Goal: Information Seeking & Learning: Check status

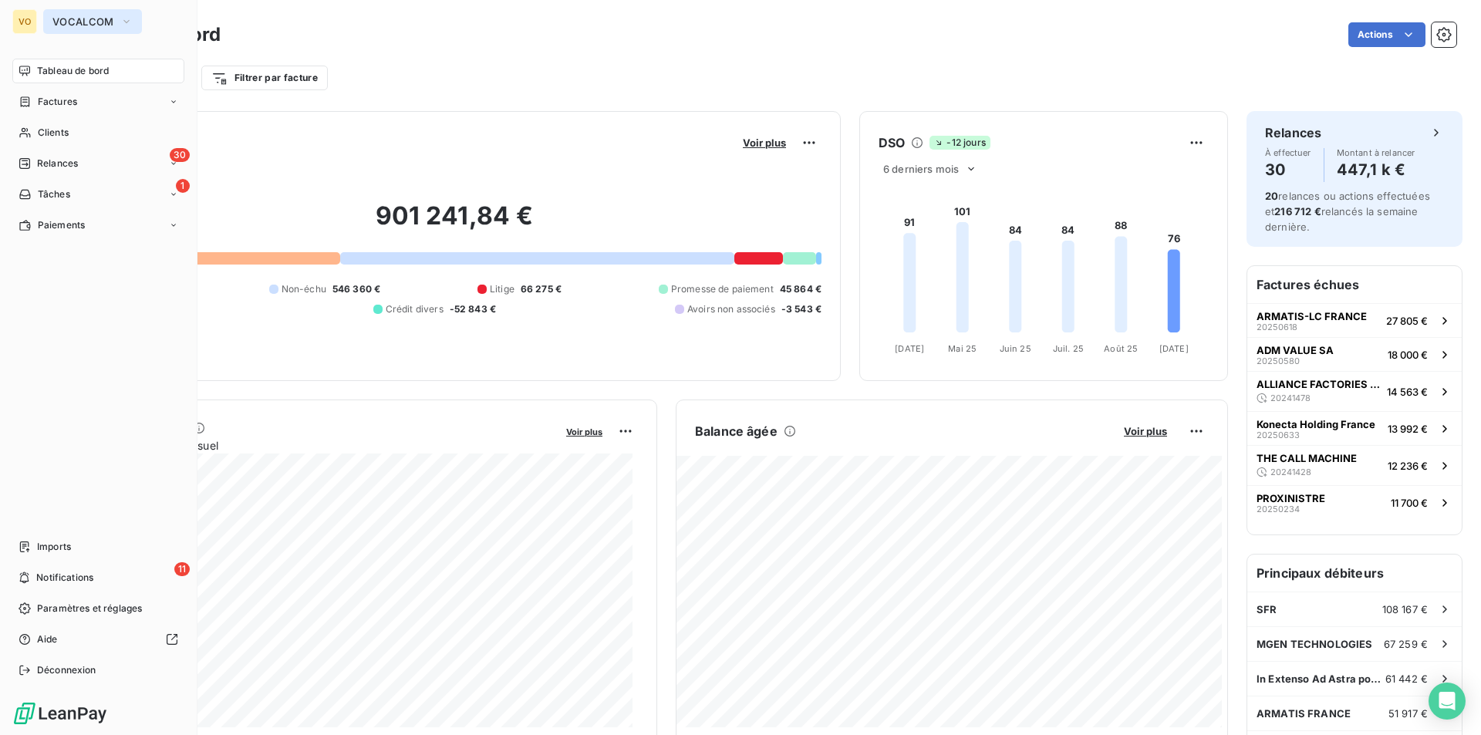
click at [95, 19] on span "VOCALCOM" at bounding box center [83, 21] width 62 height 12
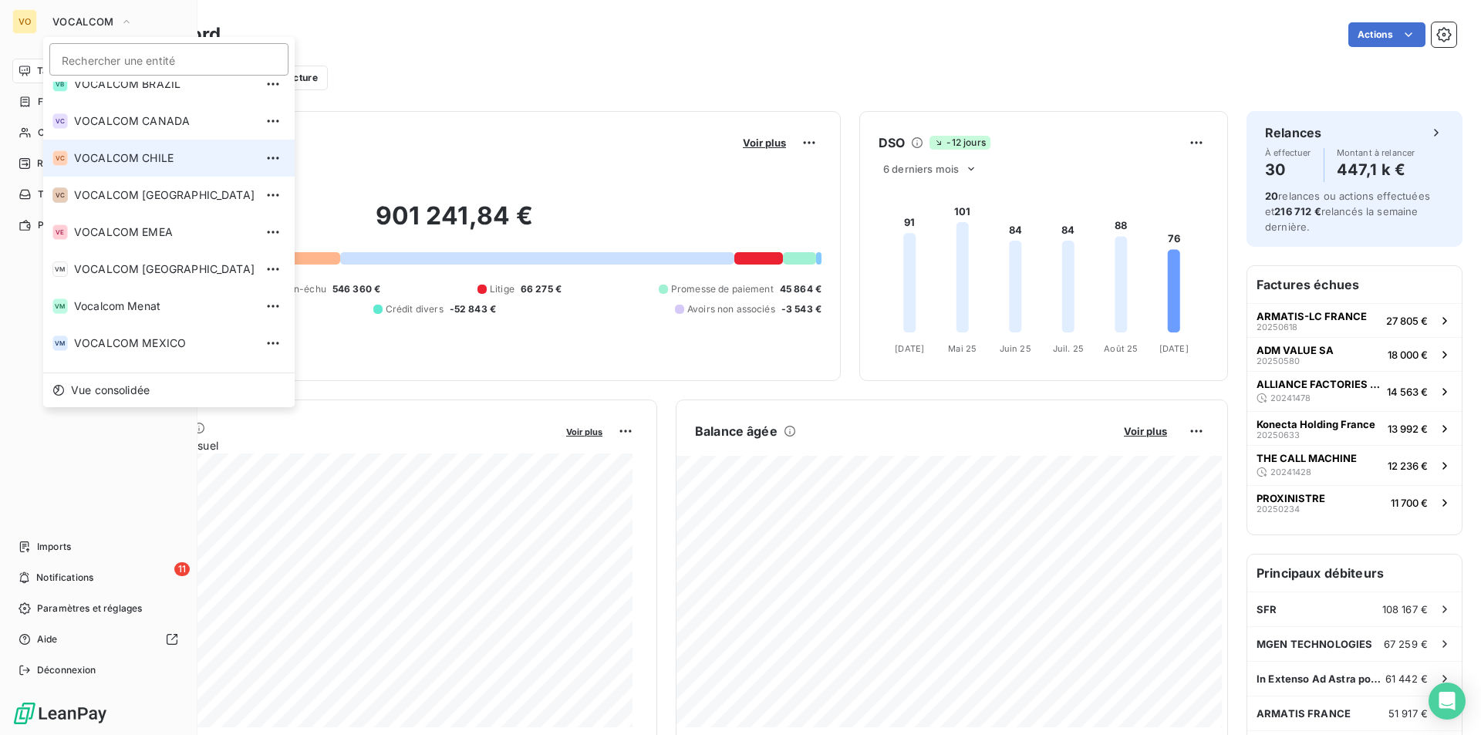
scroll to position [154, 0]
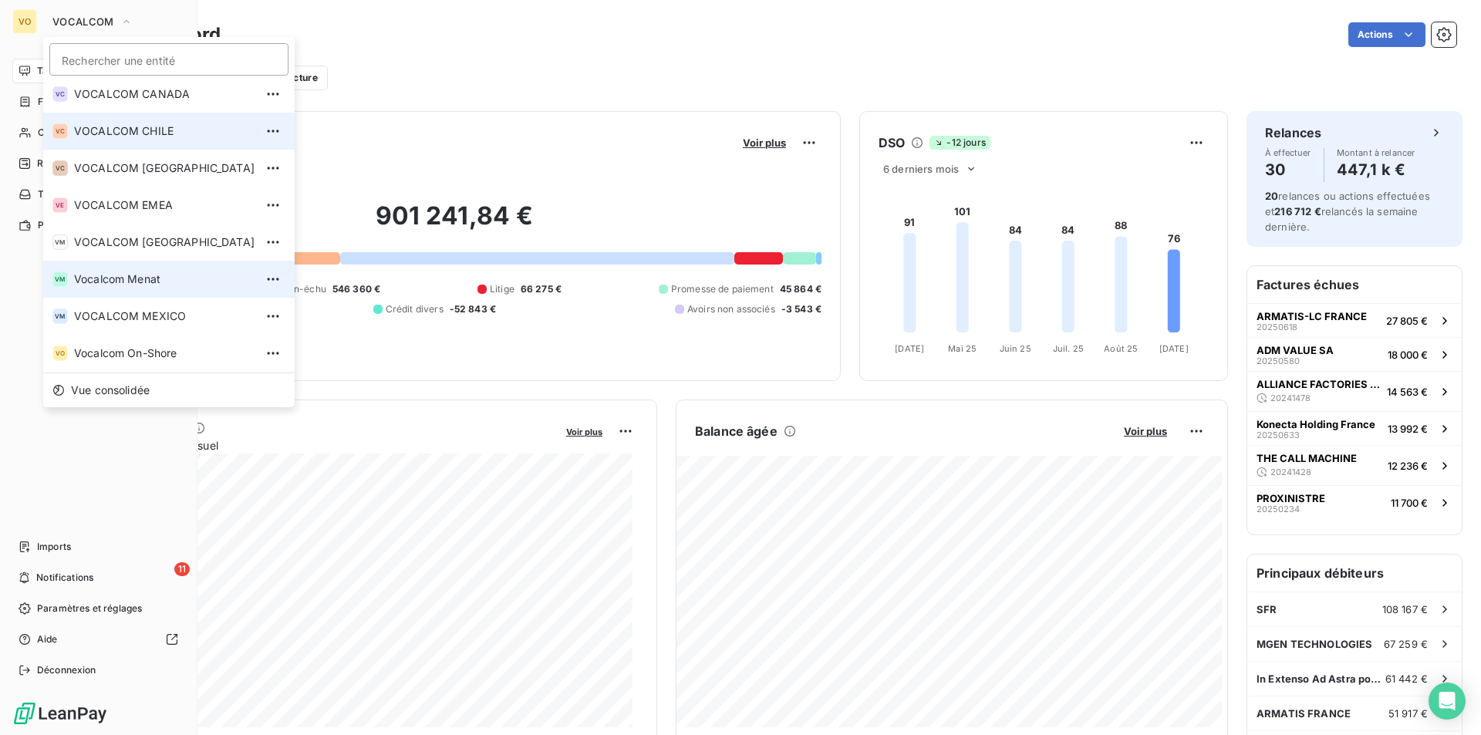
click at [142, 281] on span "Vocalcom Menat" at bounding box center [164, 279] width 180 height 15
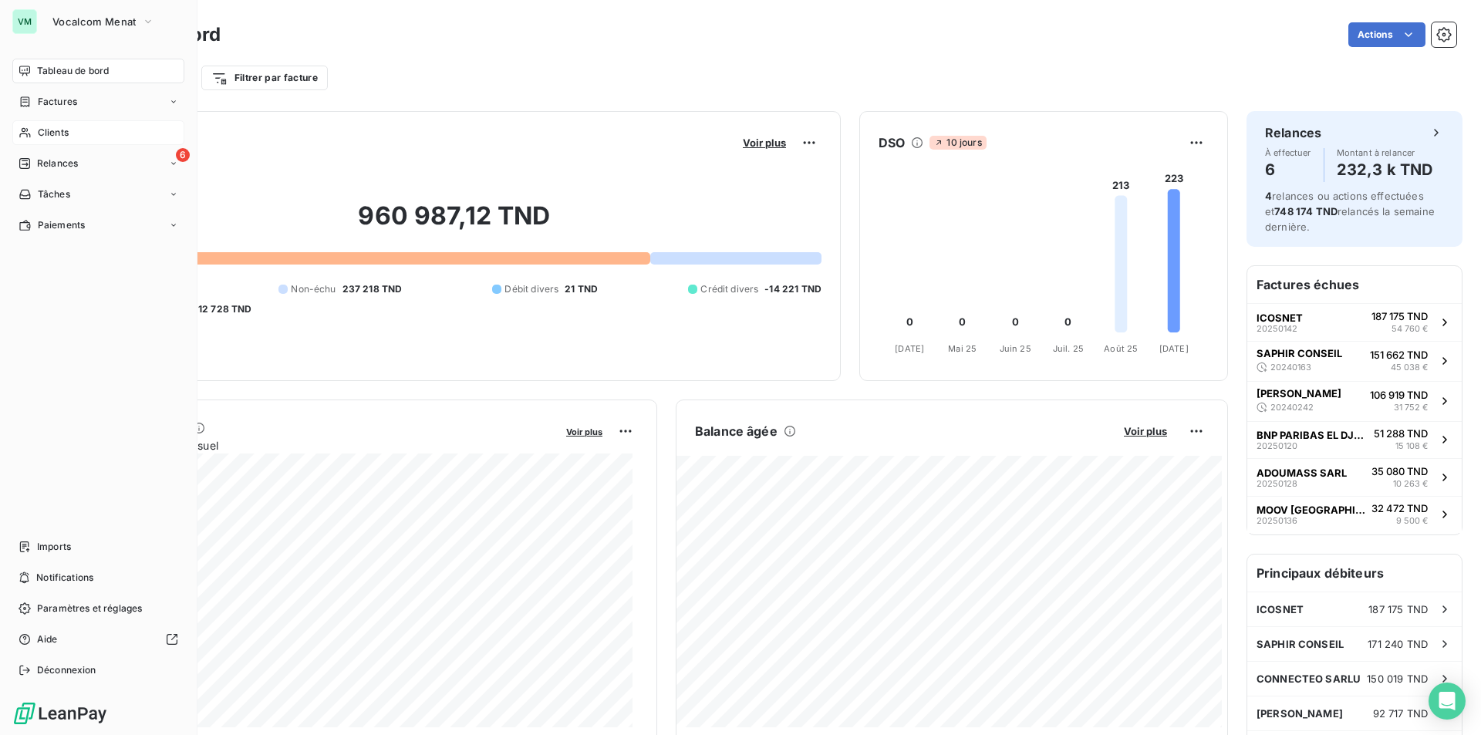
click at [62, 134] on span "Clients" at bounding box center [53, 133] width 31 height 14
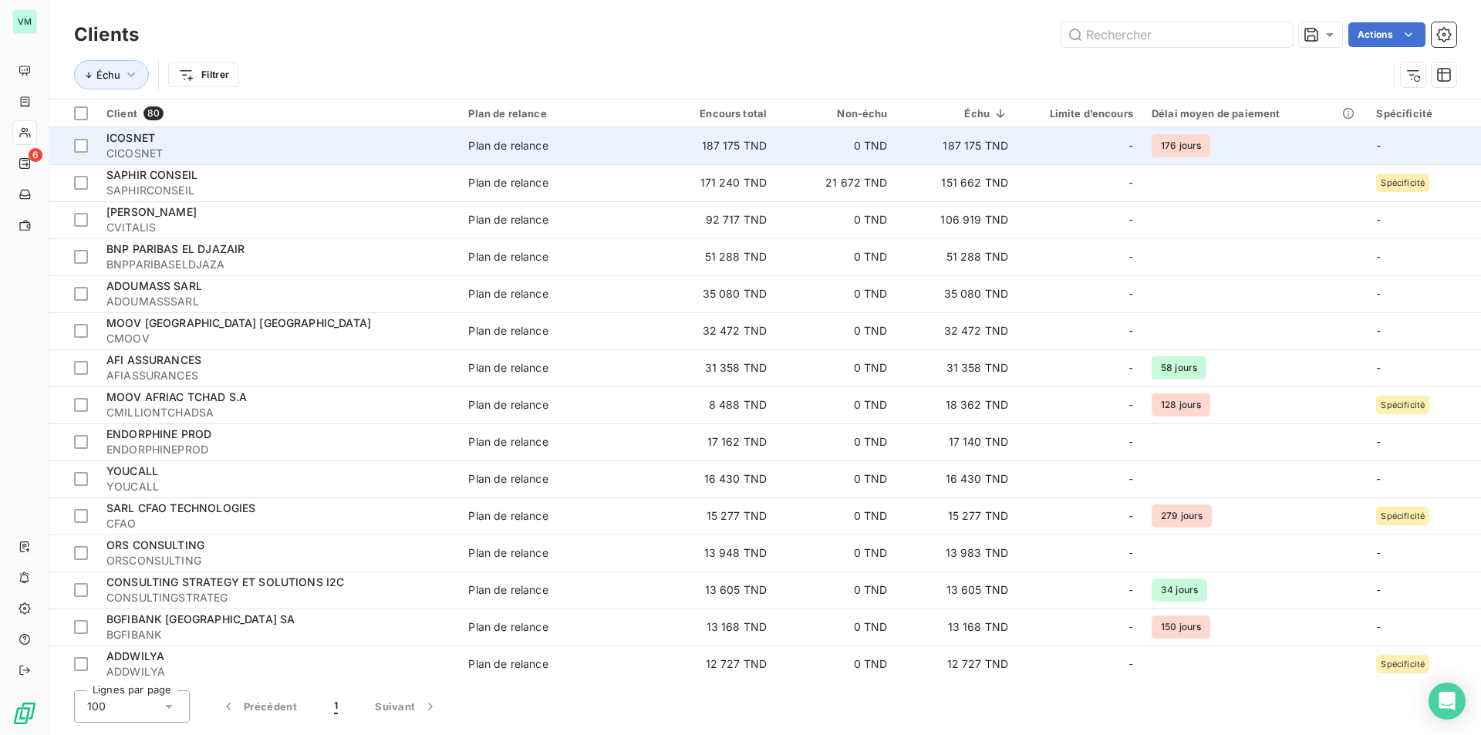
click at [977, 149] on td "187 175 TND" at bounding box center [957, 145] width 120 height 37
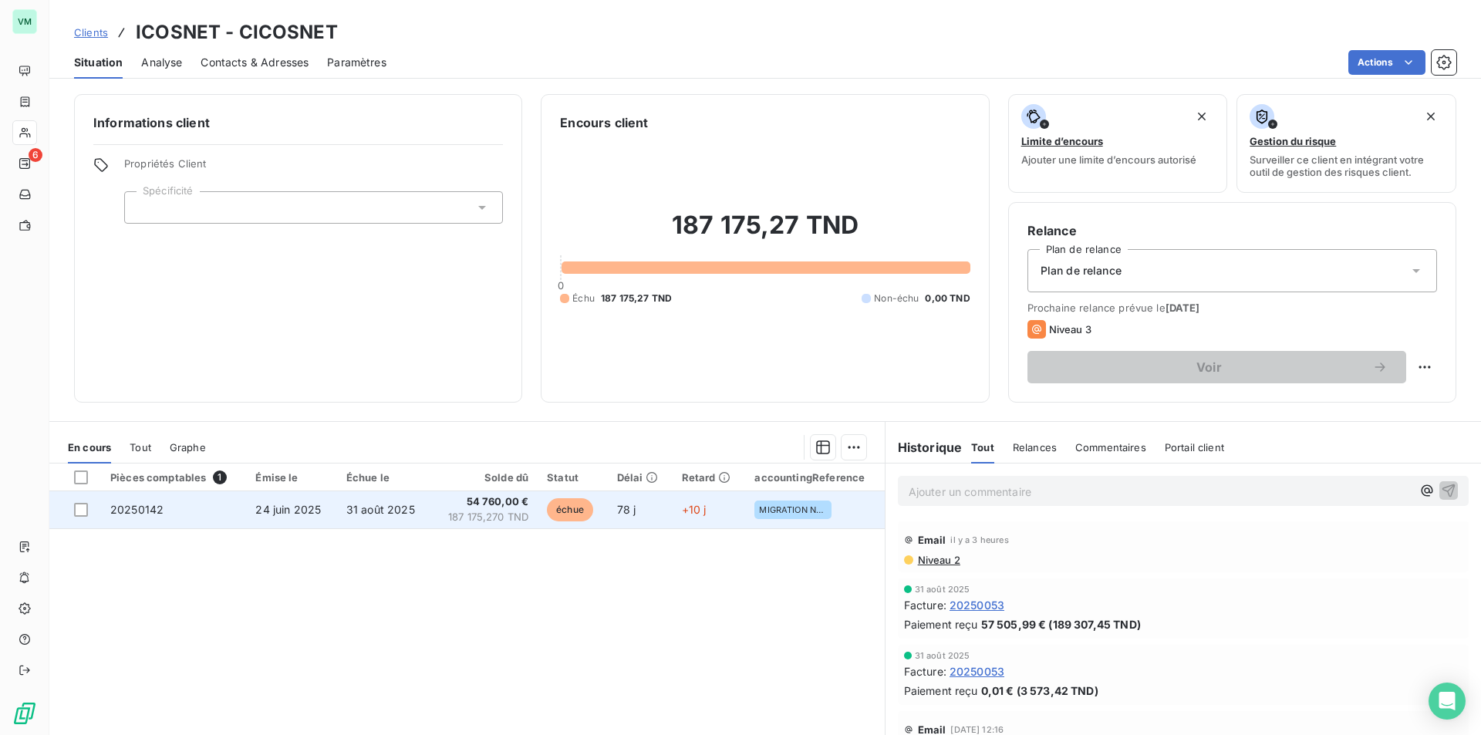
click at [504, 514] on span "187 175,270 TND" at bounding box center [484, 517] width 88 height 15
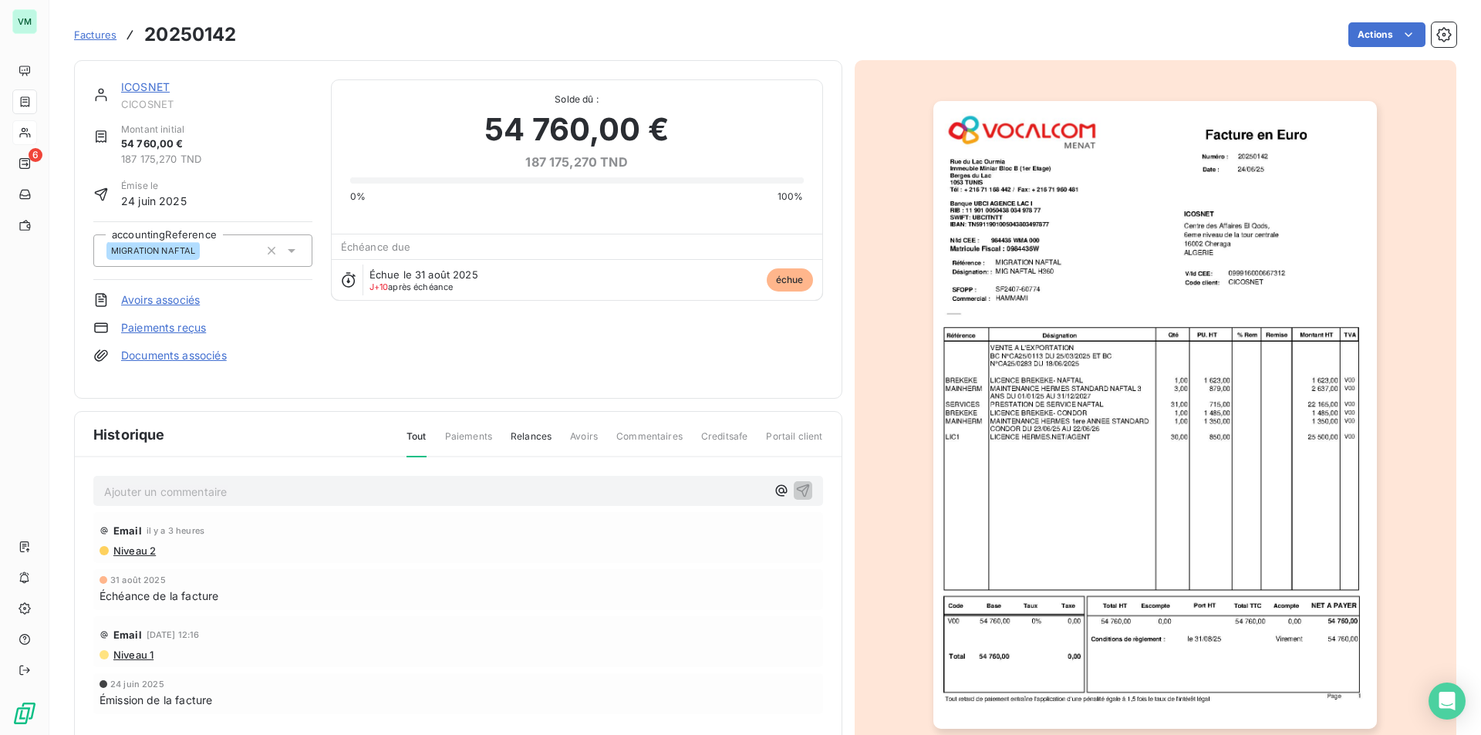
click at [1101, 410] on img "button" at bounding box center [1155, 415] width 444 height 628
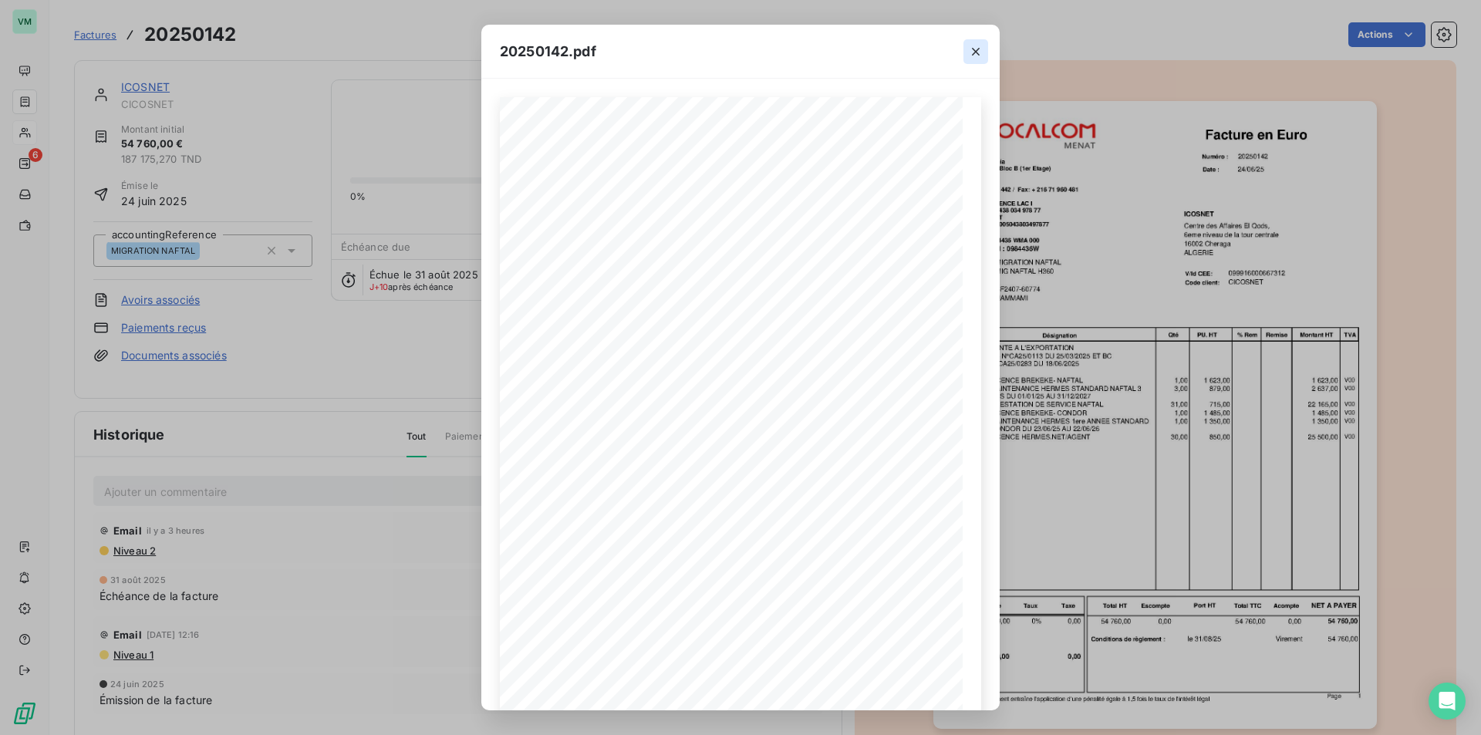
click at [976, 55] on icon "button" at bounding box center [975, 51] width 15 height 15
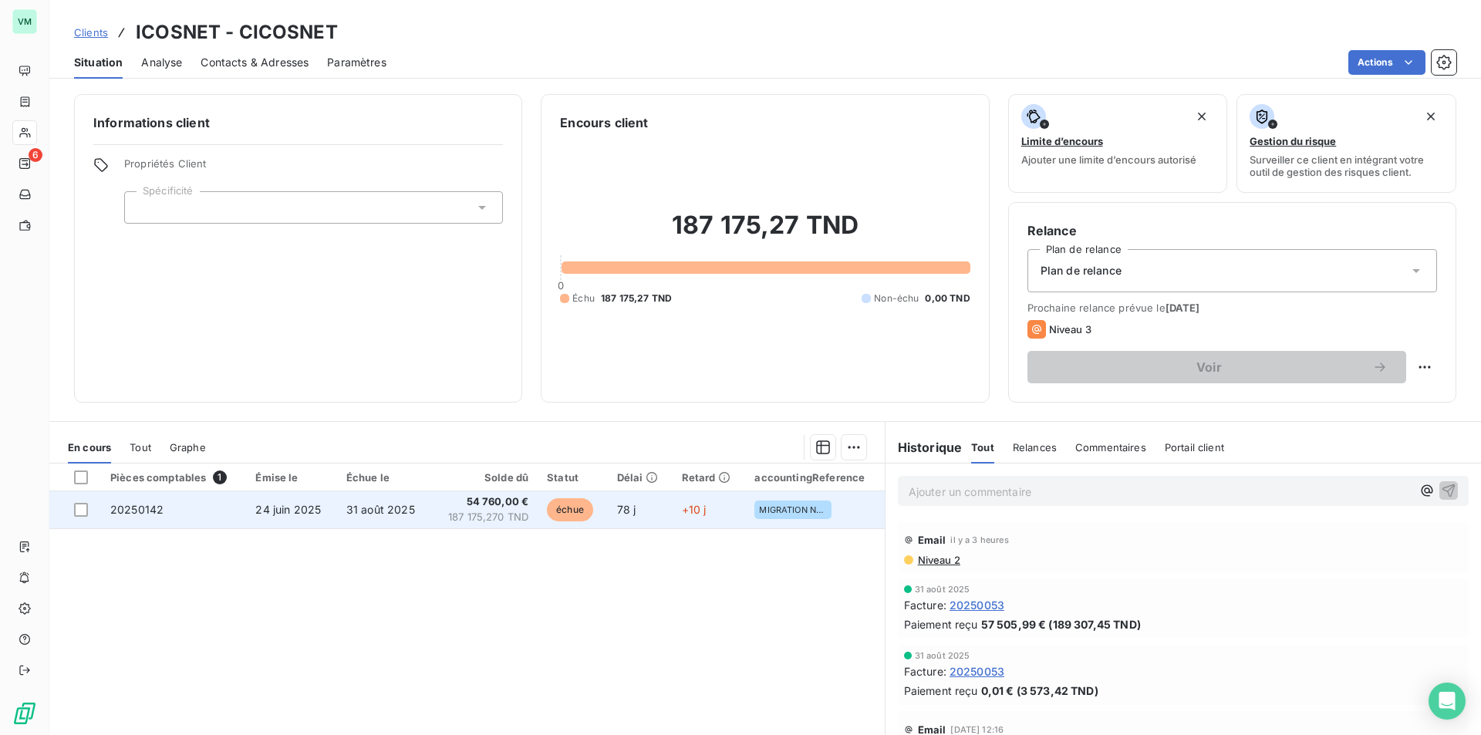
click at [484, 514] on span "187 175,270 TND" at bounding box center [484, 517] width 88 height 15
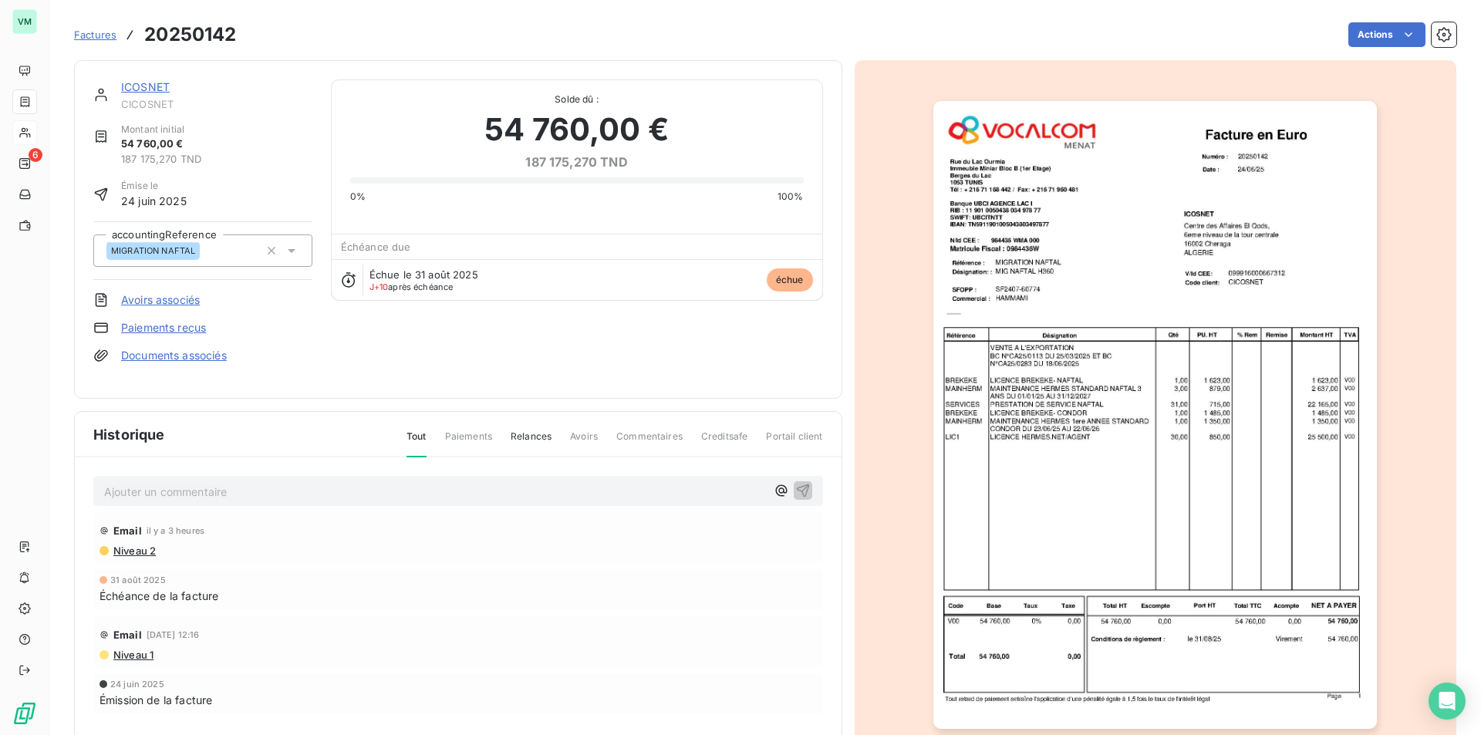
click at [1300, 450] on img "button" at bounding box center [1155, 415] width 444 height 628
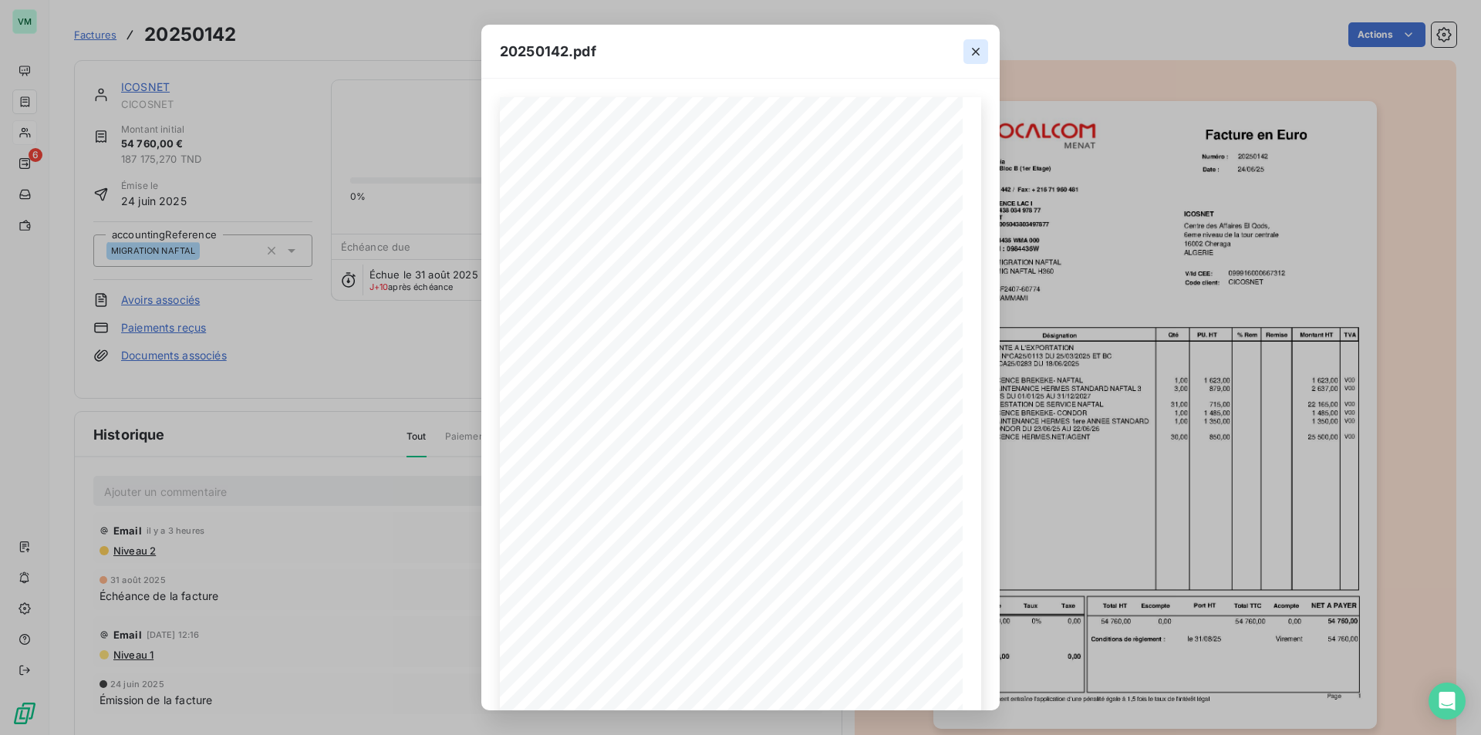
click at [977, 53] on icon "button" at bounding box center [976, 52] width 8 height 8
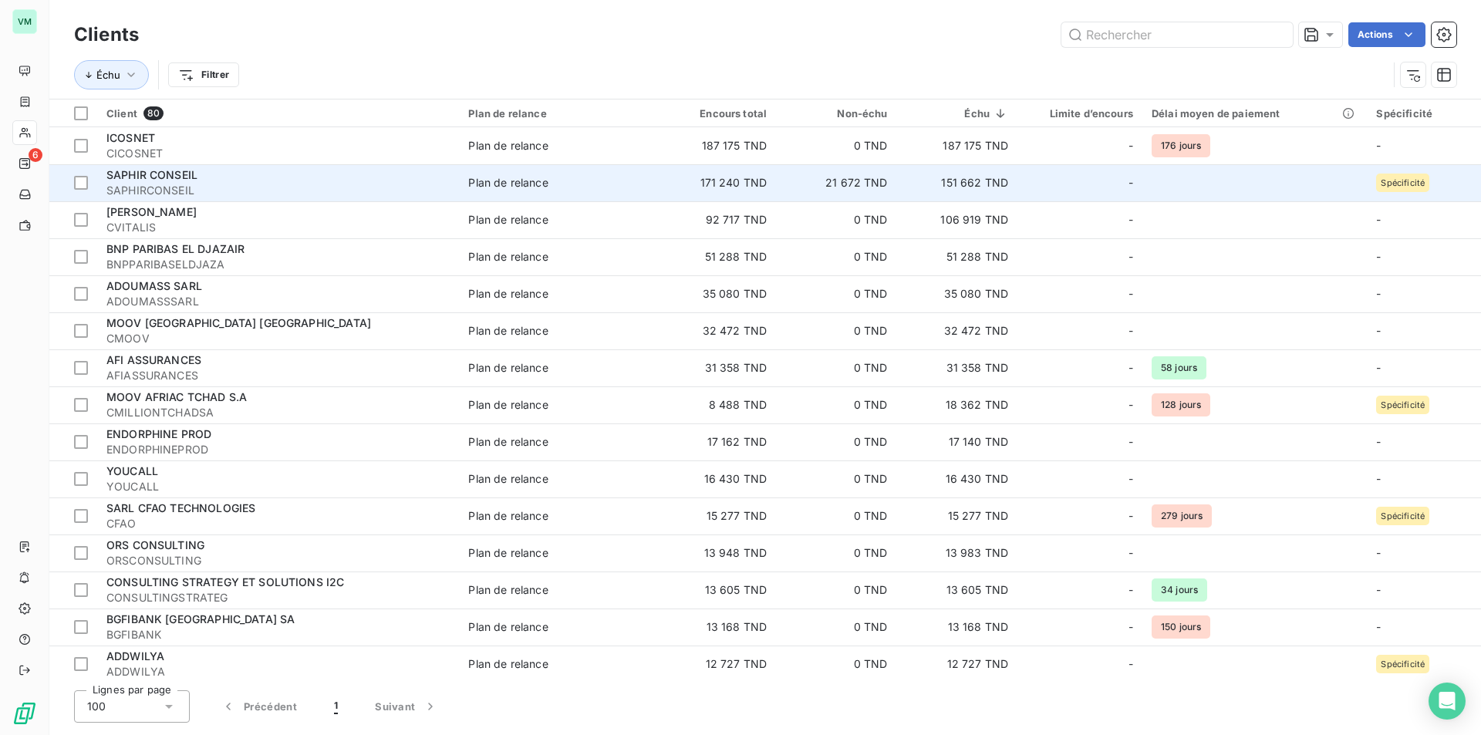
click at [974, 183] on td "151 662 TND" at bounding box center [957, 182] width 120 height 37
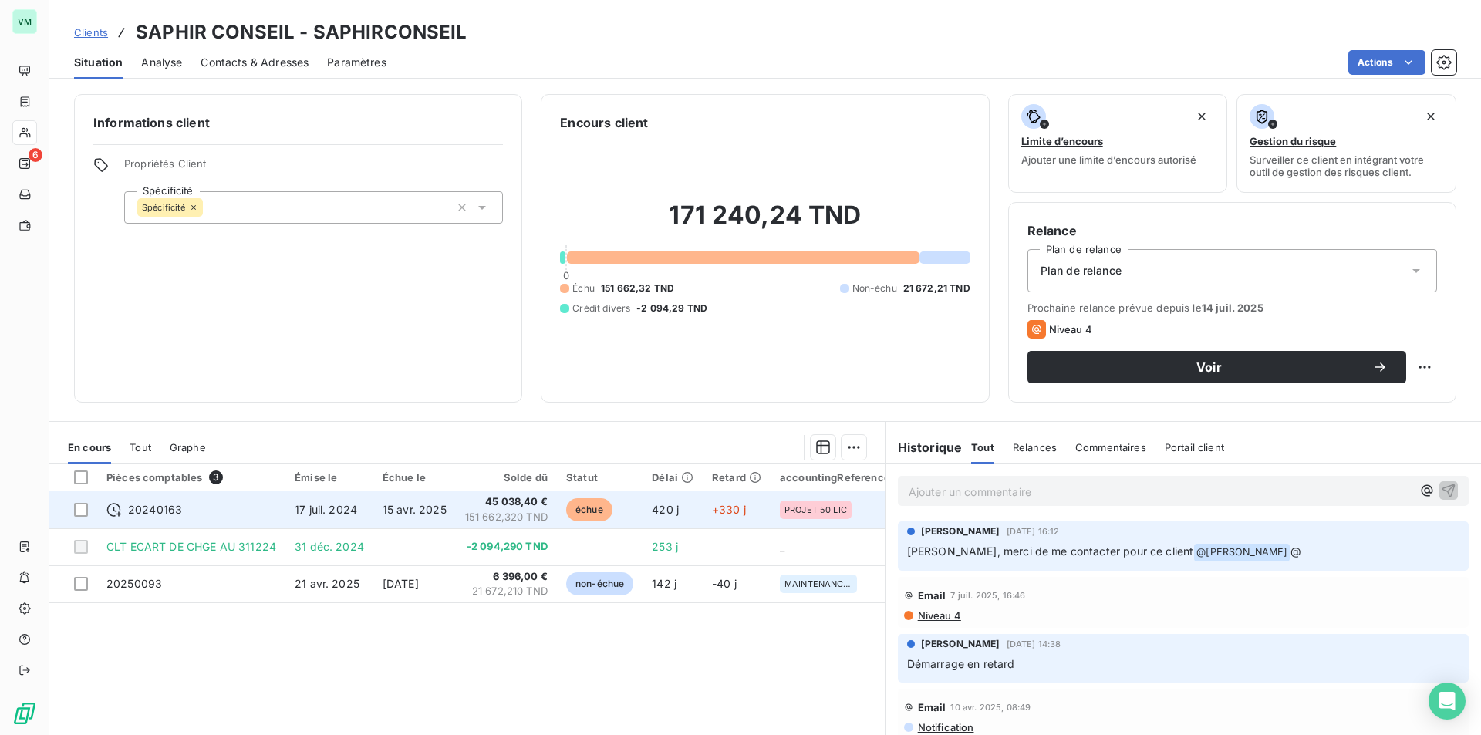
click at [540, 519] on span "151 662,320 TND" at bounding box center [506, 517] width 83 height 15
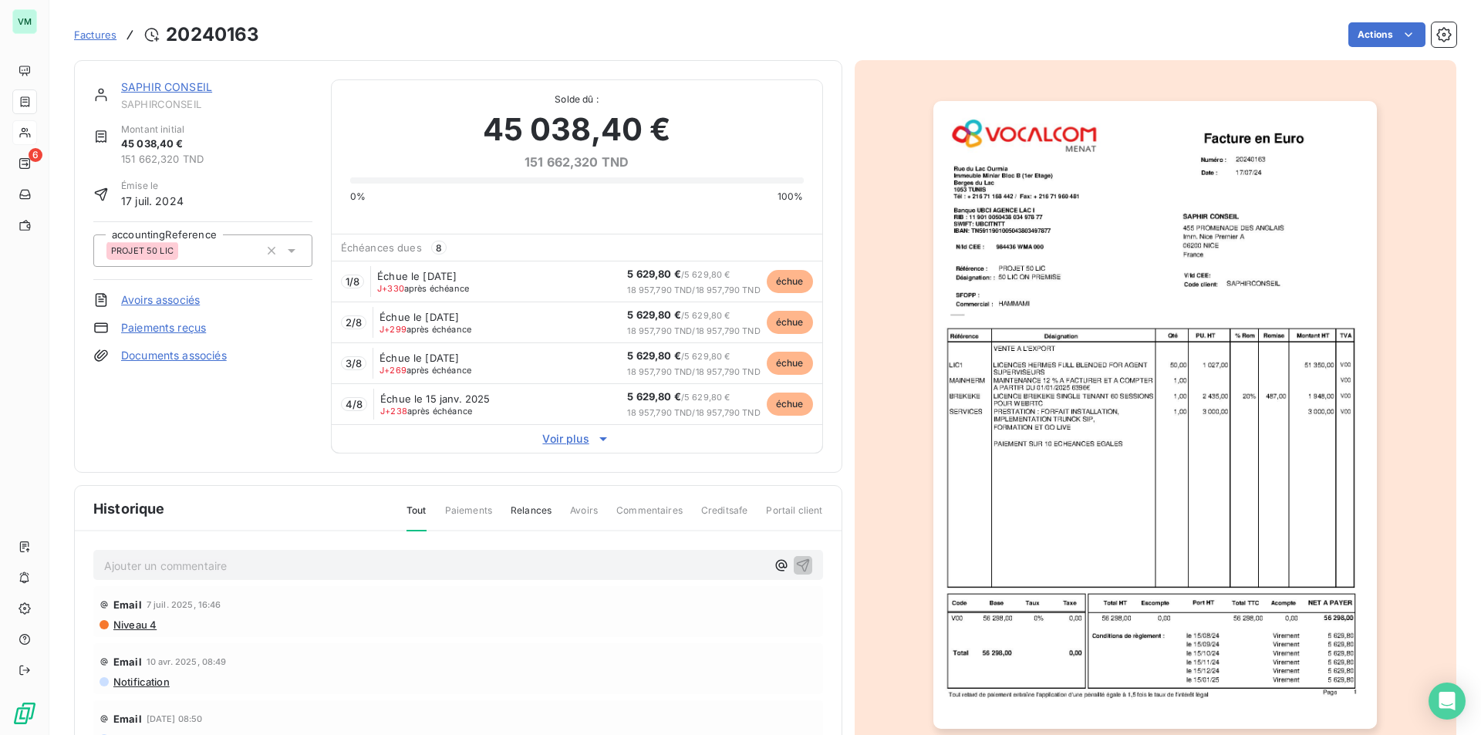
click at [985, 299] on img "button" at bounding box center [1155, 415] width 444 height 628
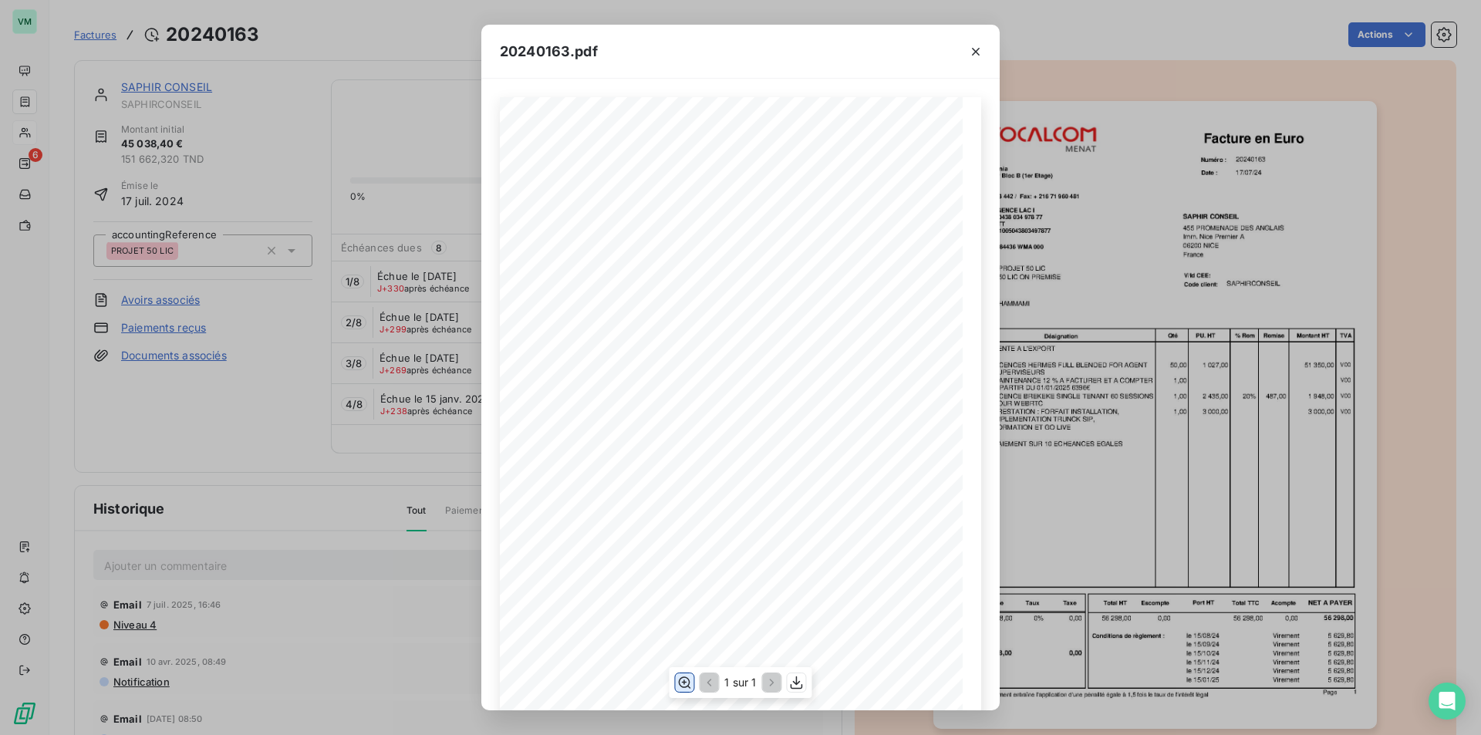
click at [685, 686] on icon "button" at bounding box center [683, 682] width 15 height 15
click at [686, 683] on icon "button" at bounding box center [683, 682] width 15 height 15
click at [974, 52] on icon "button" at bounding box center [975, 51] width 15 height 15
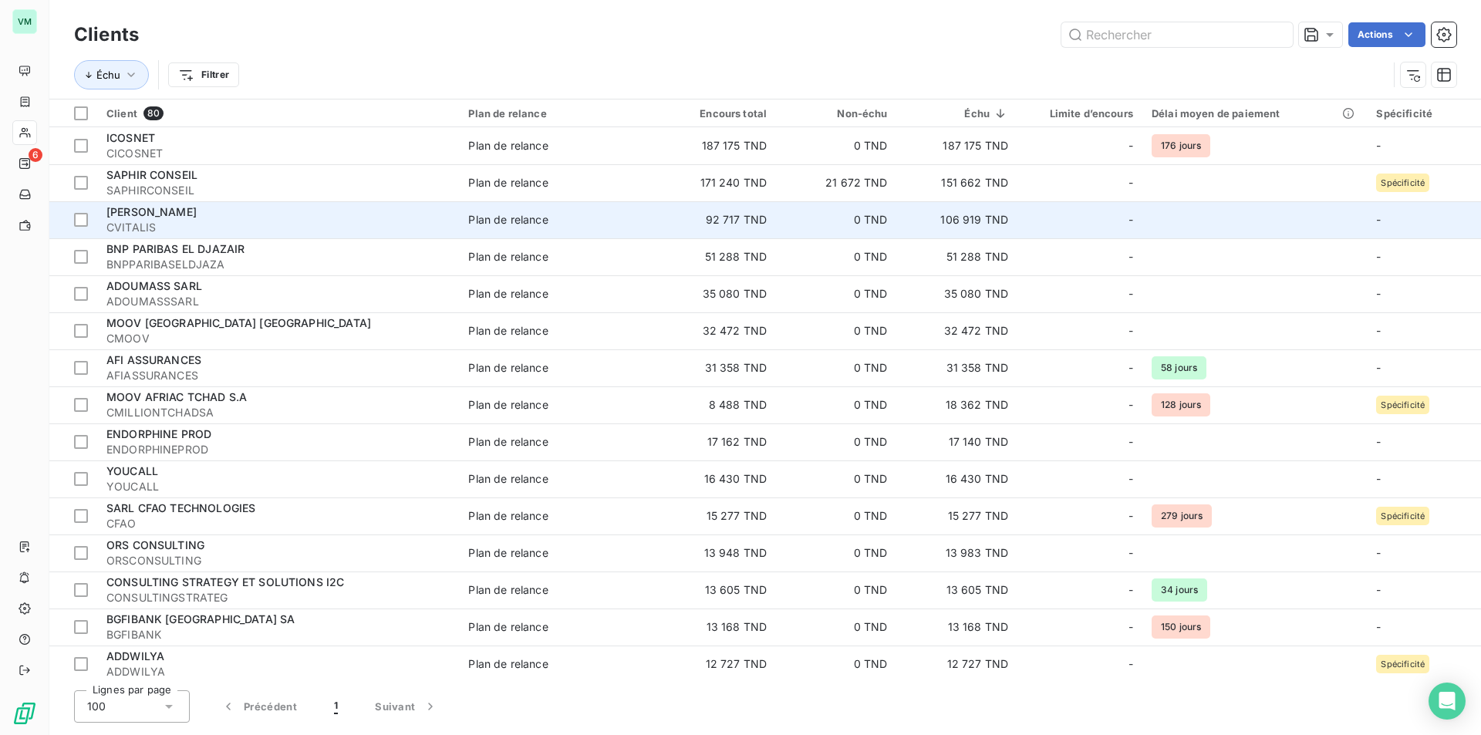
click at [960, 218] on td "106 919 TND" at bounding box center [957, 219] width 120 height 37
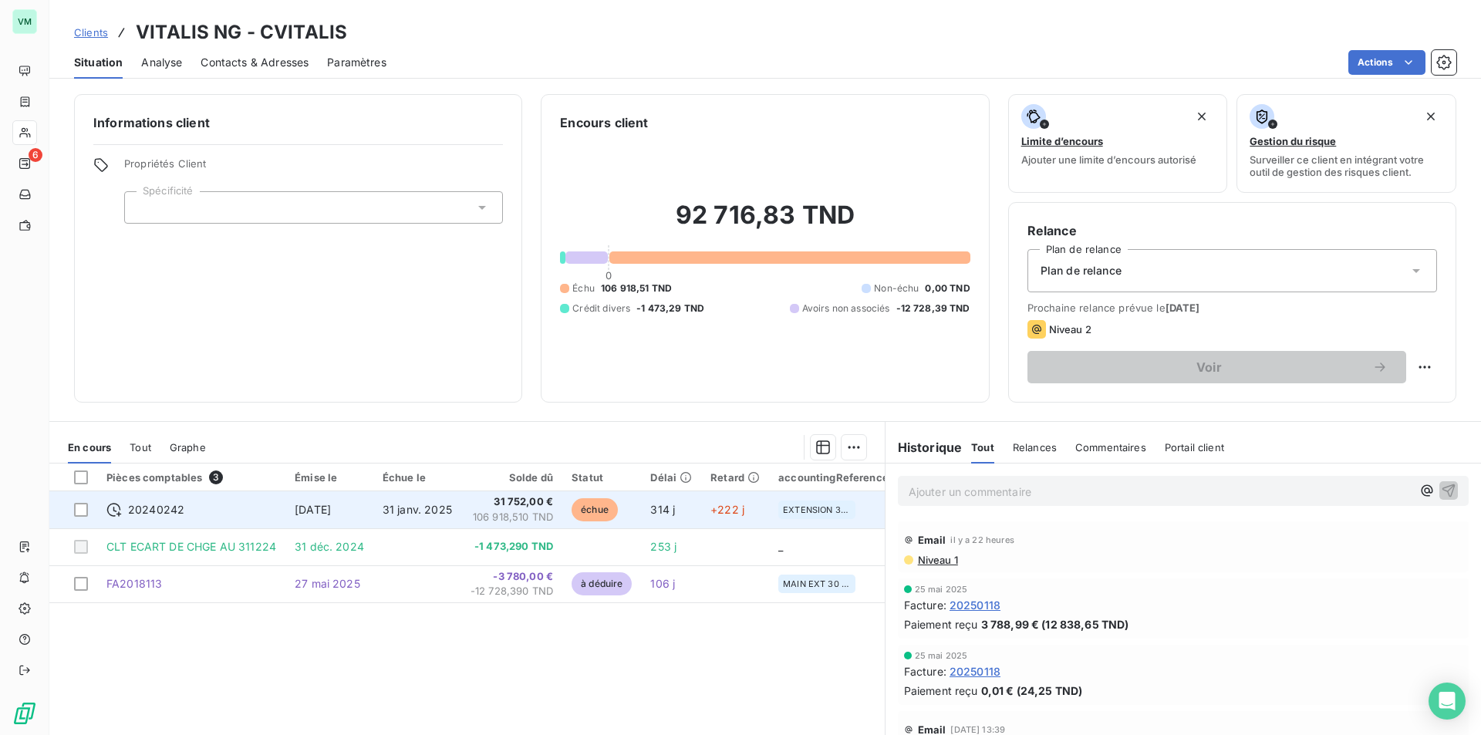
click at [510, 501] on span "31 752,00 €" at bounding box center [512, 501] width 83 height 15
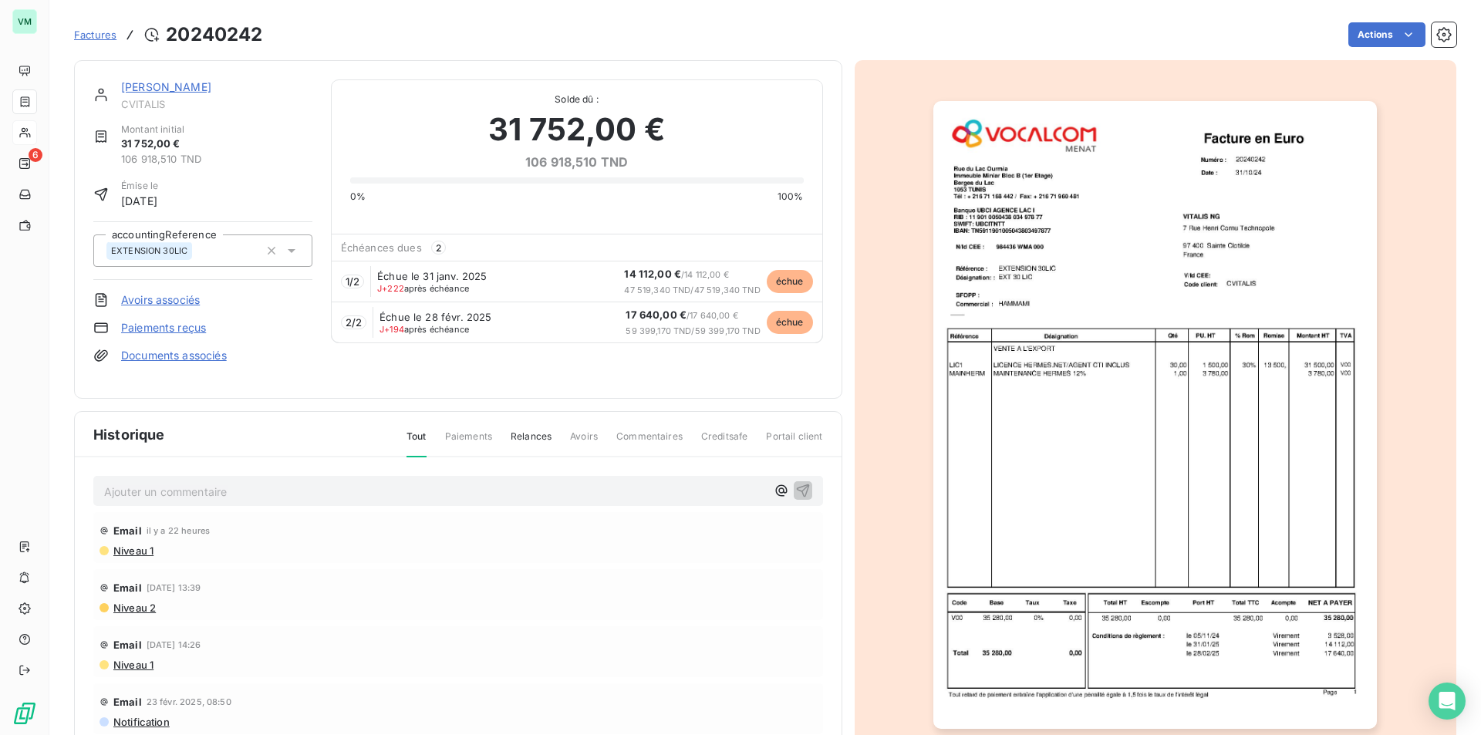
click at [1113, 337] on img "button" at bounding box center [1155, 415] width 444 height 628
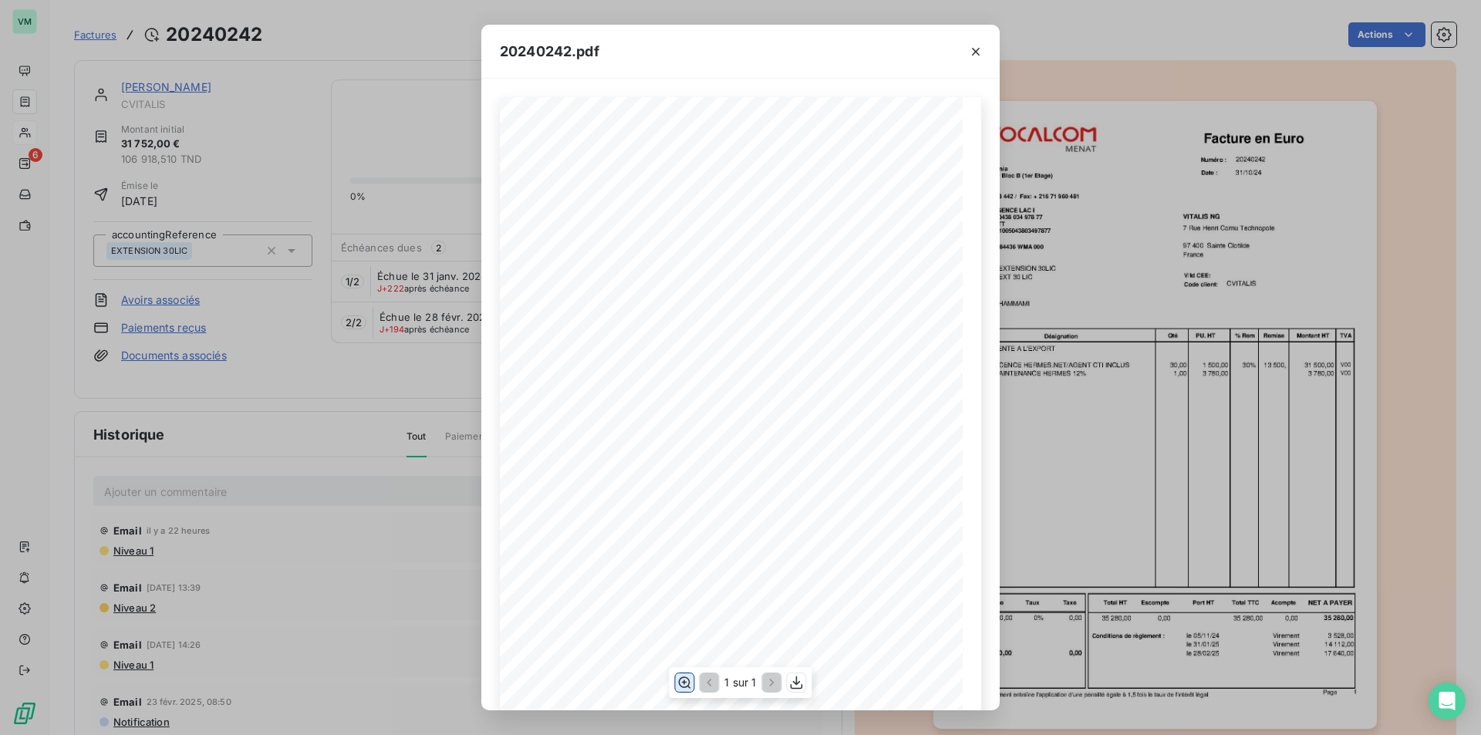
click at [687, 684] on icon "button" at bounding box center [683, 682] width 15 height 15
click at [970, 54] on icon "button" at bounding box center [975, 51] width 15 height 15
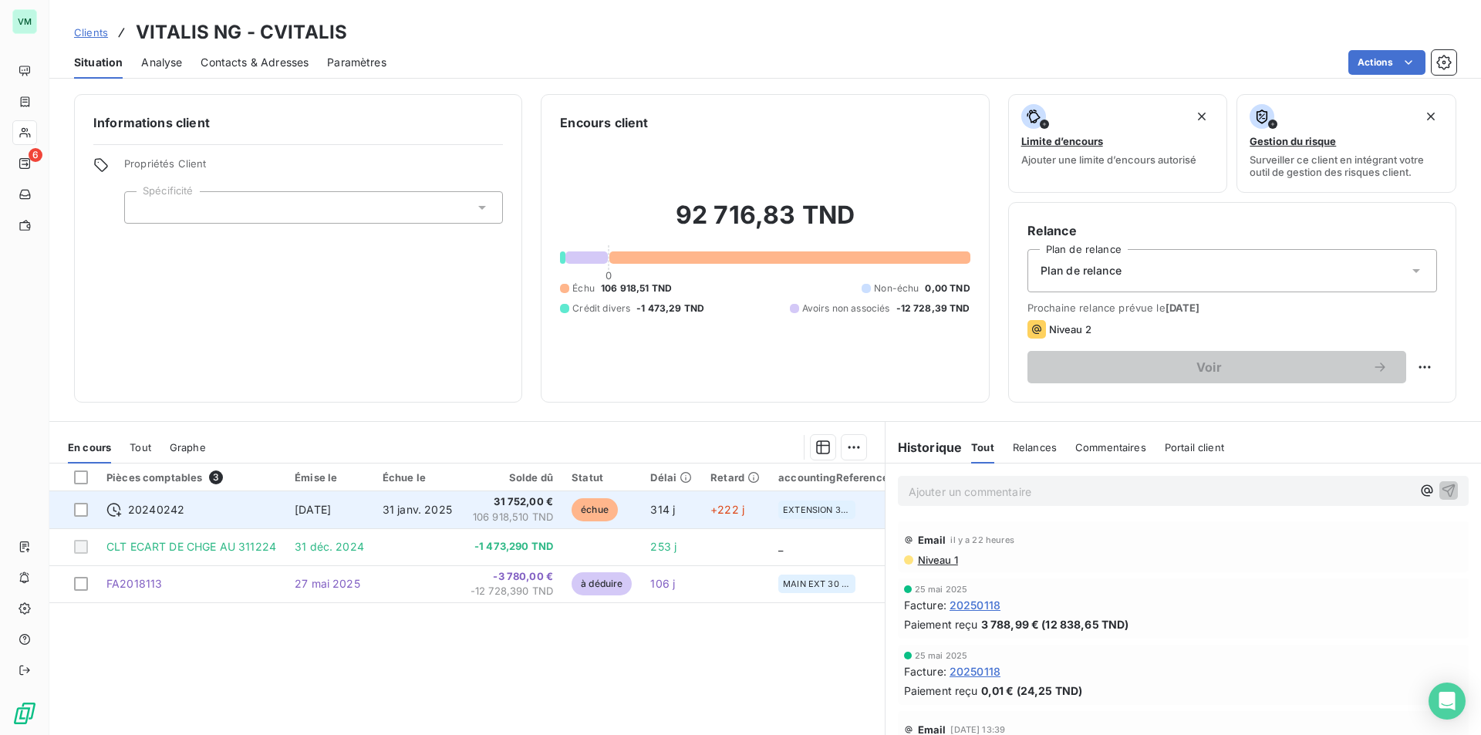
click at [530, 513] on span "106 918,510 TND" at bounding box center [512, 517] width 83 height 15
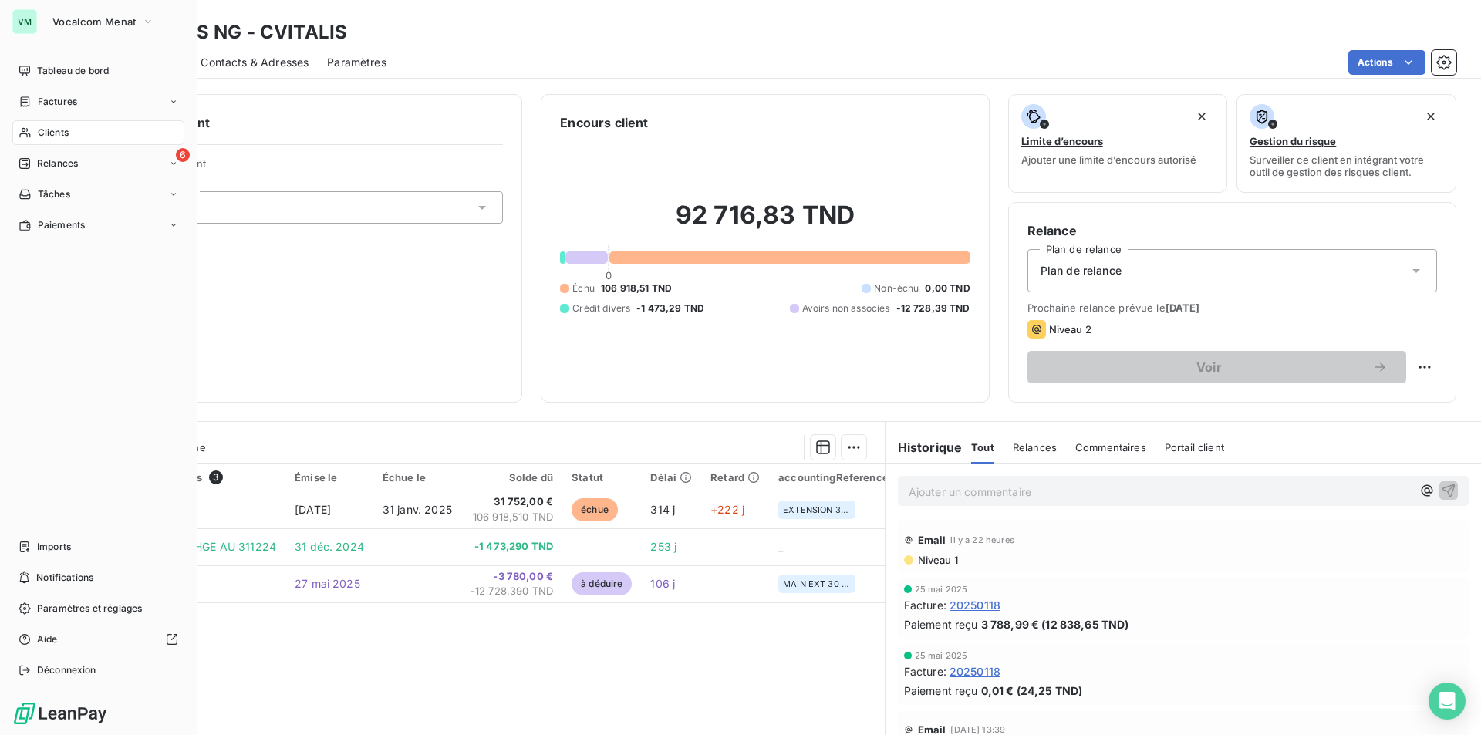
click at [49, 130] on span "Clients" at bounding box center [53, 133] width 31 height 14
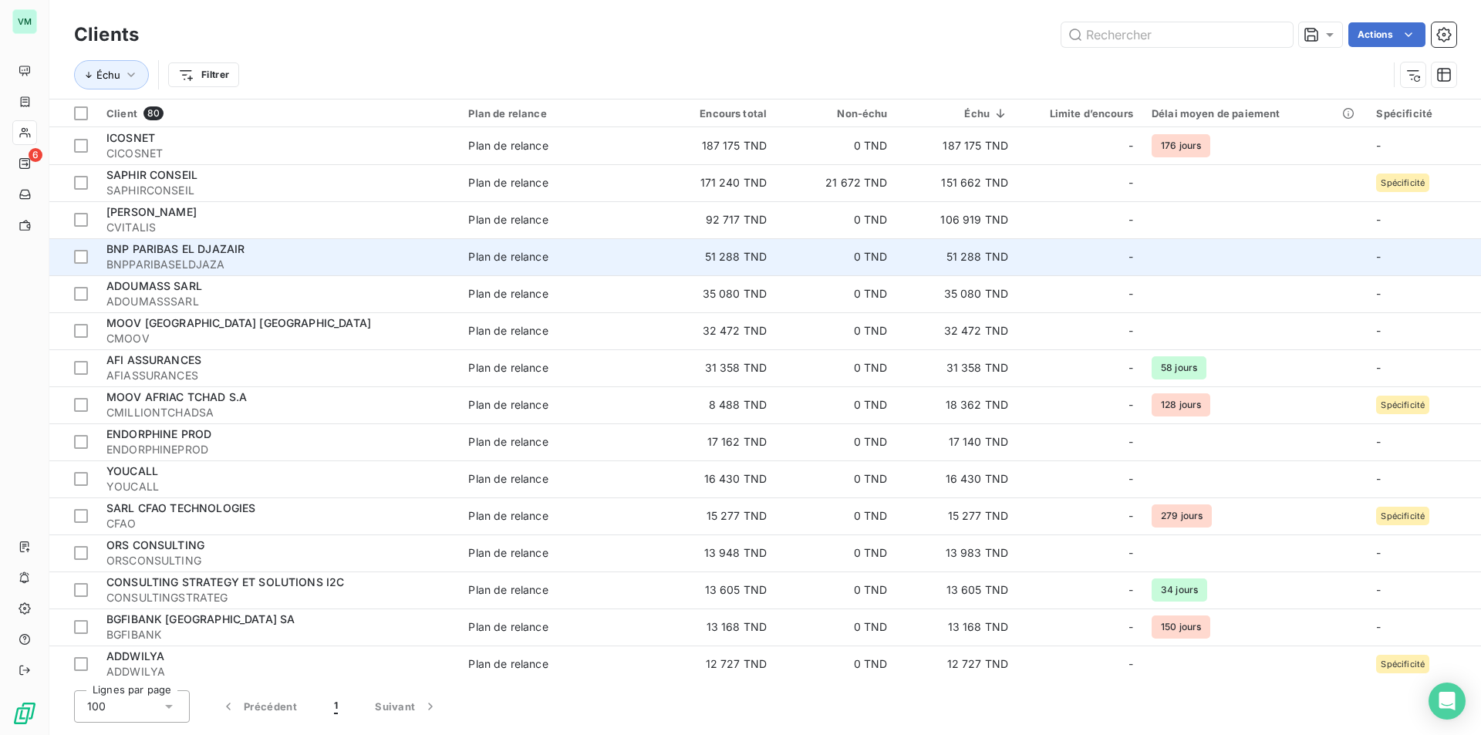
click at [973, 258] on td "51 288 TND" at bounding box center [957, 256] width 120 height 37
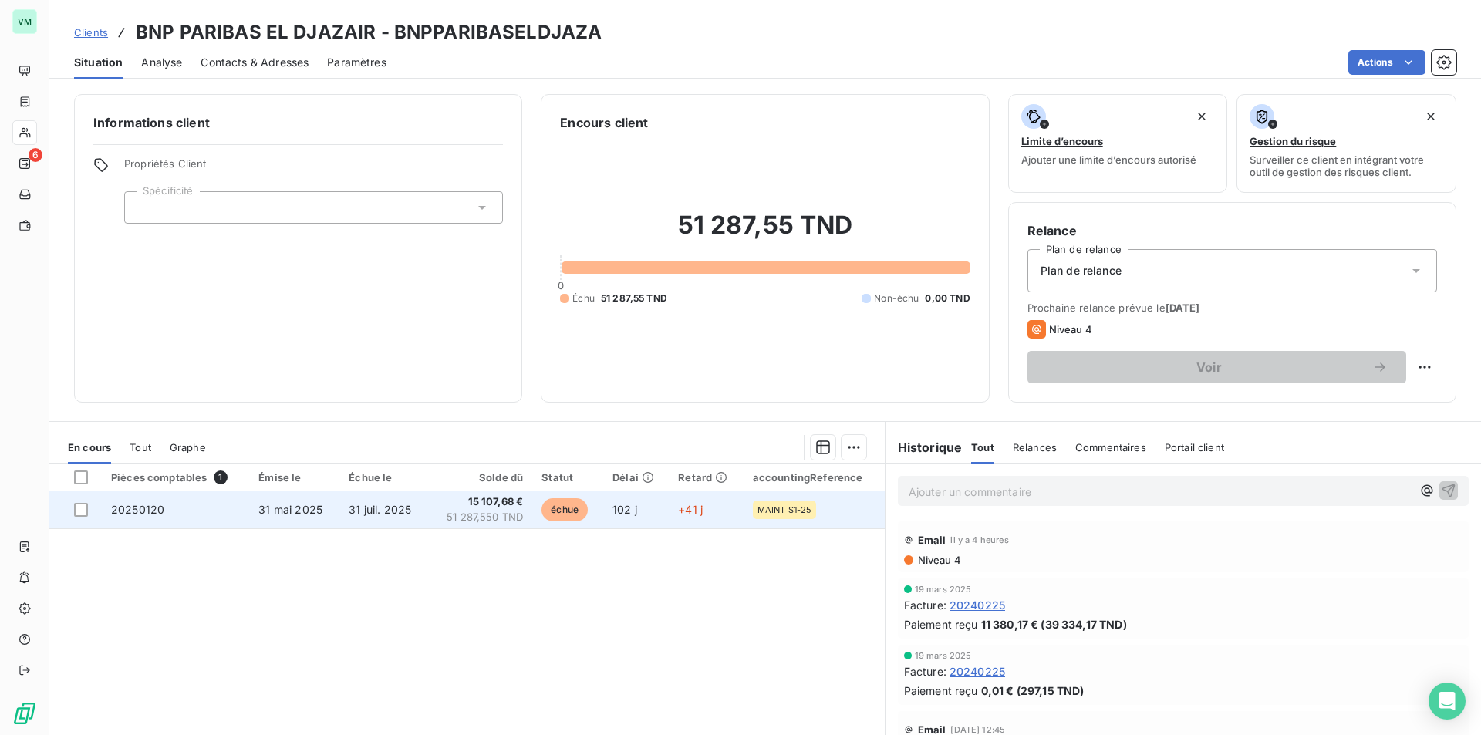
click at [500, 504] on span "15 107,68 €" at bounding box center [480, 501] width 86 height 15
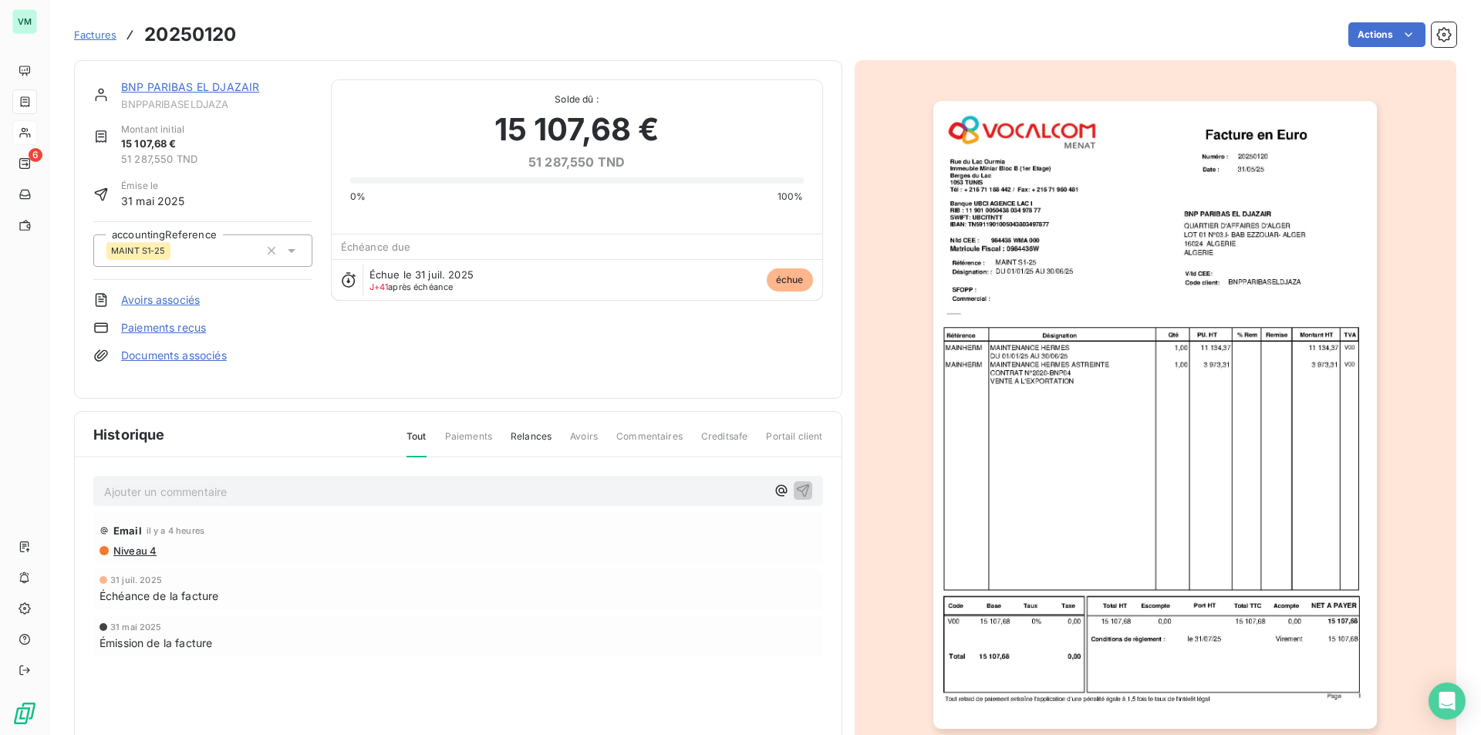
click at [1054, 418] on img "button" at bounding box center [1155, 415] width 444 height 628
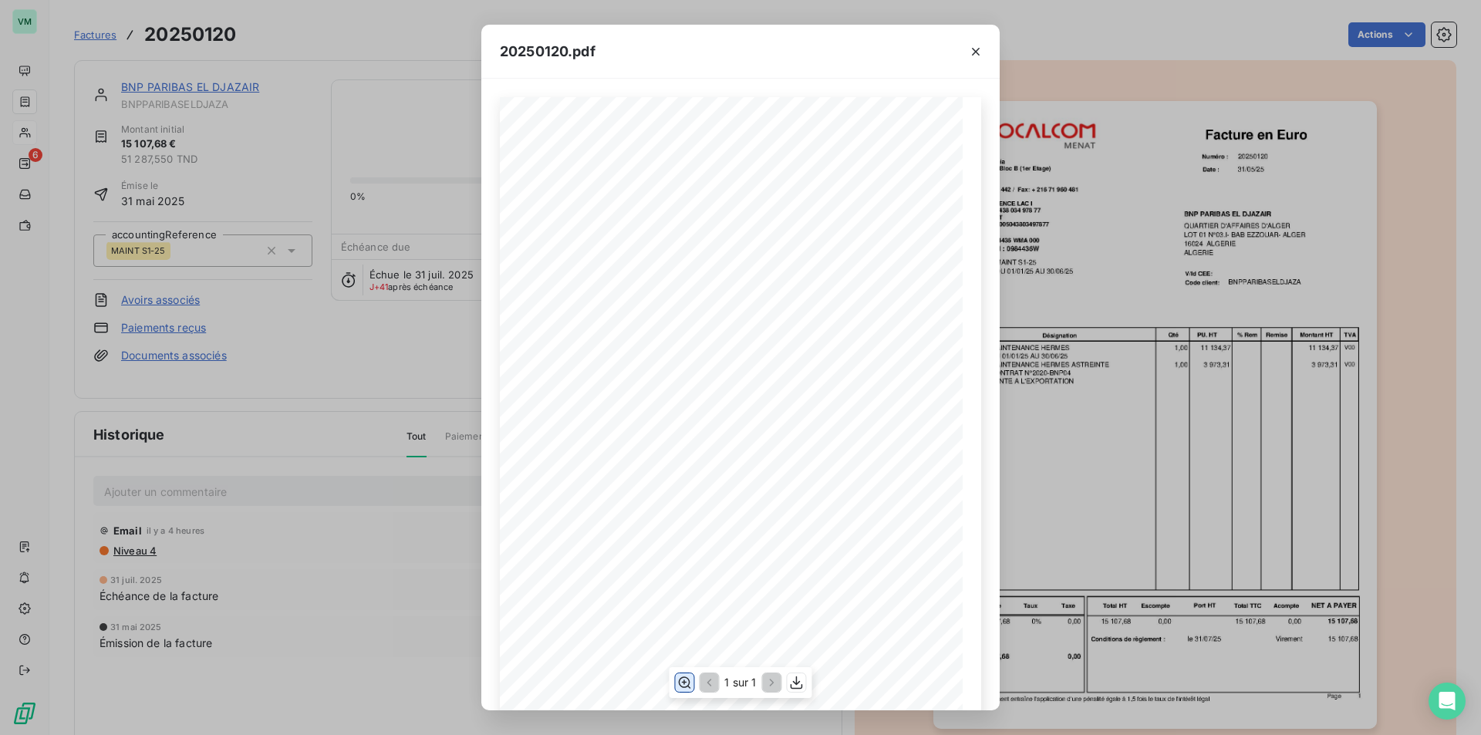
click at [681, 683] on icon "button" at bounding box center [683, 682] width 15 height 15
click at [977, 48] on icon "button" at bounding box center [975, 51] width 15 height 15
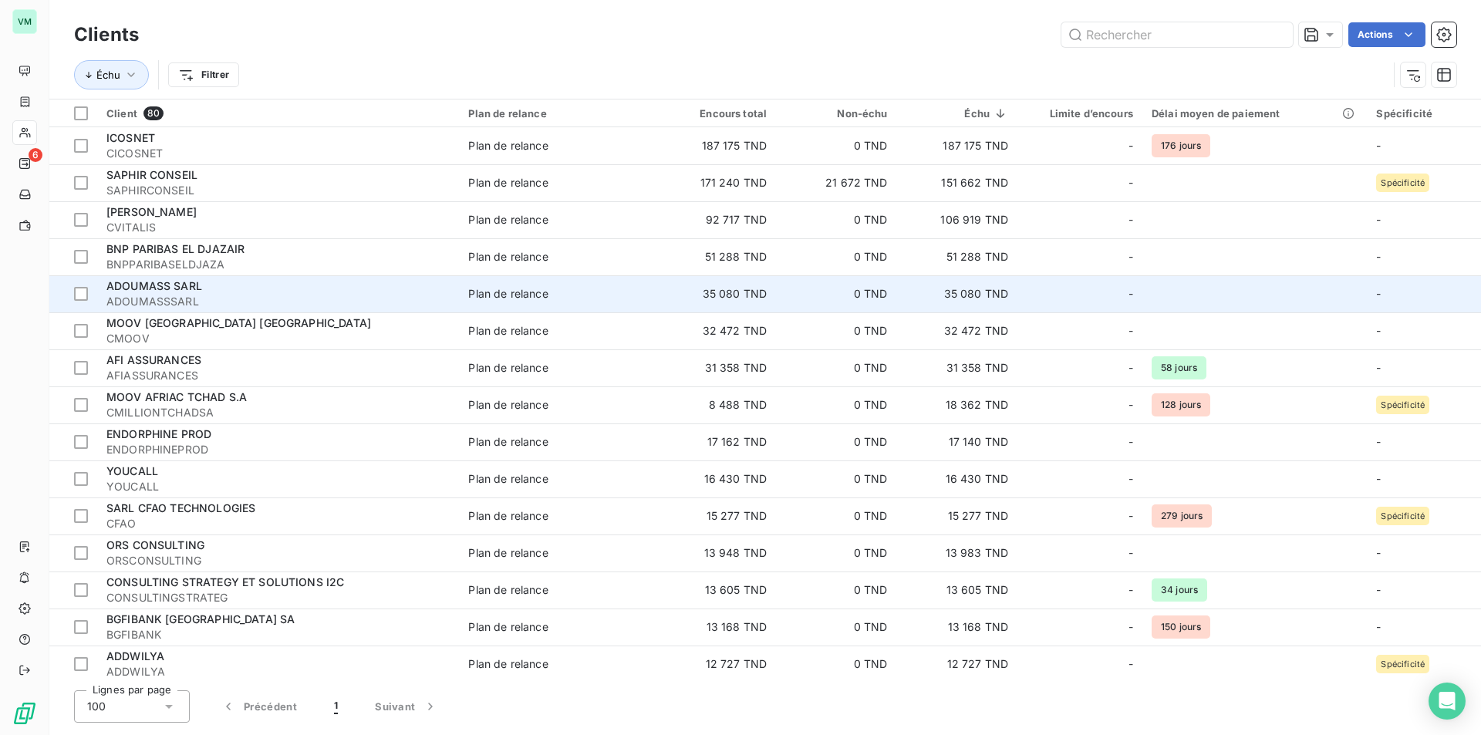
click at [965, 293] on td "35 080 TND" at bounding box center [957, 293] width 120 height 37
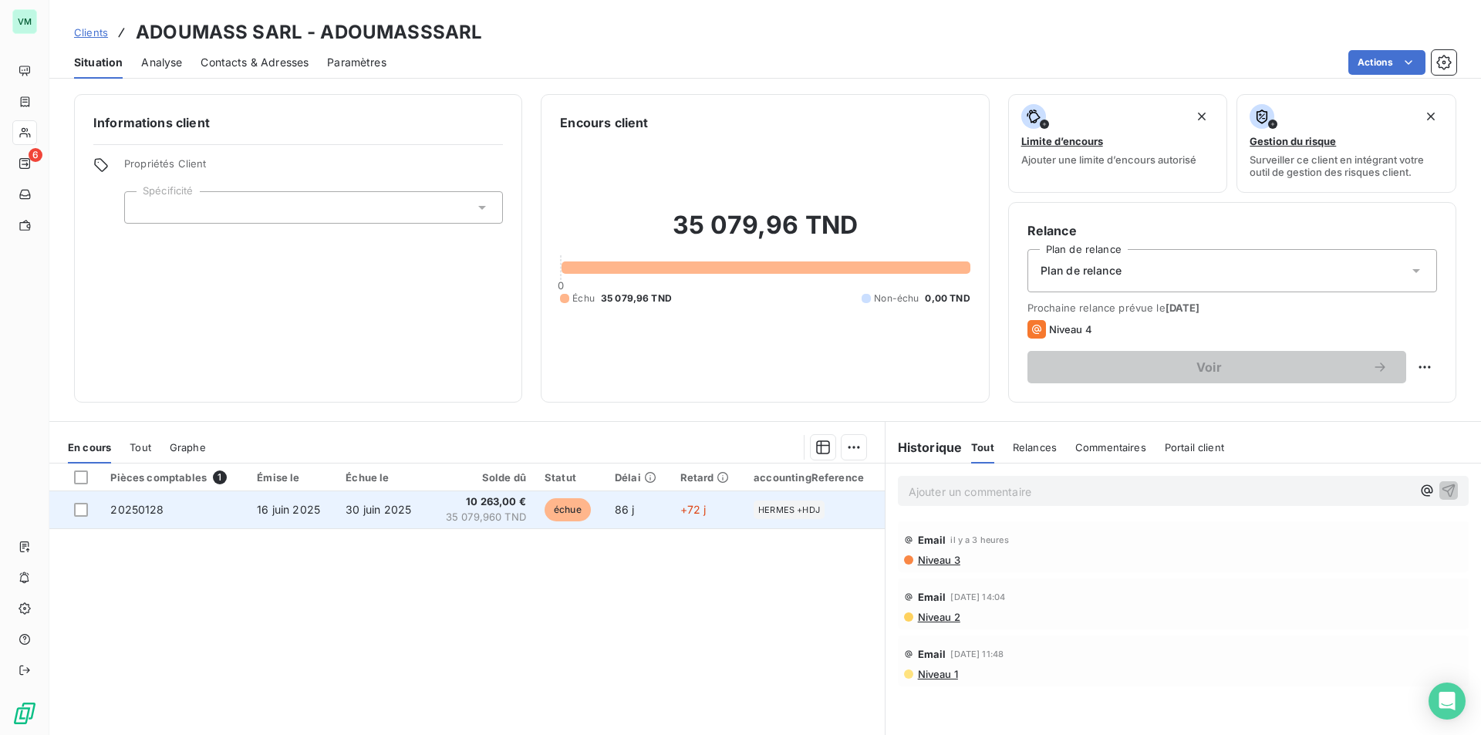
click at [479, 507] on span "10 263,00 €" at bounding box center [481, 501] width 89 height 15
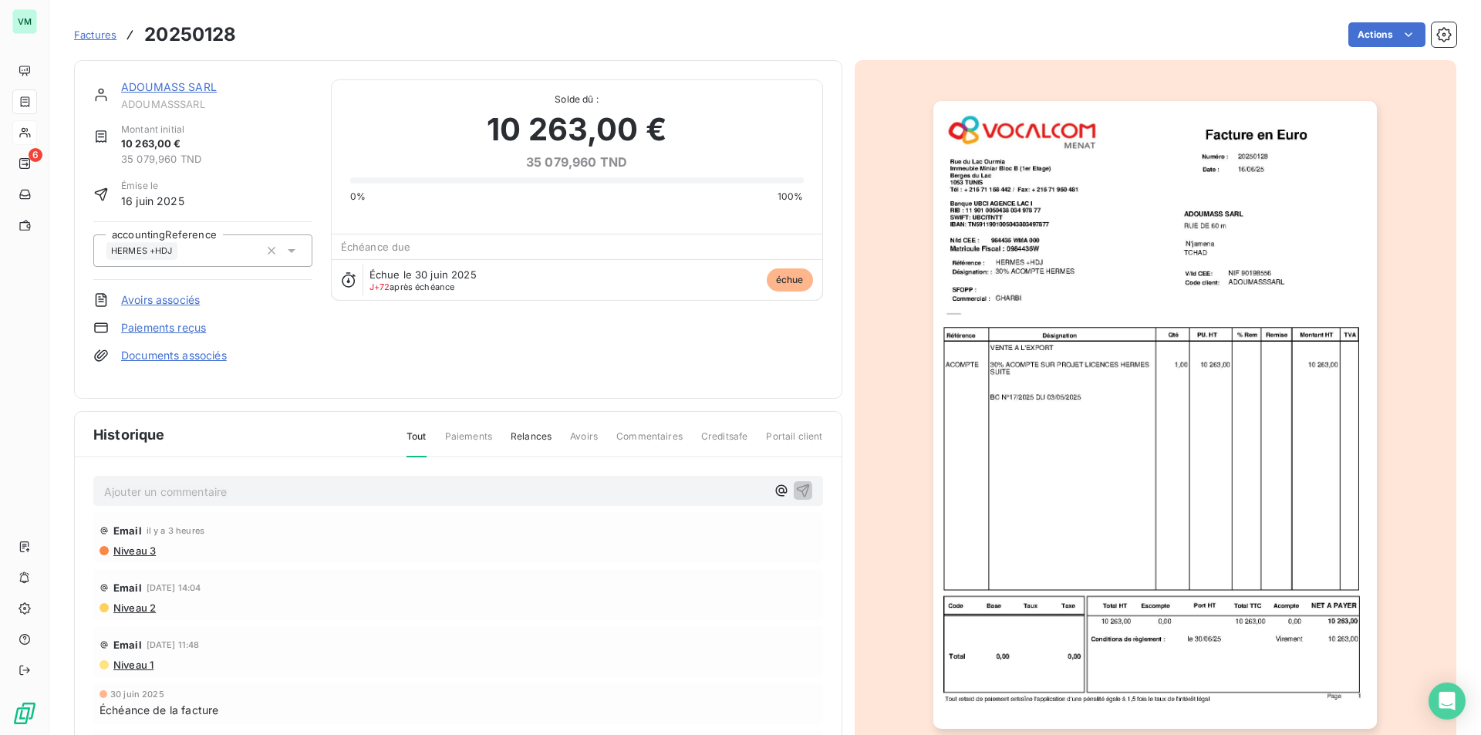
click at [1043, 445] on img "button" at bounding box center [1155, 415] width 444 height 628
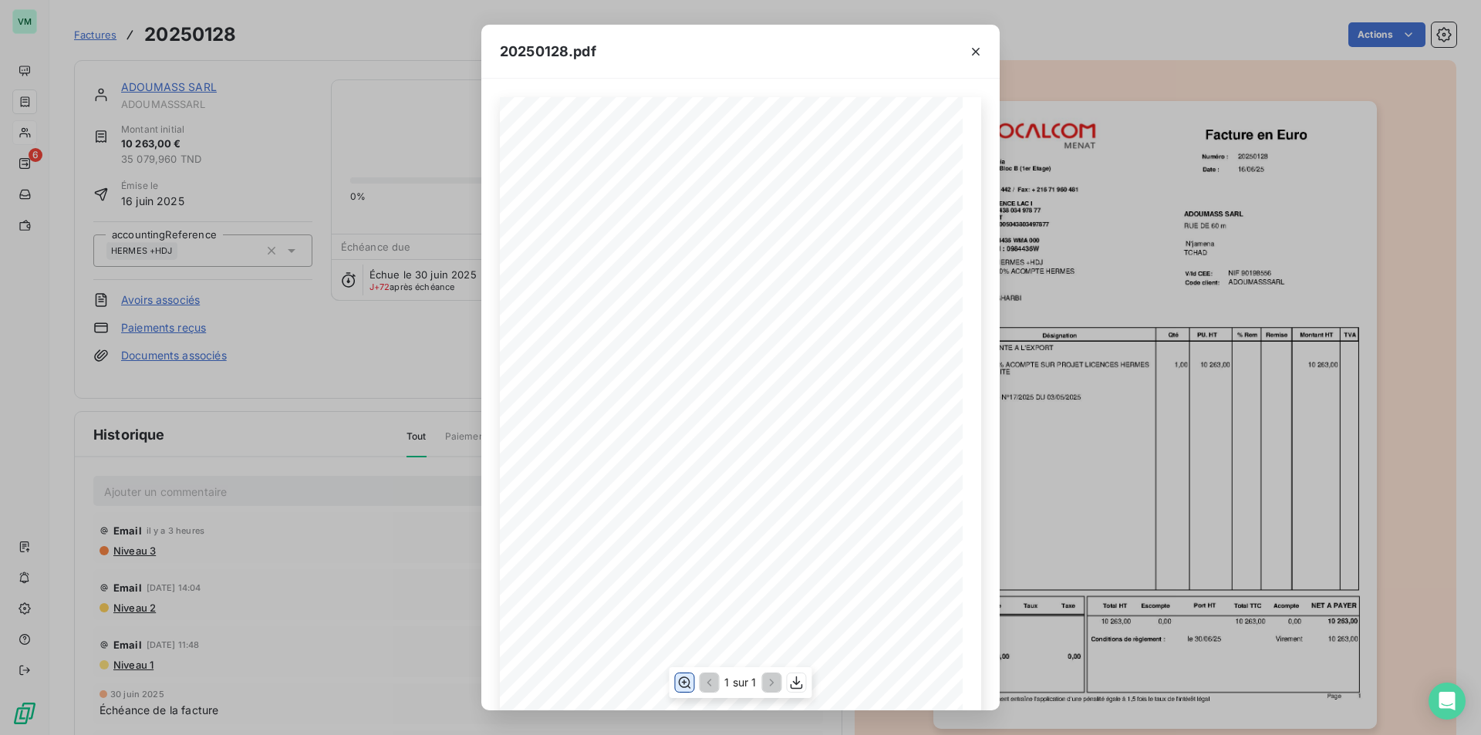
click at [683, 680] on icon "button" at bounding box center [683, 682] width 15 height 15
click at [975, 53] on icon "button" at bounding box center [975, 51] width 15 height 15
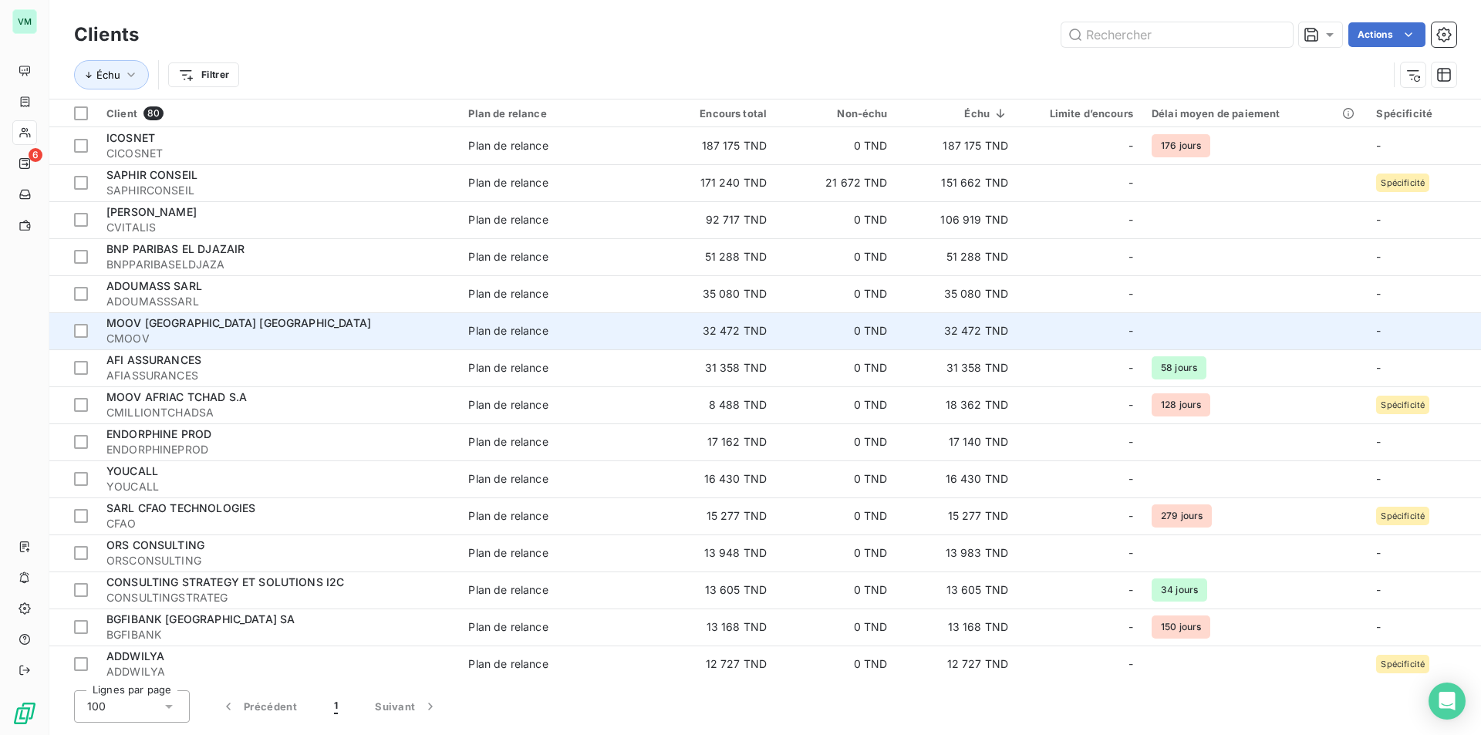
click at [724, 332] on td "32 472 TND" at bounding box center [716, 330] width 120 height 37
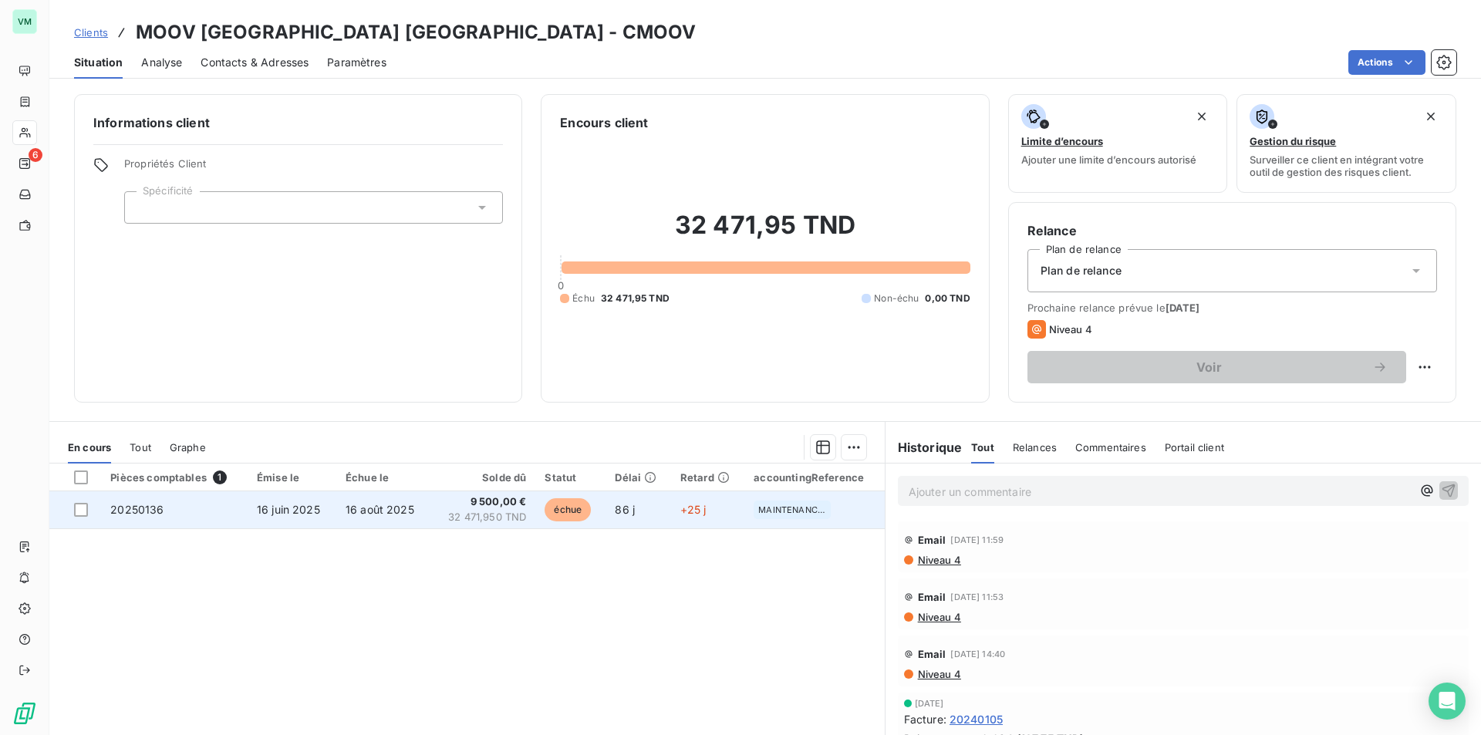
click at [479, 497] on span "9 500,00 €" at bounding box center [483, 501] width 86 height 15
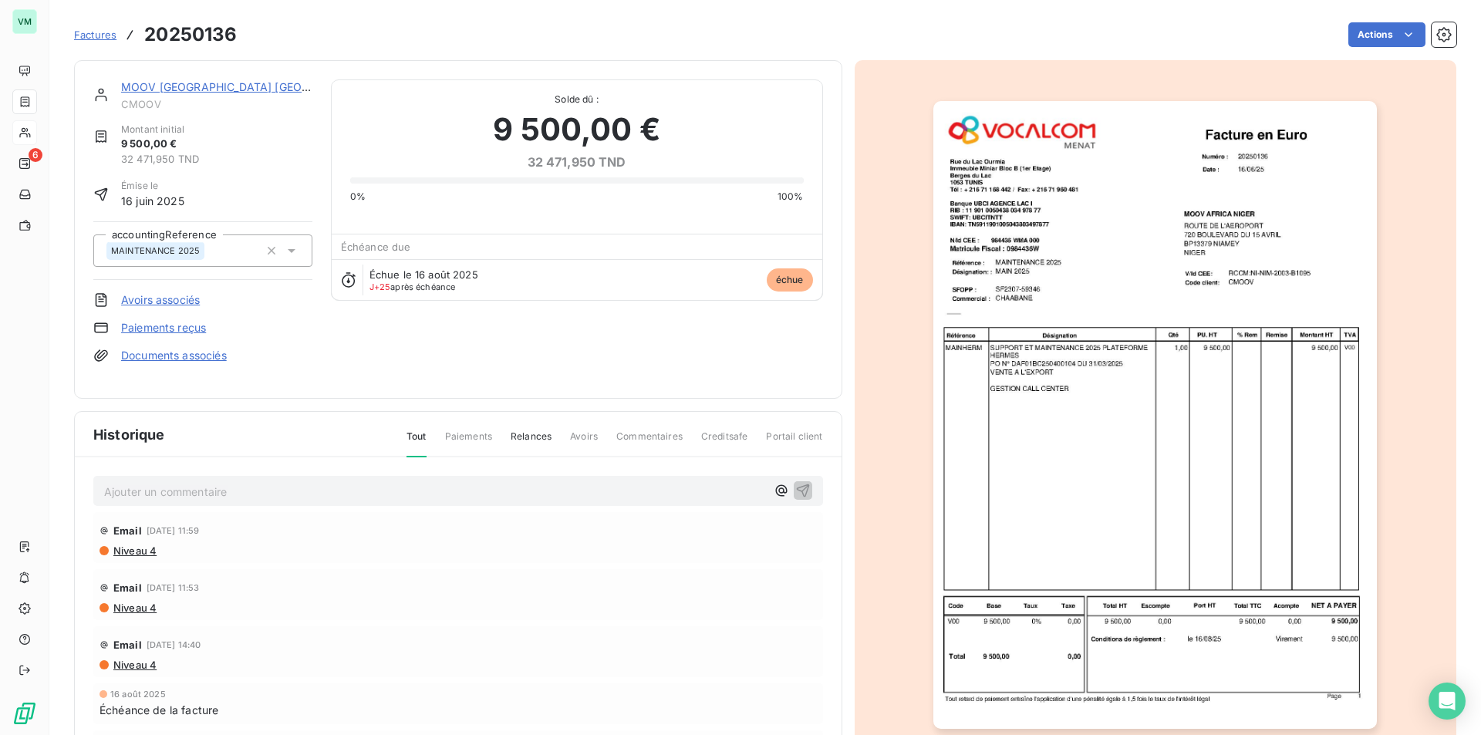
click at [1074, 393] on img "button" at bounding box center [1155, 415] width 444 height 628
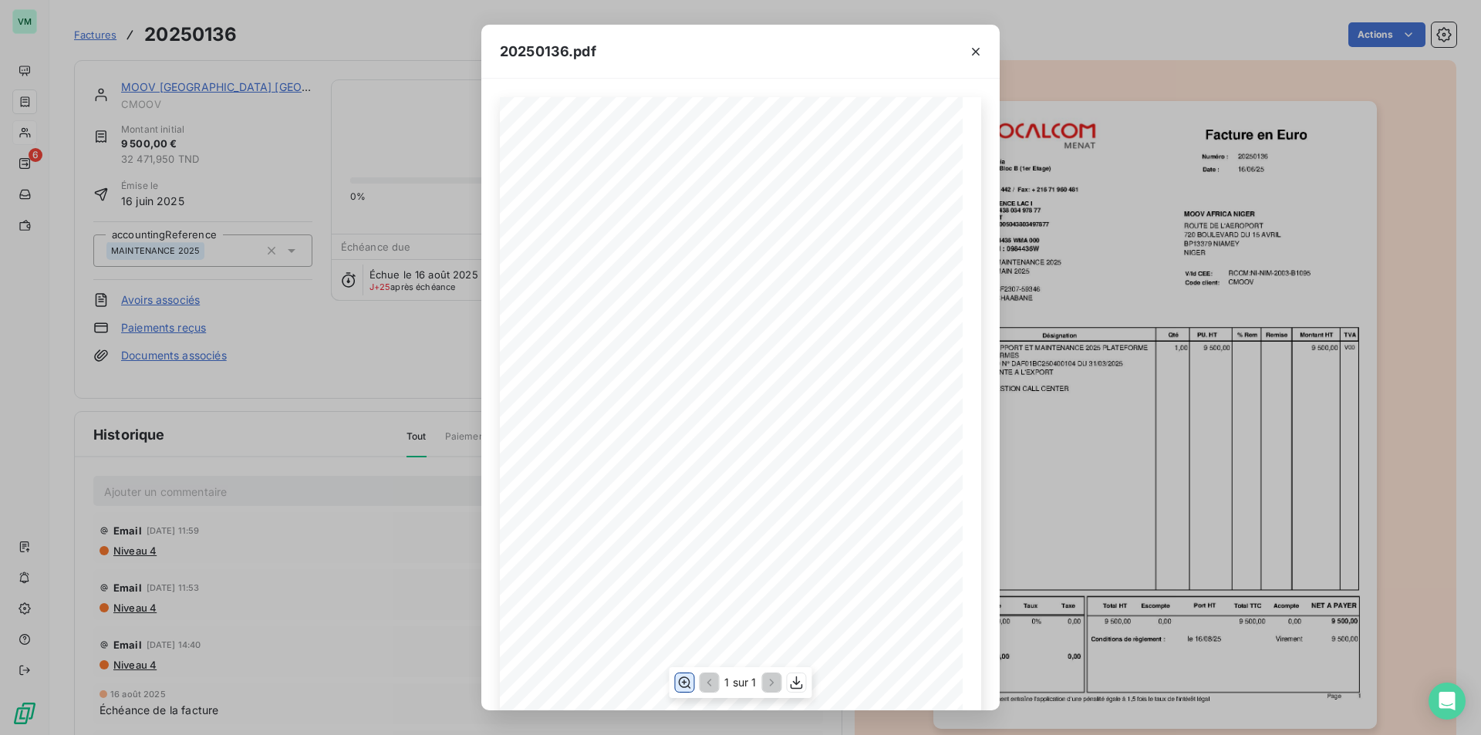
click at [682, 687] on icon "button" at bounding box center [685, 683] width 12 height 12
click at [970, 49] on icon "button" at bounding box center [975, 51] width 15 height 15
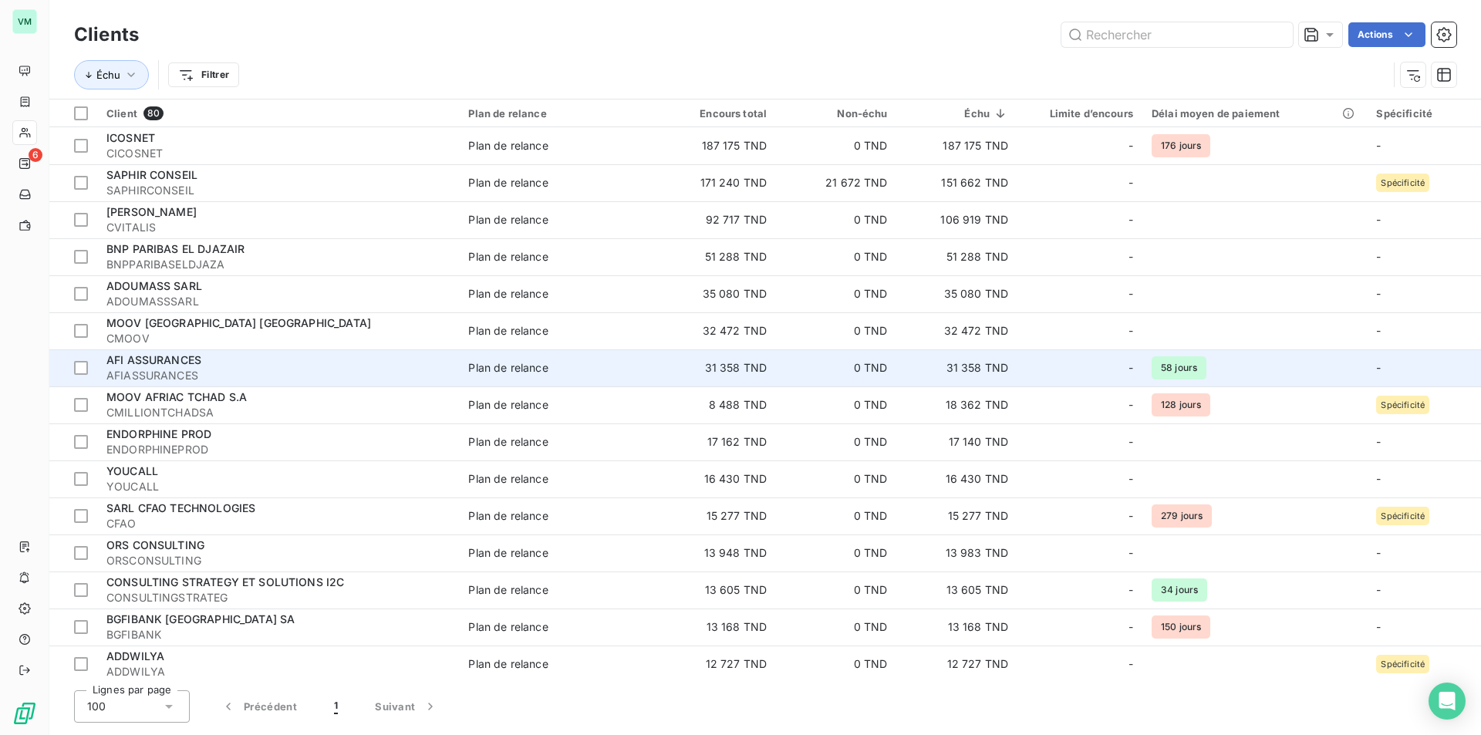
click at [743, 363] on td "31 358 TND" at bounding box center [716, 367] width 120 height 37
click at [201, 359] on span "AFI ASSURANCES" at bounding box center [153, 359] width 95 height 13
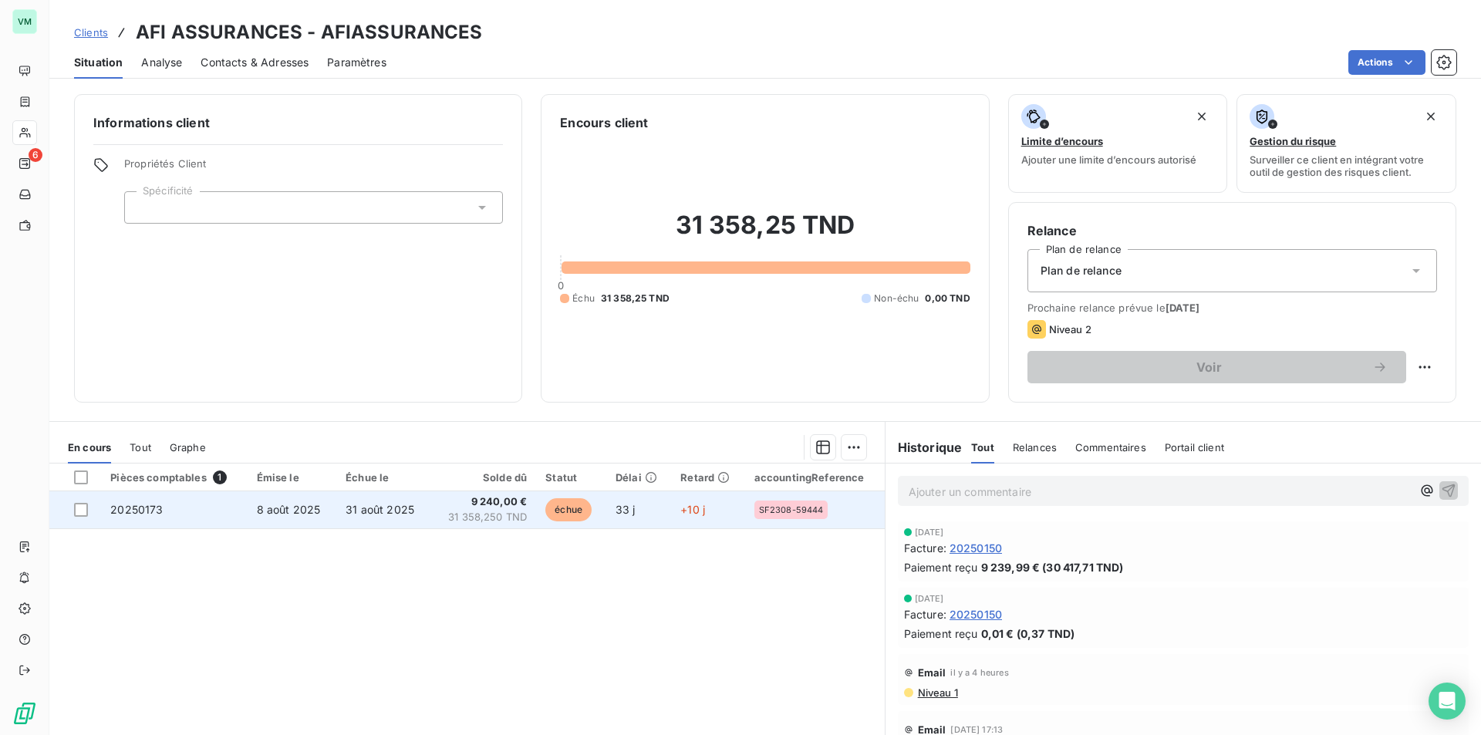
click at [491, 510] on span "31 358,250 TND" at bounding box center [483, 517] width 87 height 15
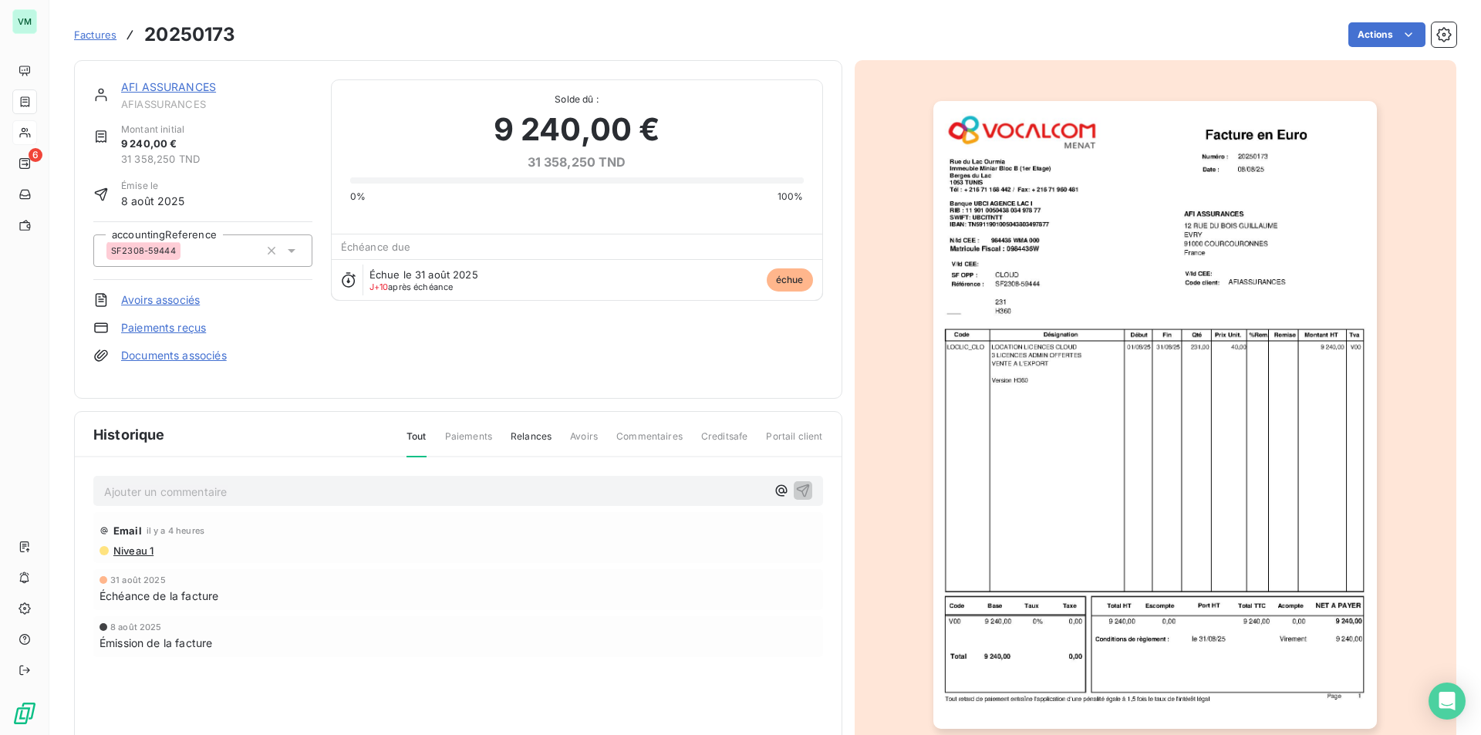
click at [1145, 405] on img "button" at bounding box center [1155, 415] width 444 height 628
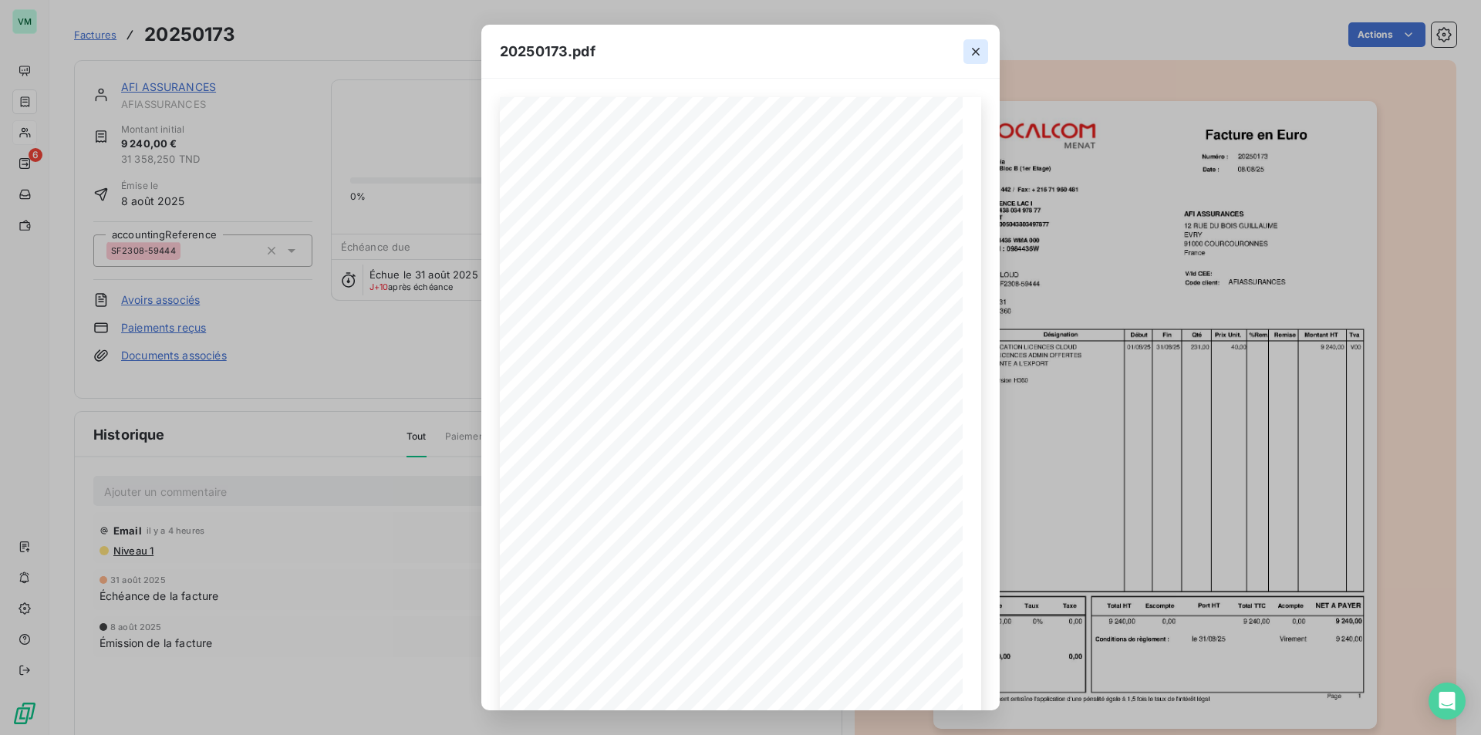
click at [981, 52] on icon "button" at bounding box center [975, 51] width 15 height 15
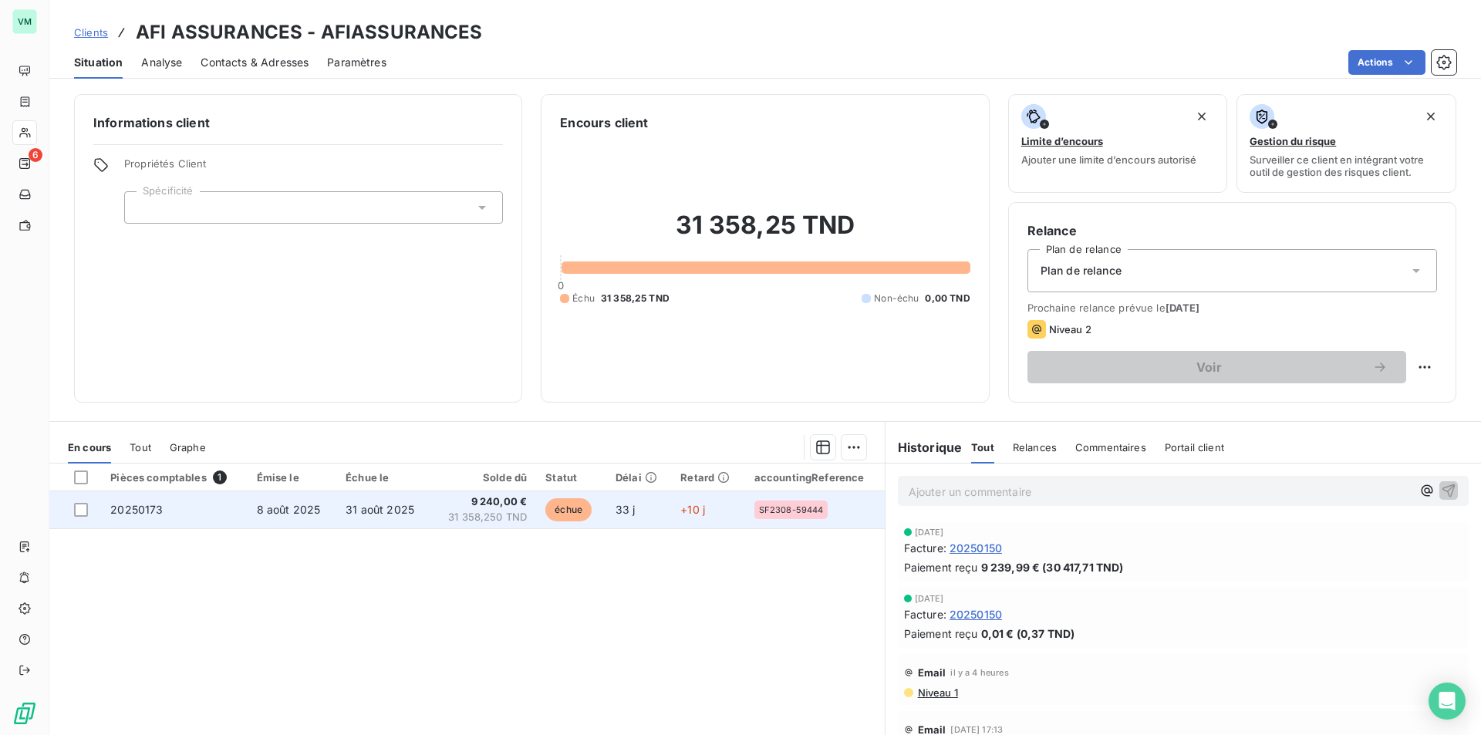
click at [466, 521] on span "31 358,250 TND" at bounding box center [483, 517] width 87 height 15
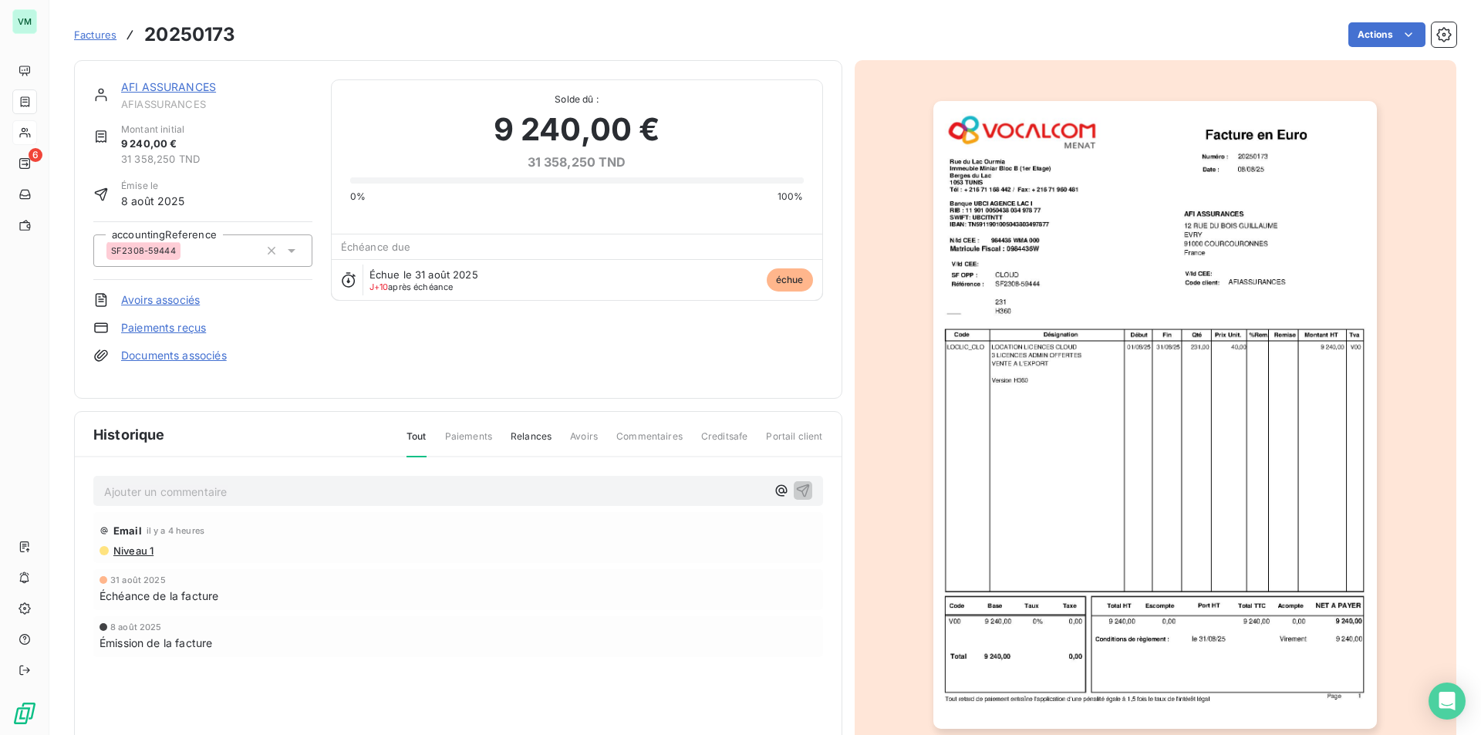
click at [1119, 624] on img "button" at bounding box center [1155, 415] width 444 height 628
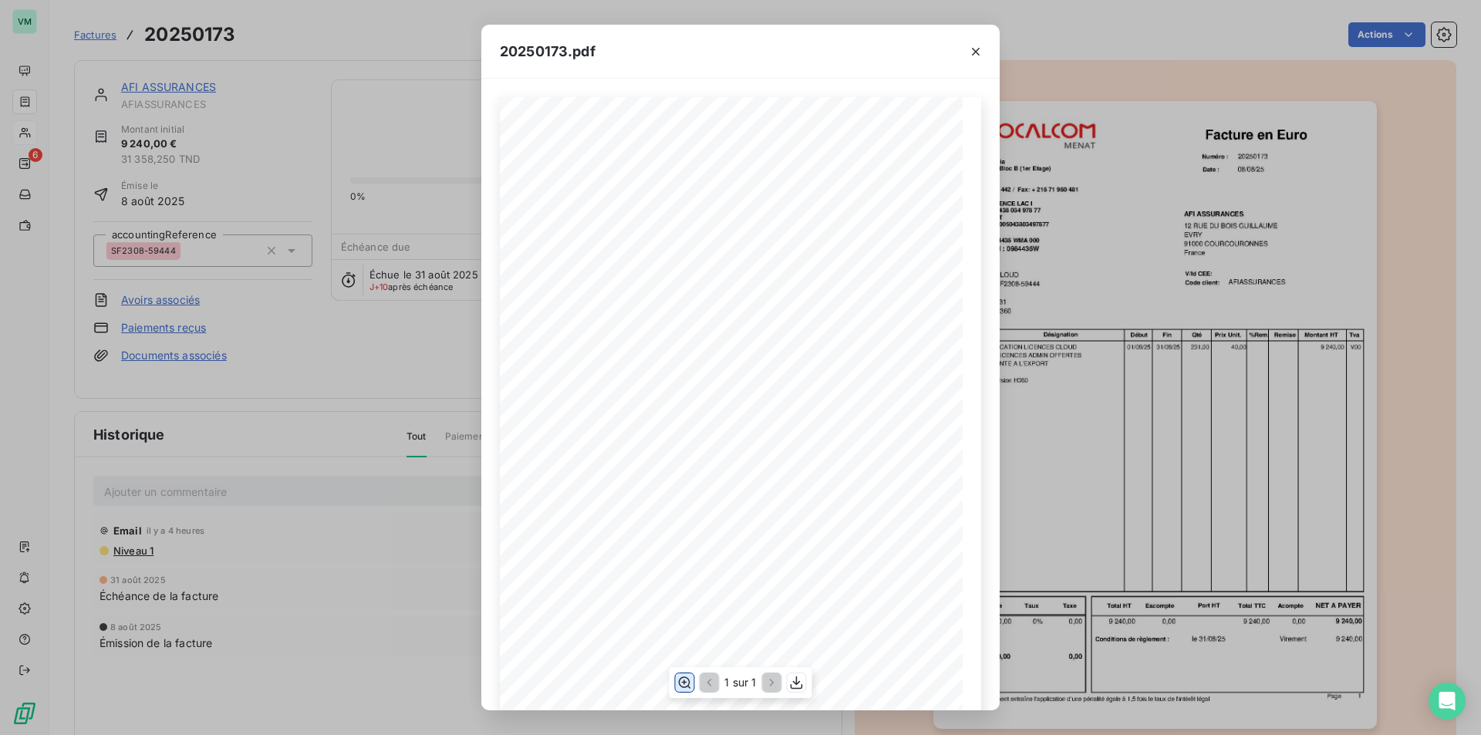
click at [680, 686] on icon "button" at bounding box center [685, 683] width 12 height 12
click at [971, 54] on icon "button" at bounding box center [975, 51] width 15 height 15
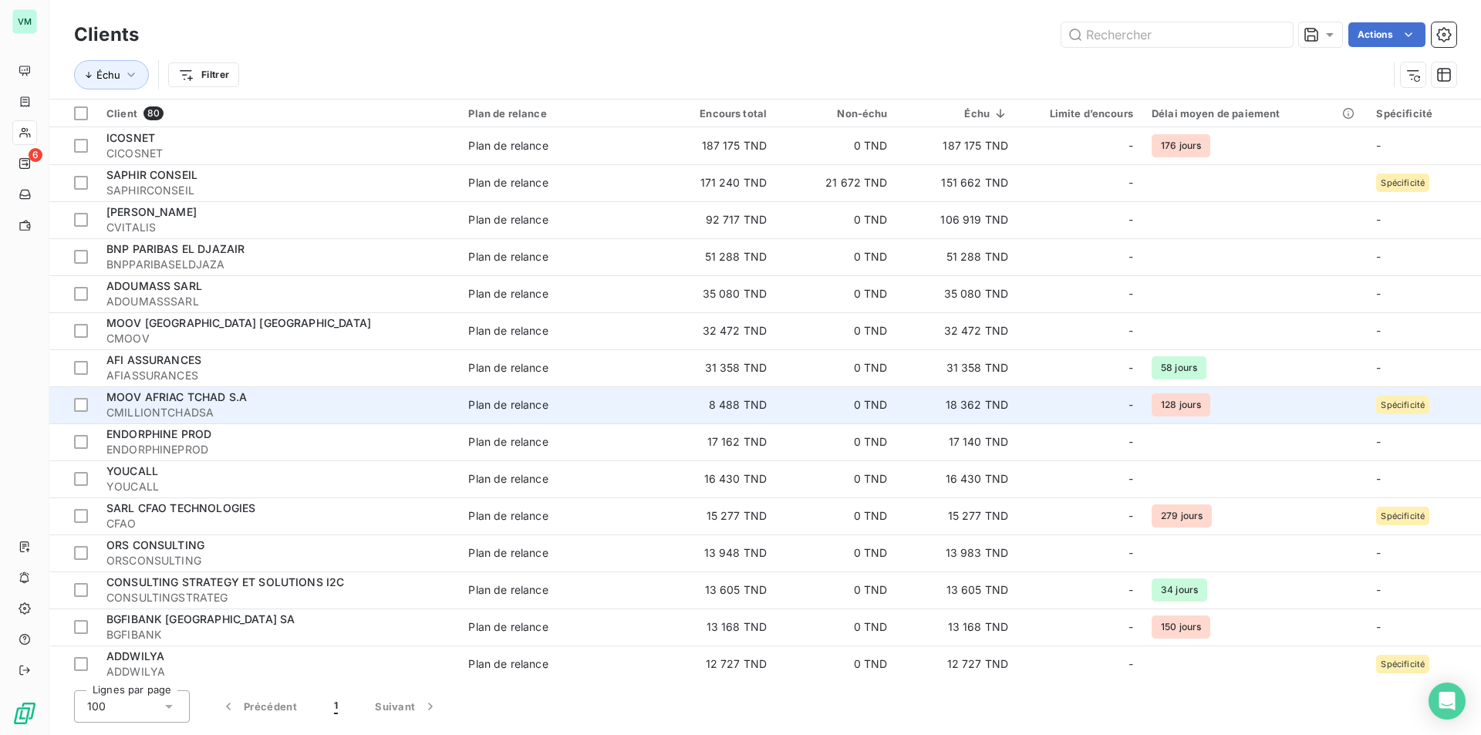
click at [736, 400] on td "8 488 TND" at bounding box center [716, 404] width 120 height 37
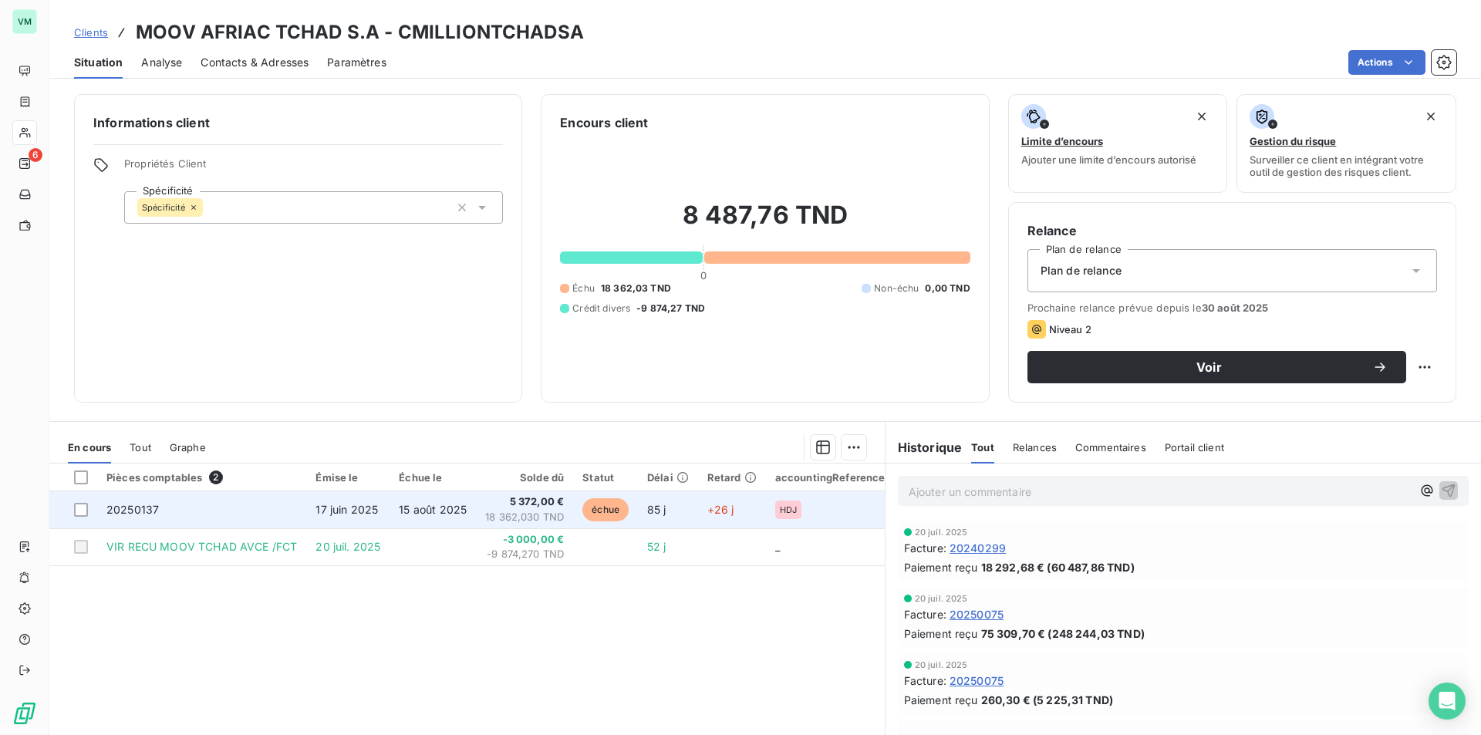
click at [543, 510] on span "18 362,030 TND" at bounding box center [524, 517] width 79 height 15
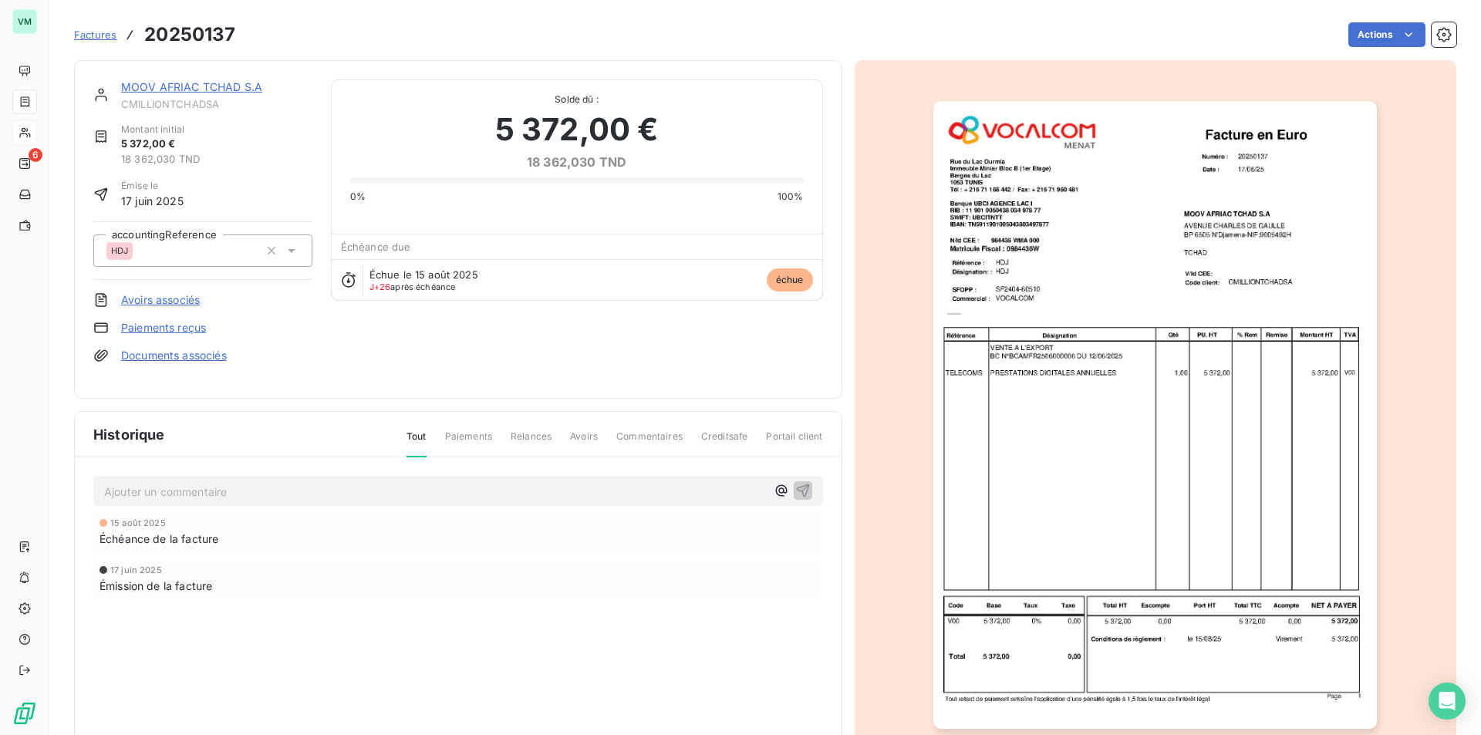
click at [1051, 434] on img "button" at bounding box center [1155, 415] width 444 height 628
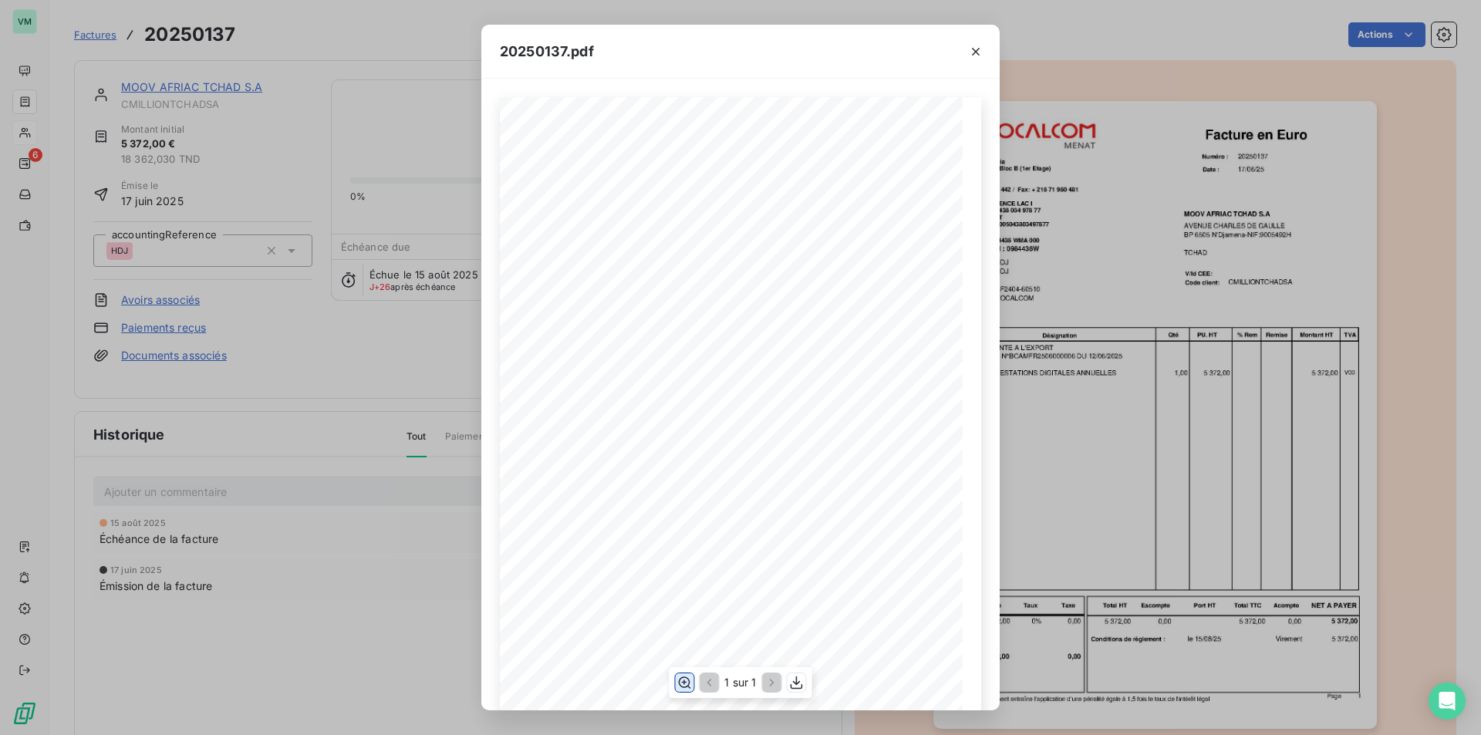
click at [687, 680] on icon "button" at bounding box center [683, 682] width 15 height 15
click at [973, 52] on icon "button" at bounding box center [975, 51] width 15 height 15
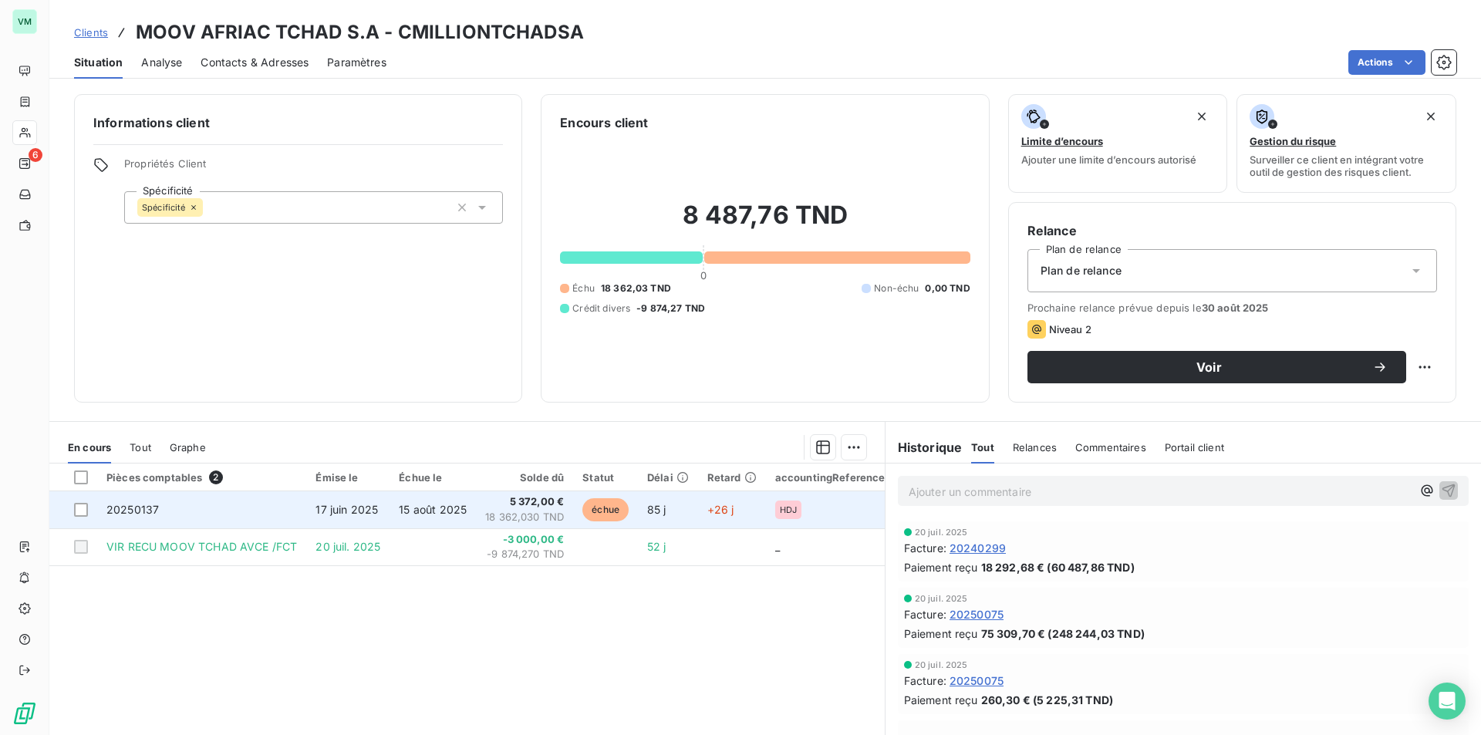
click at [541, 511] on span "18 362,030 TND" at bounding box center [524, 517] width 79 height 15
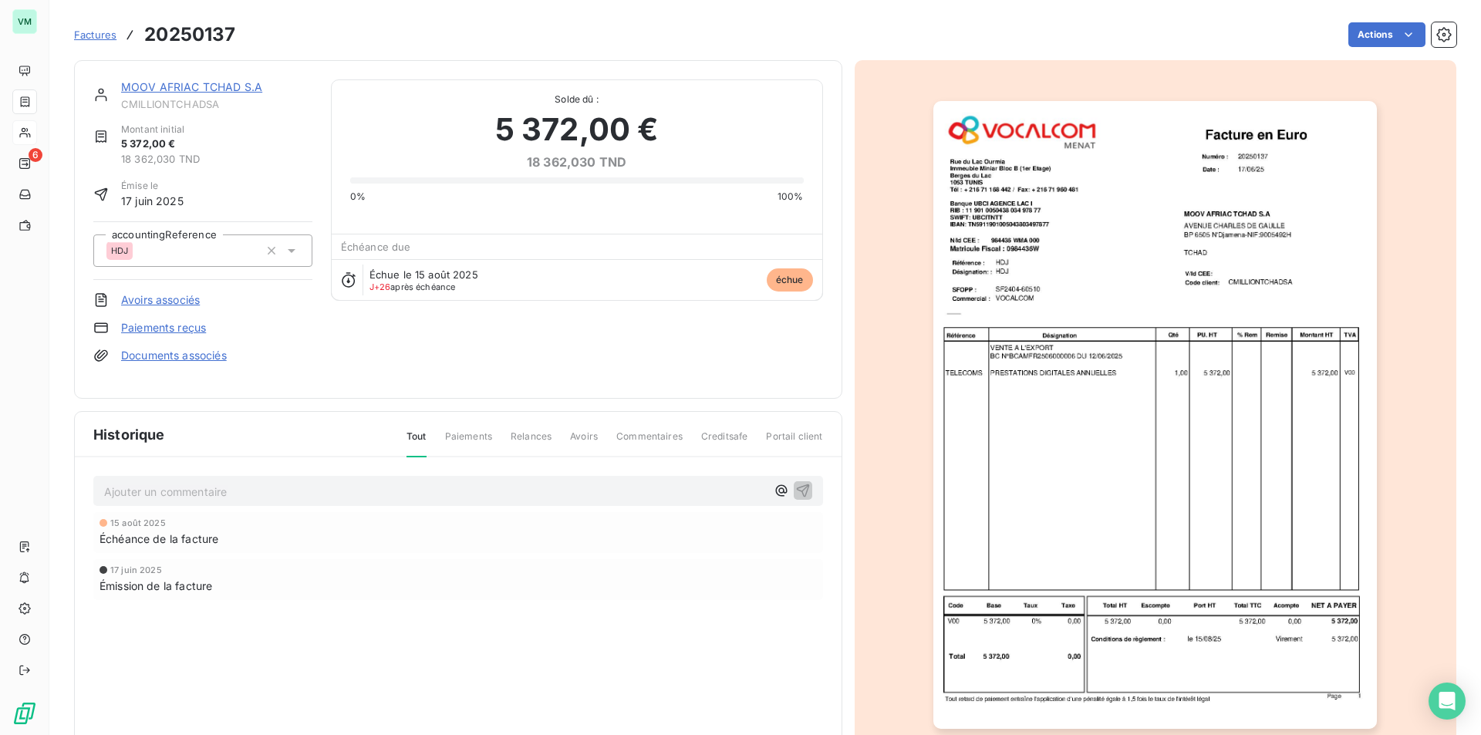
click at [997, 442] on img "button" at bounding box center [1155, 415] width 444 height 628
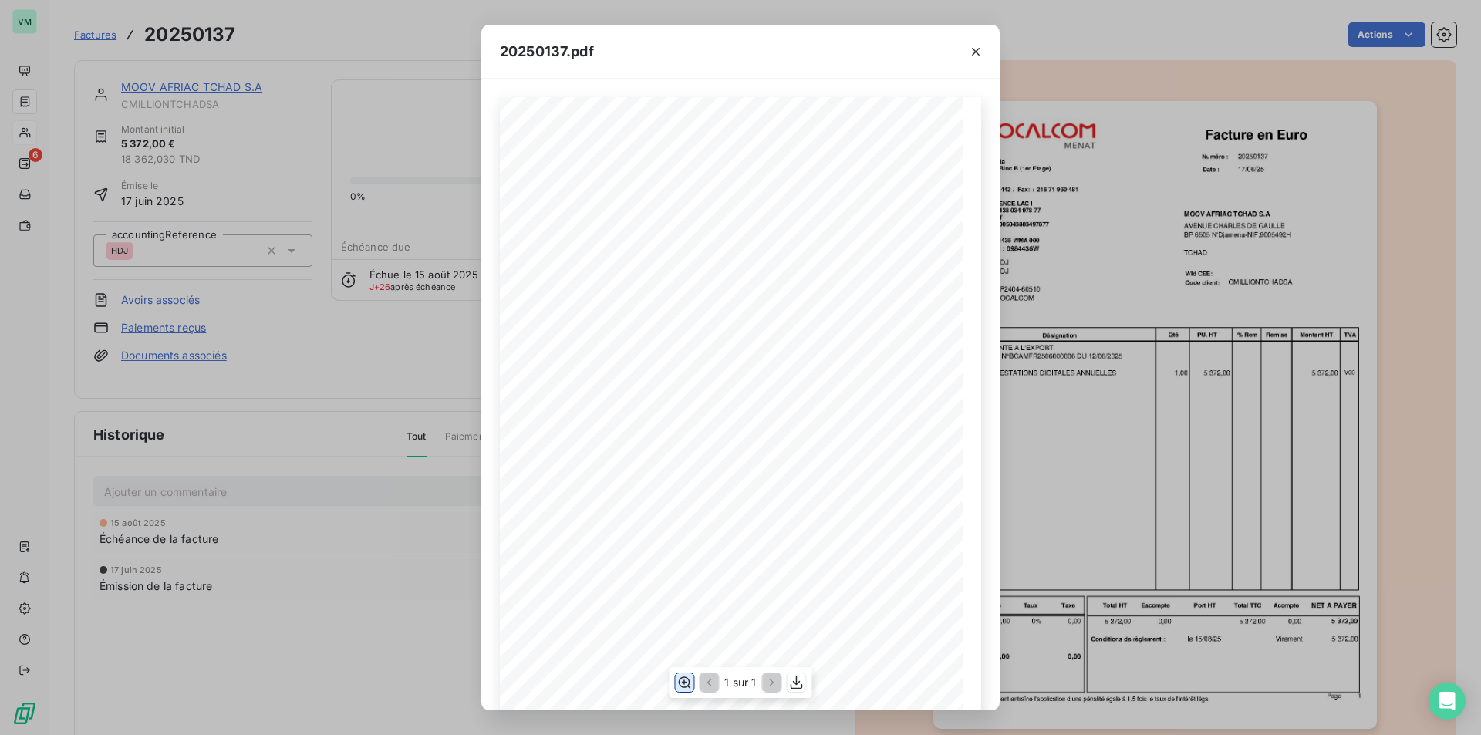
click at [687, 687] on icon "button" at bounding box center [685, 683] width 12 height 12
click at [968, 53] on icon "button" at bounding box center [975, 51] width 15 height 15
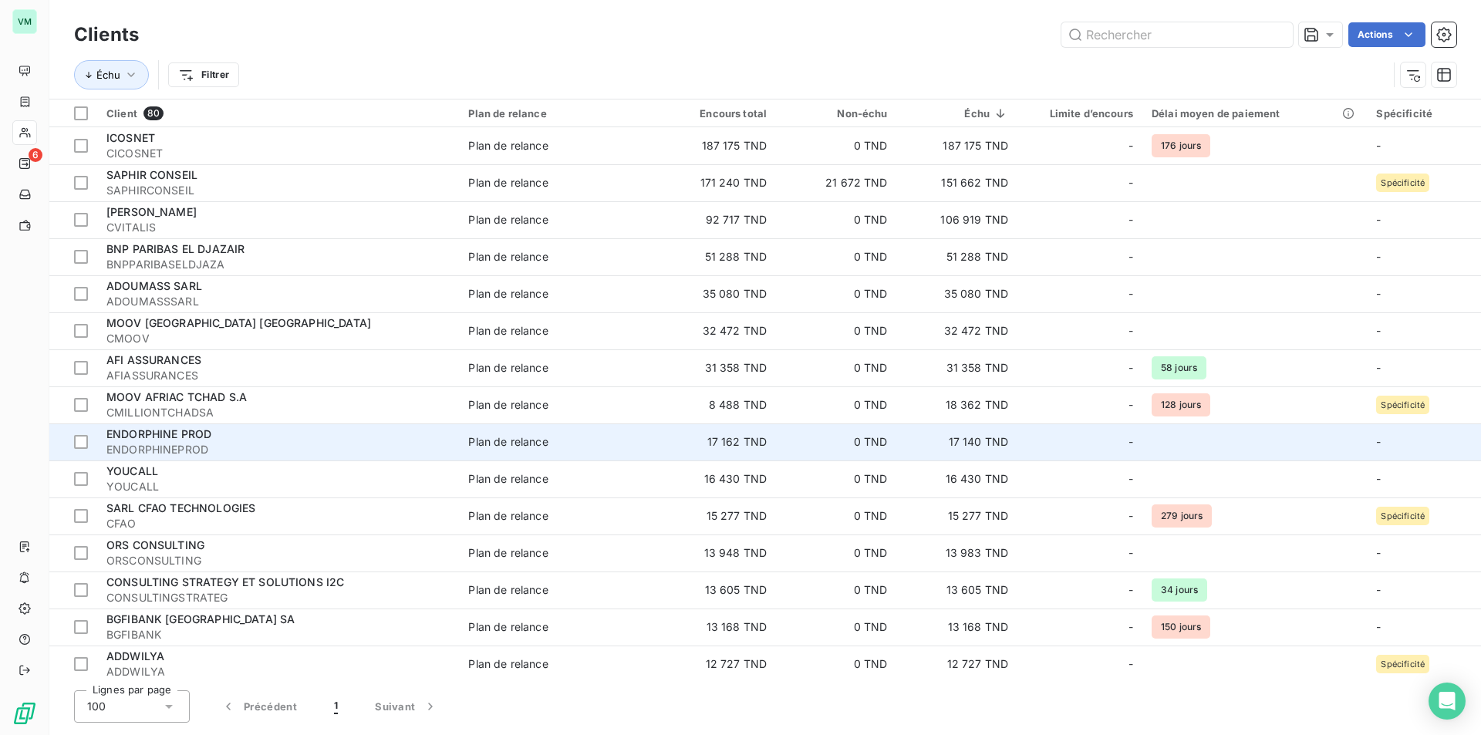
click at [742, 441] on td "17 162 TND" at bounding box center [716, 441] width 120 height 37
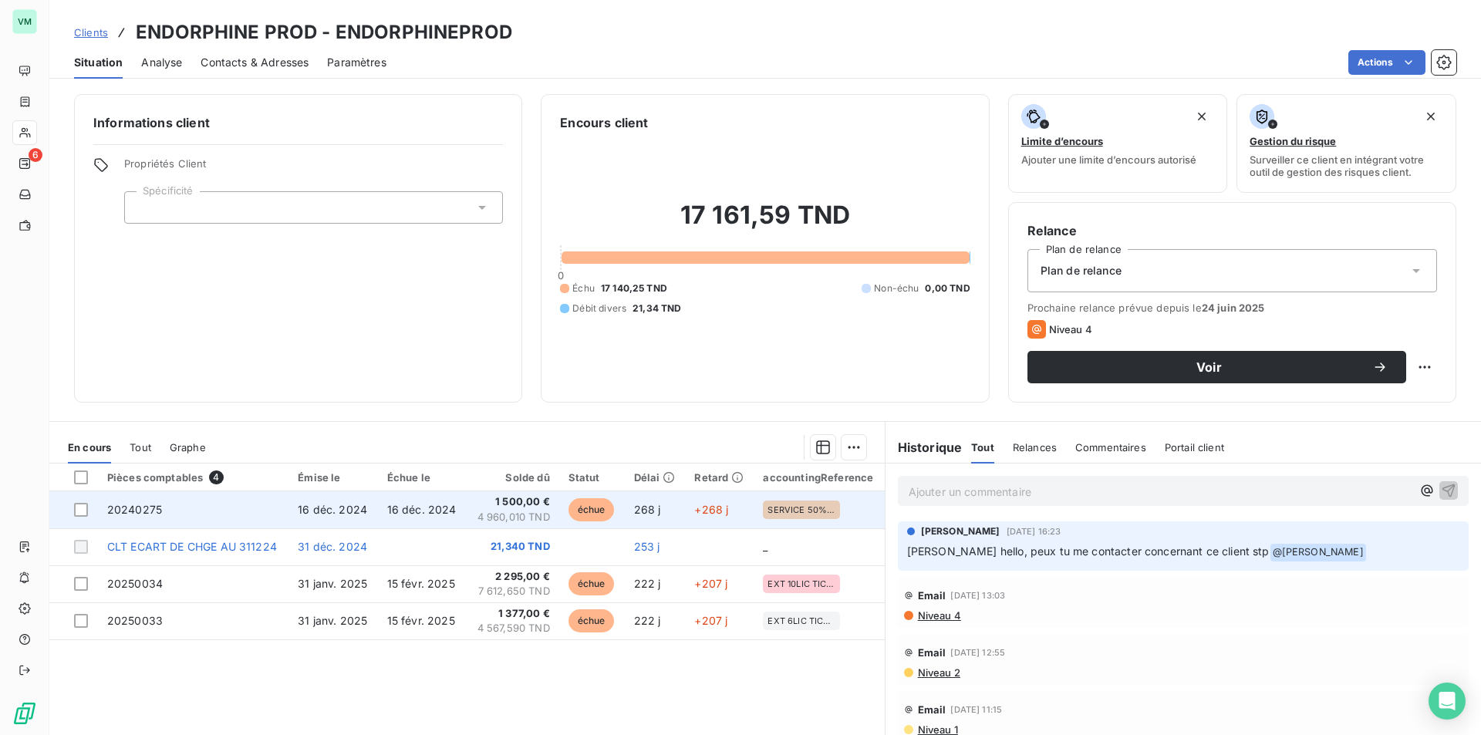
click at [498, 512] on span "4 960,010 TND" at bounding box center [513, 517] width 74 height 15
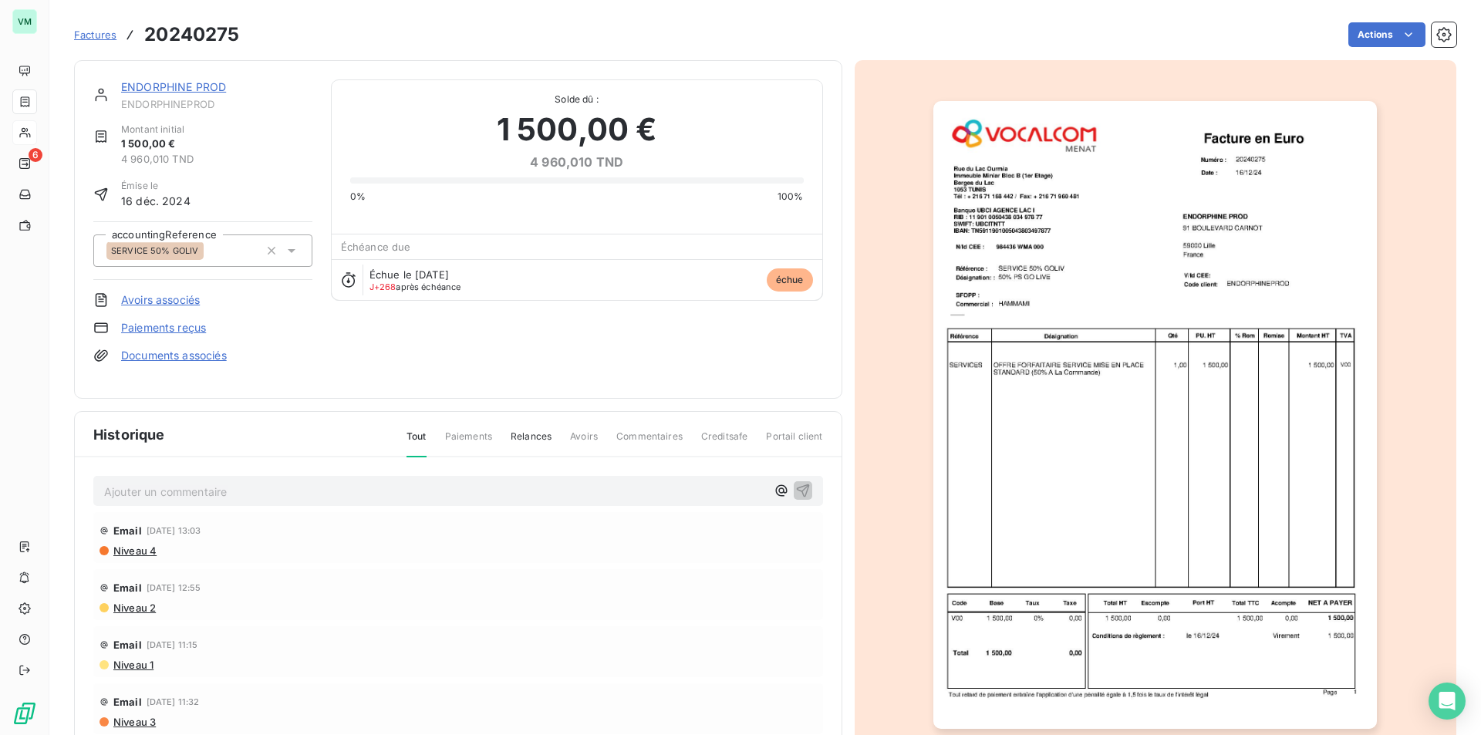
click at [1122, 412] on img "button" at bounding box center [1155, 415] width 444 height 628
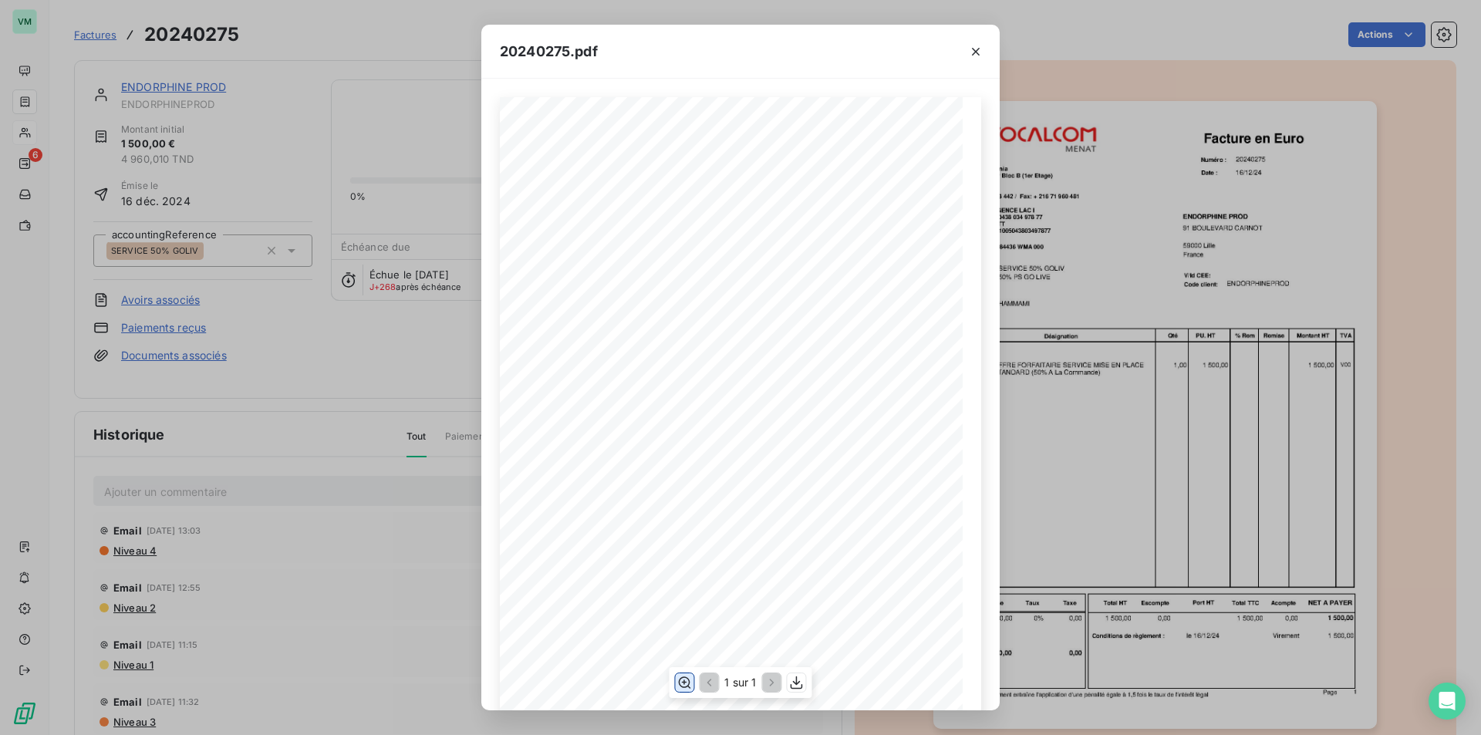
click at [687, 684] on icon "button" at bounding box center [683, 682] width 15 height 15
click at [974, 47] on icon "button" at bounding box center [975, 51] width 15 height 15
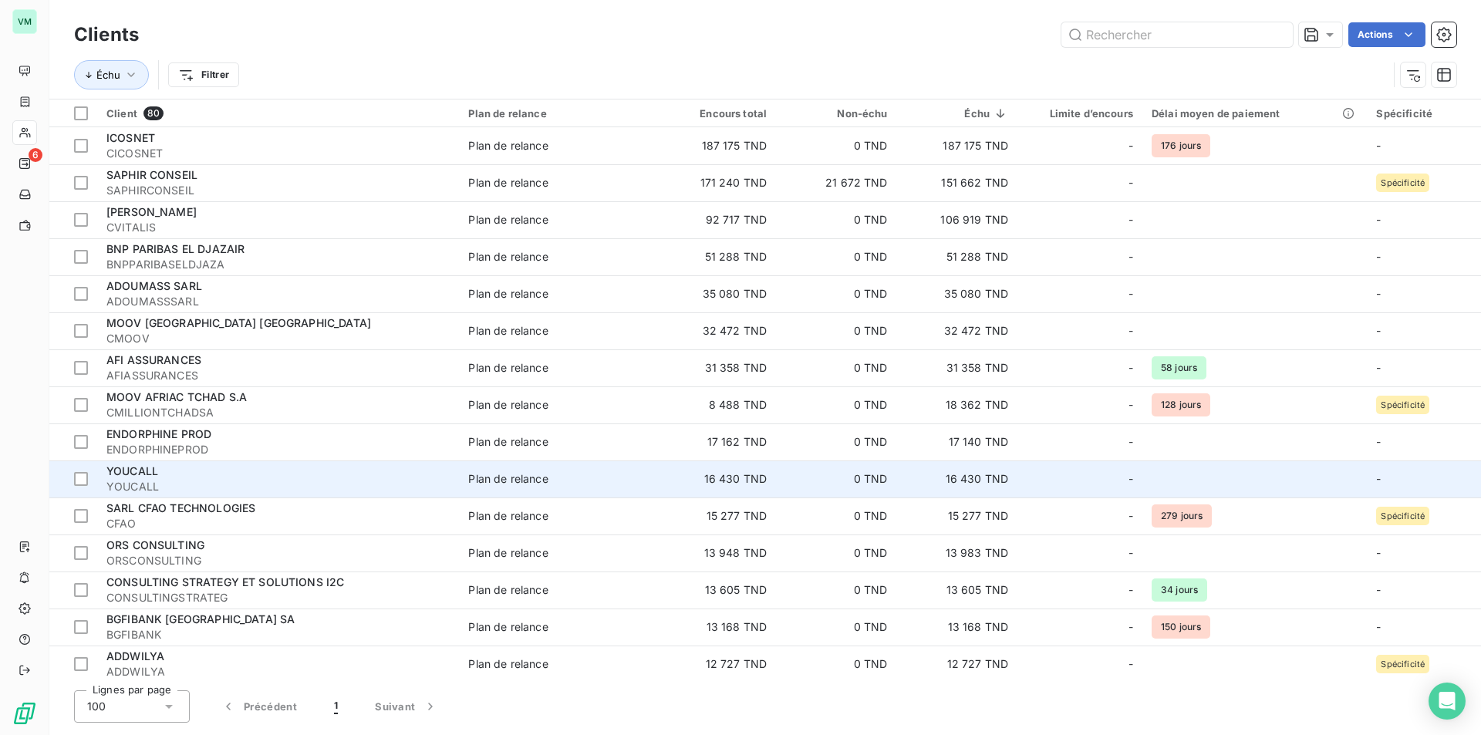
click at [732, 474] on td "16 430 TND" at bounding box center [716, 478] width 120 height 37
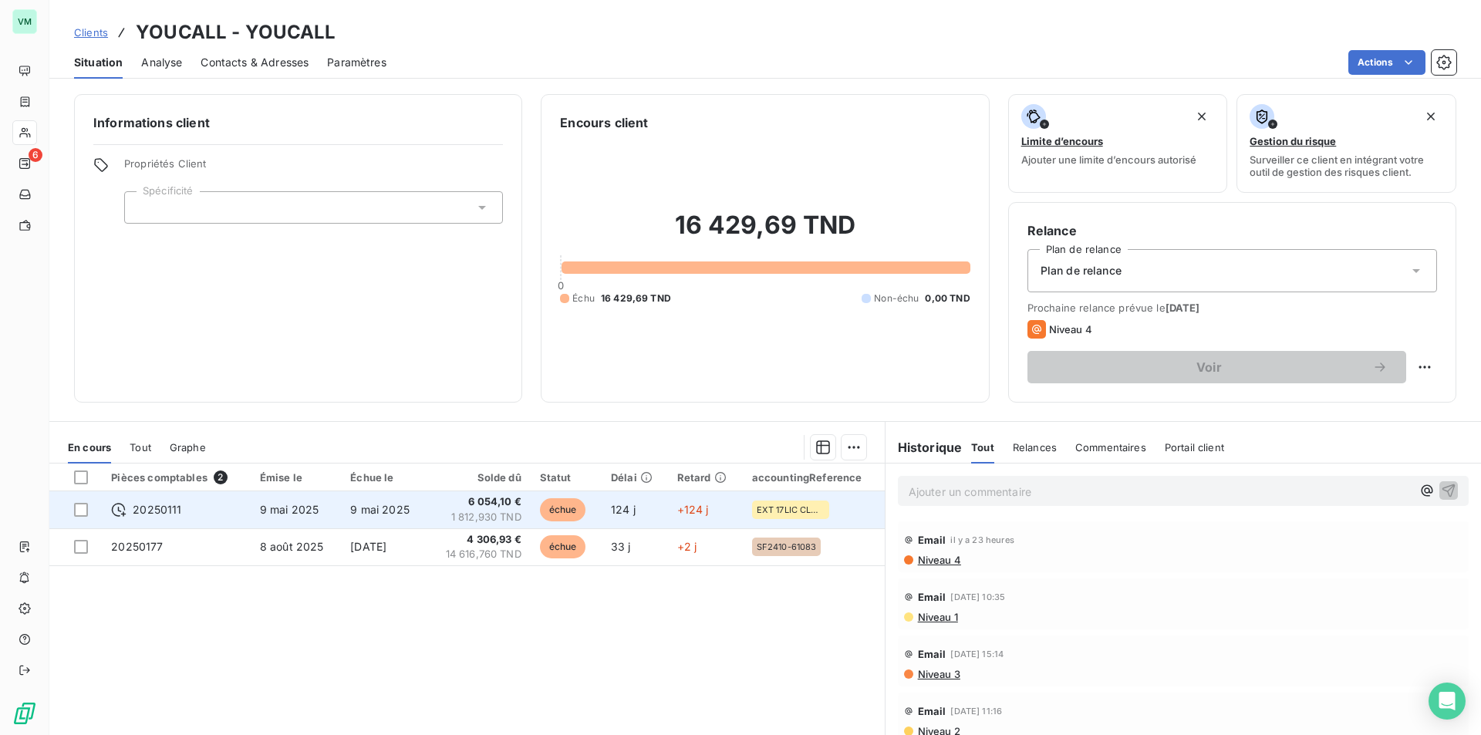
click at [489, 508] on span "6 054,10 €" at bounding box center [479, 501] width 86 height 15
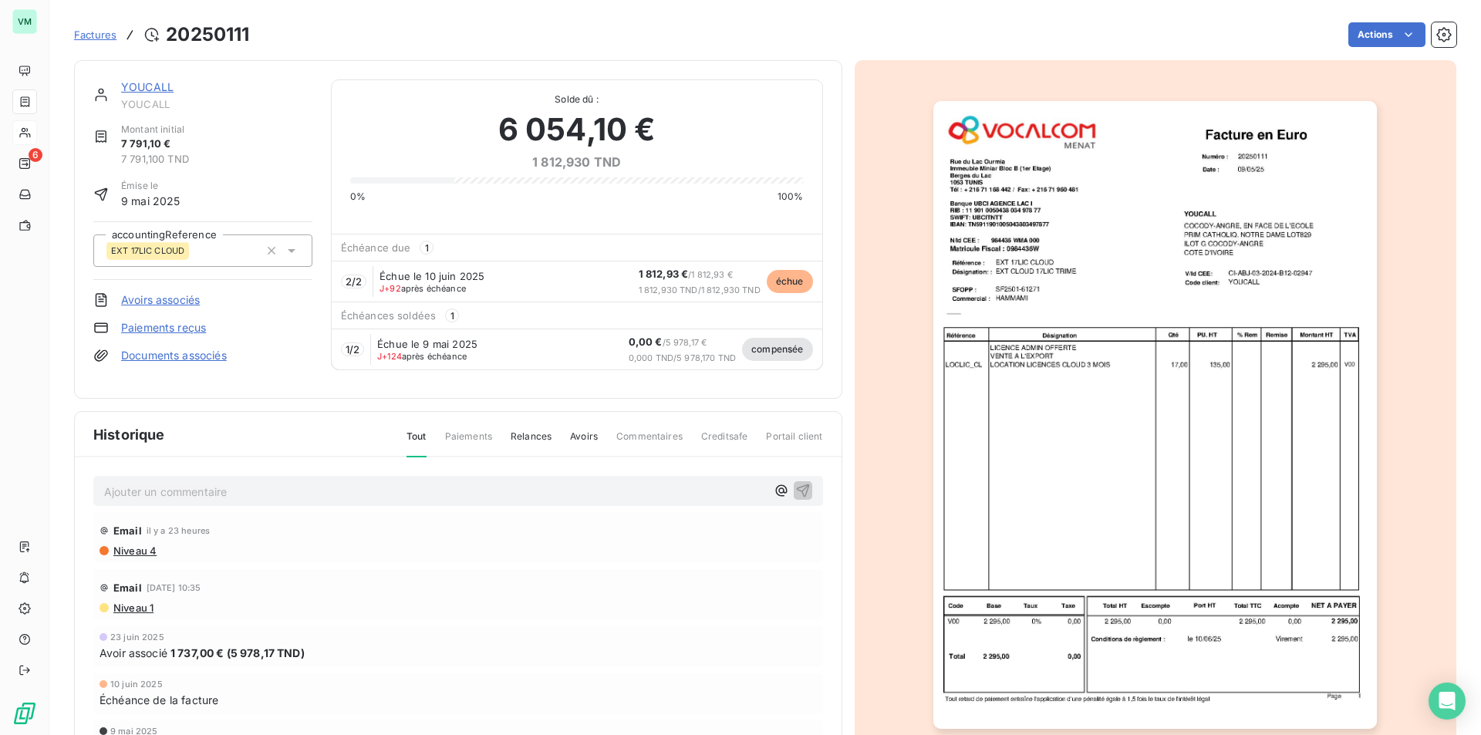
click at [1121, 436] on img "button" at bounding box center [1155, 415] width 444 height 628
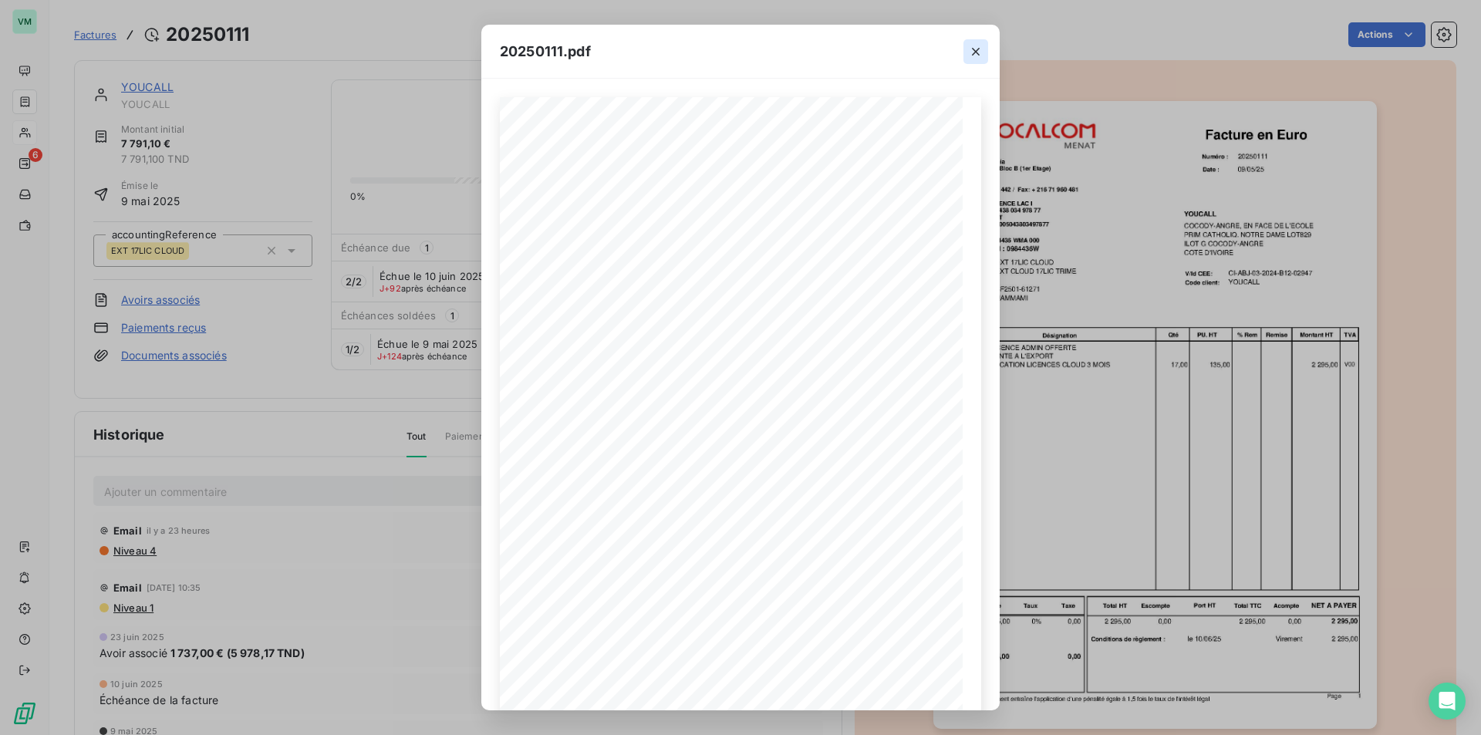
click at [973, 47] on icon "button" at bounding box center [975, 51] width 15 height 15
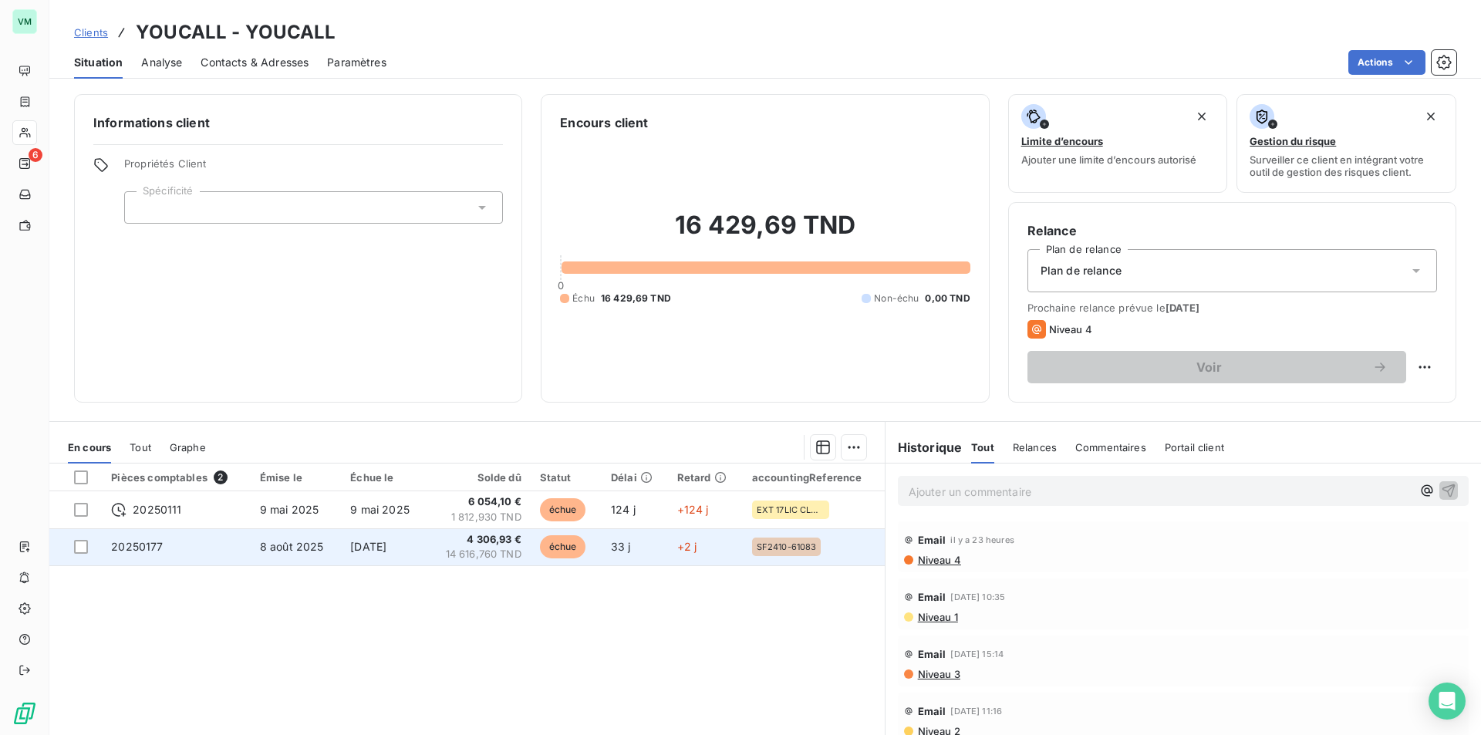
click at [472, 545] on span "4 306,93 €" at bounding box center [479, 539] width 86 height 15
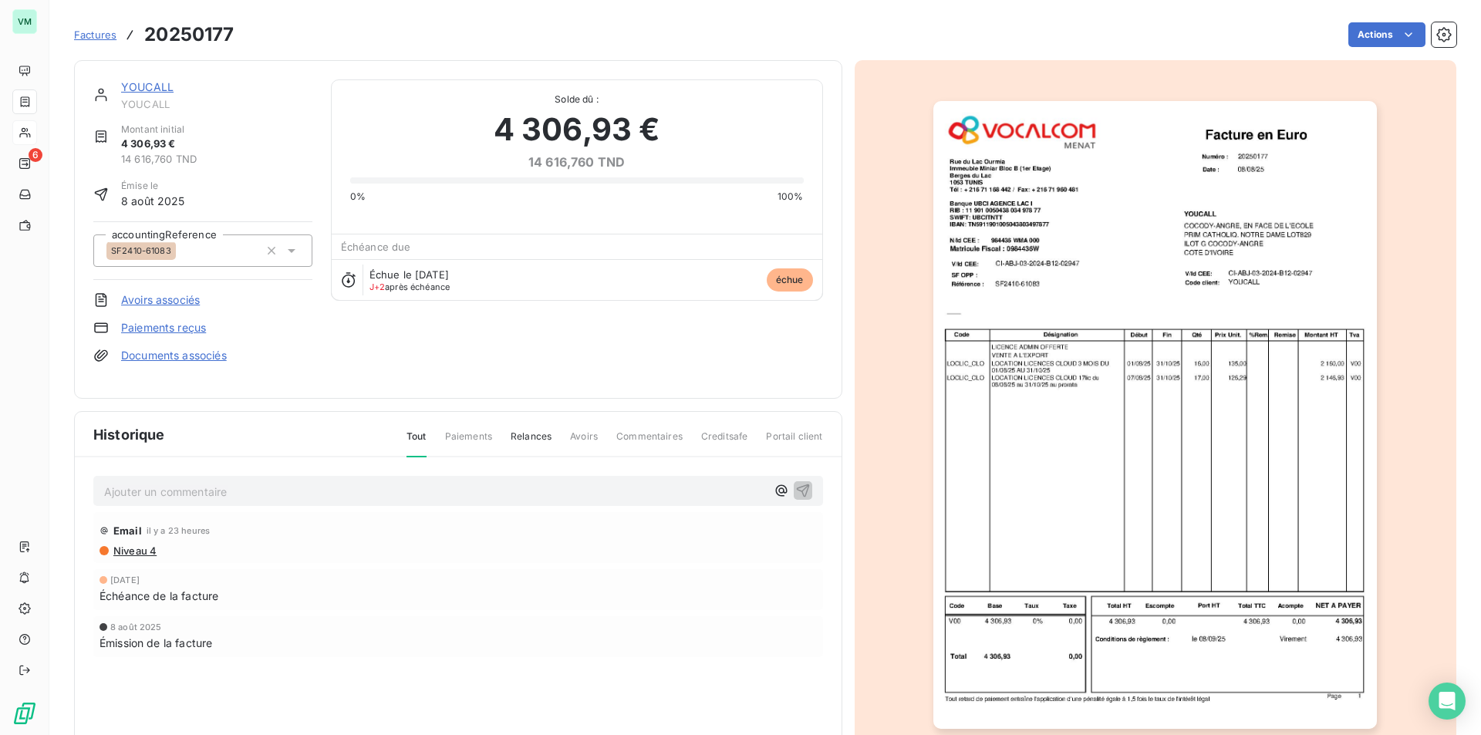
click at [1130, 450] on img "button" at bounding box center [1155, 415] width 444 height 628
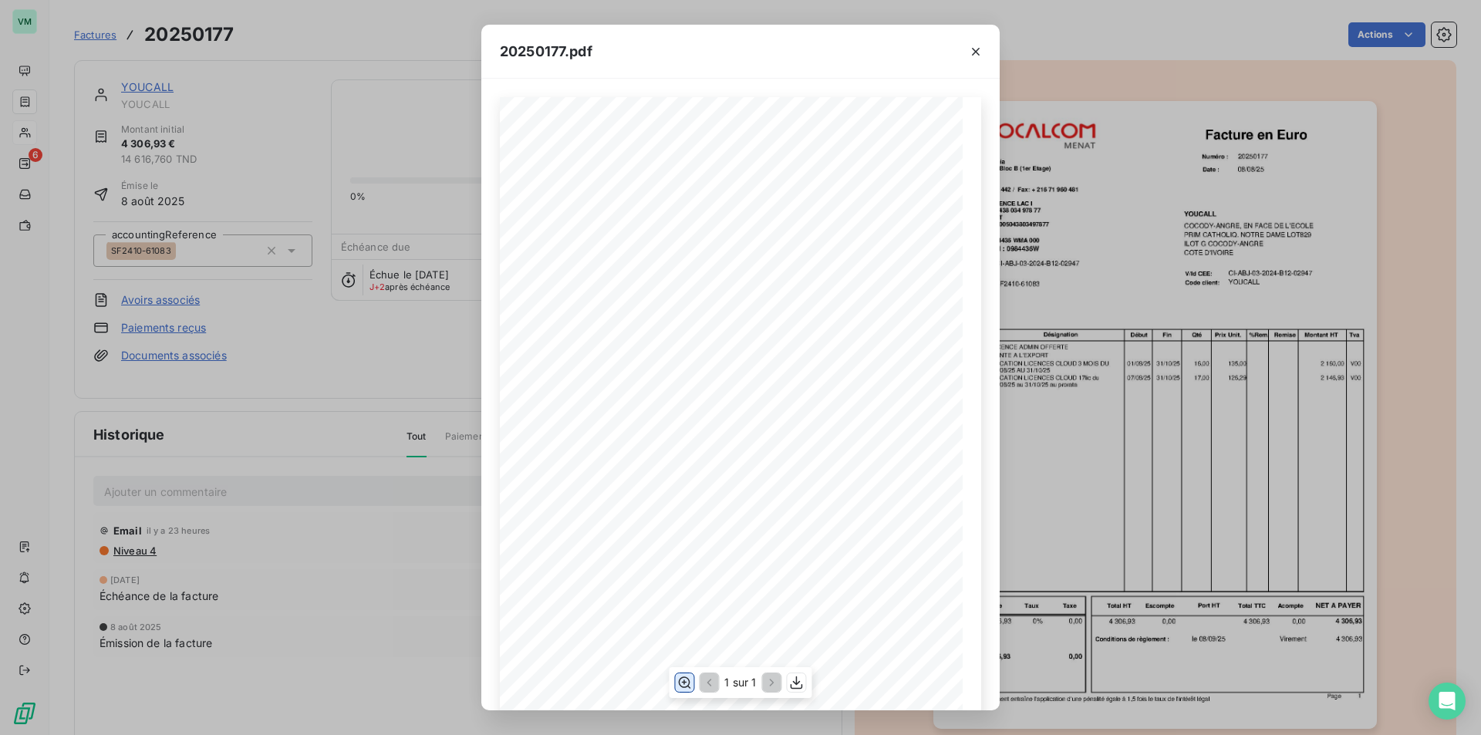
click at [684, 685] on icon "button" at bounding box center [685, 683] width 12 height 12
click at [967, 49] on button "button" at bounding box center [975, 51] width 25 height 25
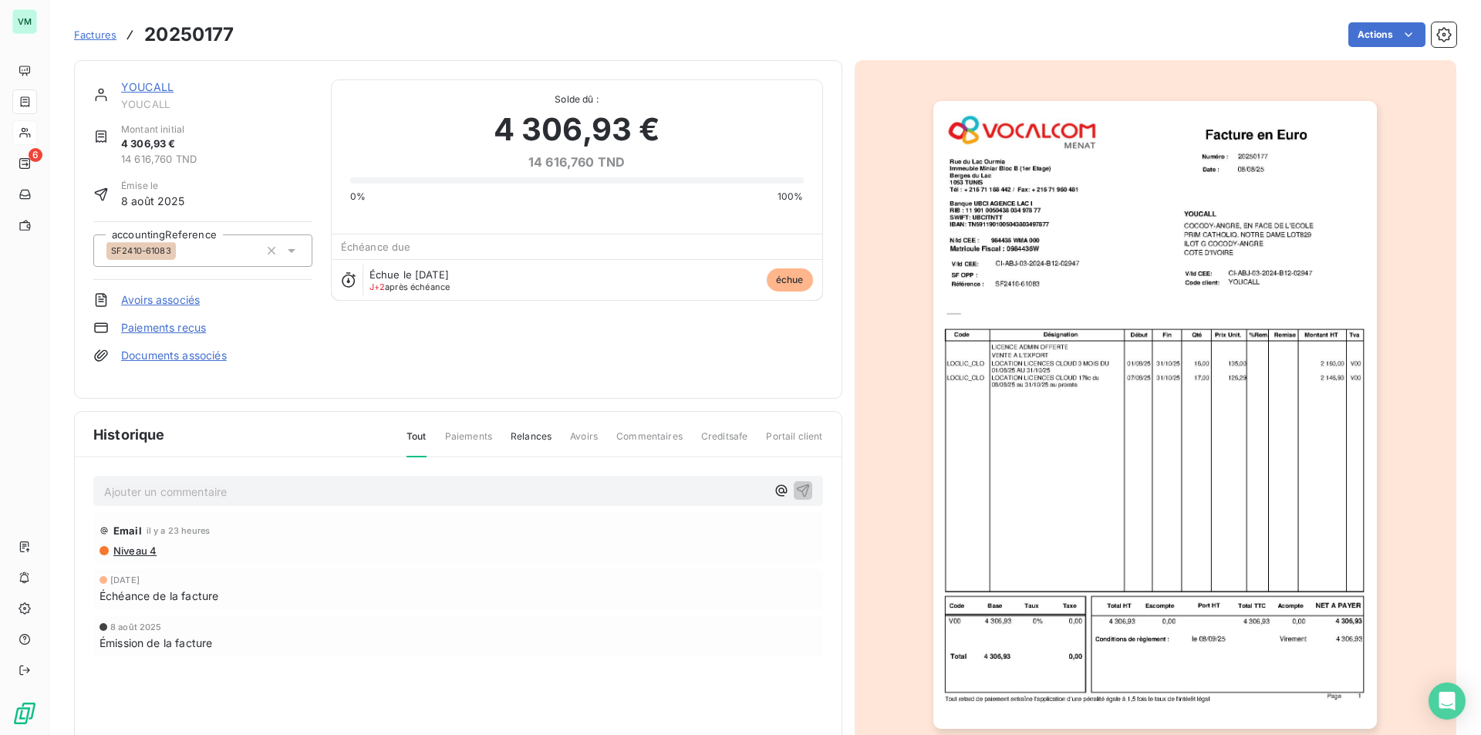
click at [1179, 245] on img "button" at bounding box center [1155, 415] width 444 height 628
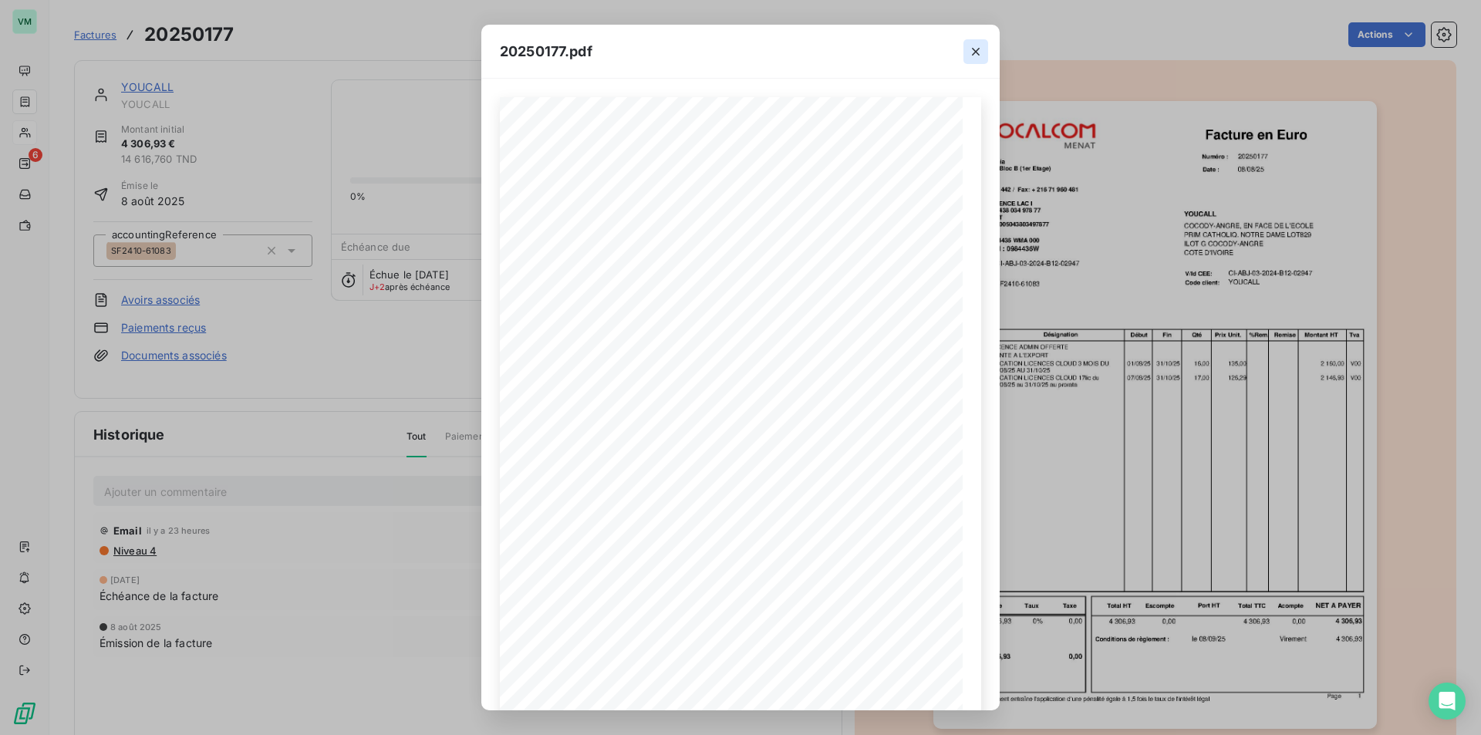
click at [976, 52] on icon "button" at bounding box center [975, 51] width 15 height 15
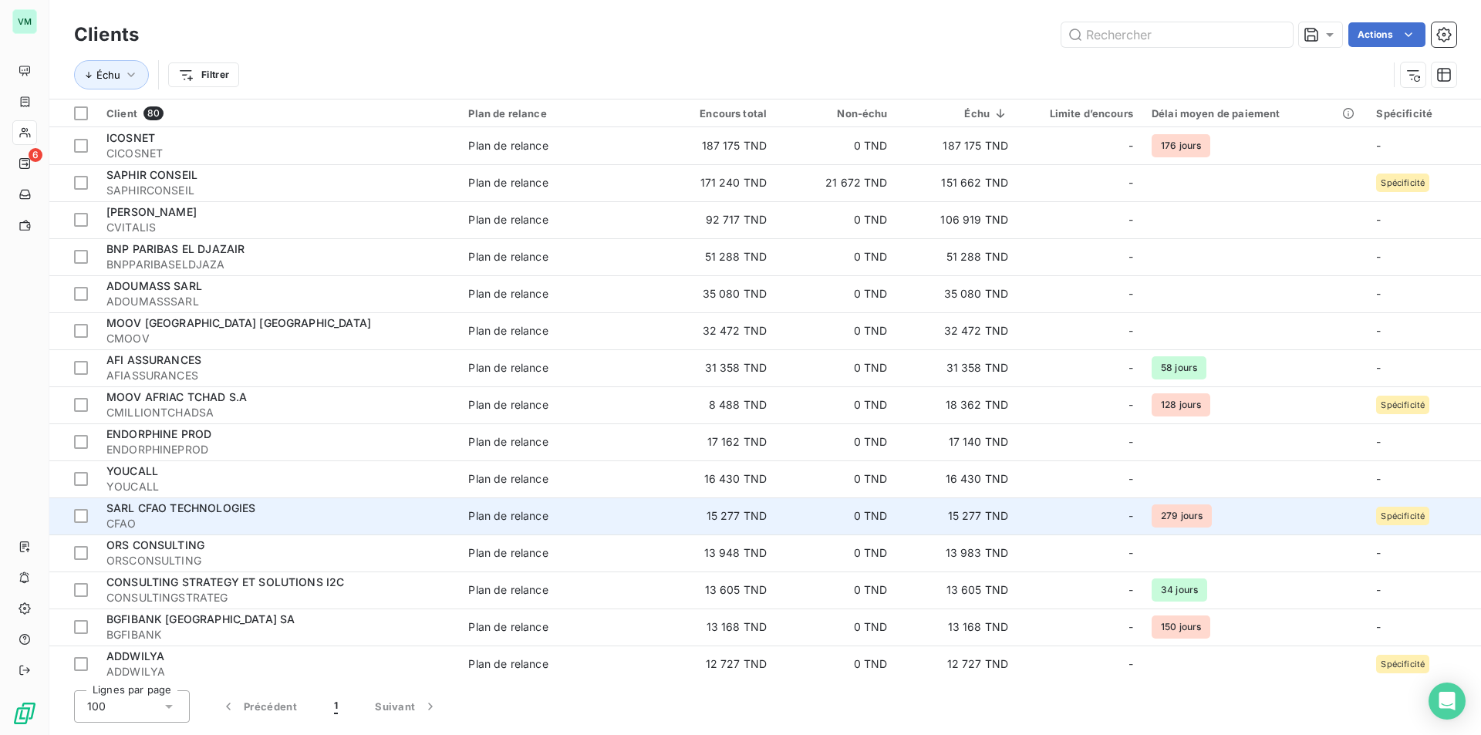
click at [720, 516] on td "15 277 TND" at bounding box center [716, 516] width 120 height 37
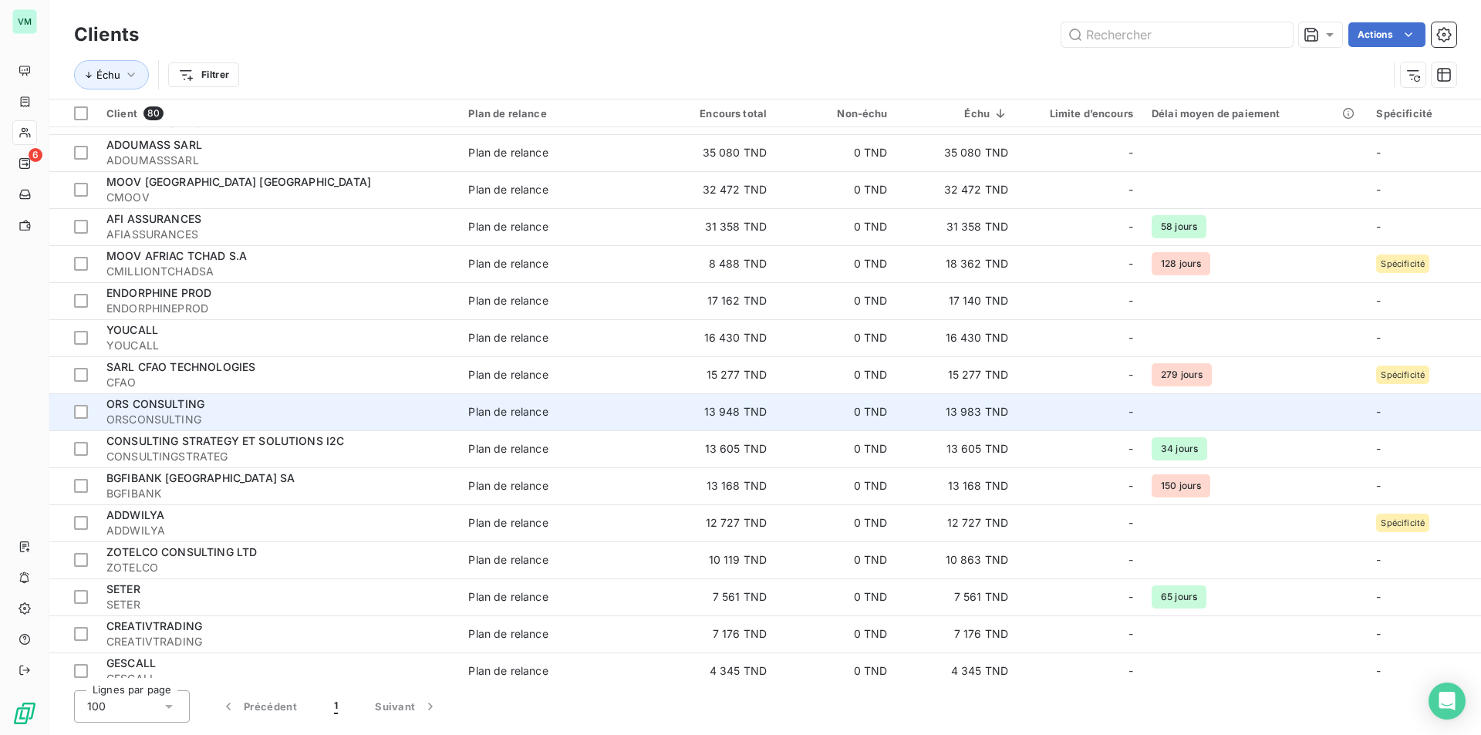
scroll to position [231, 0]
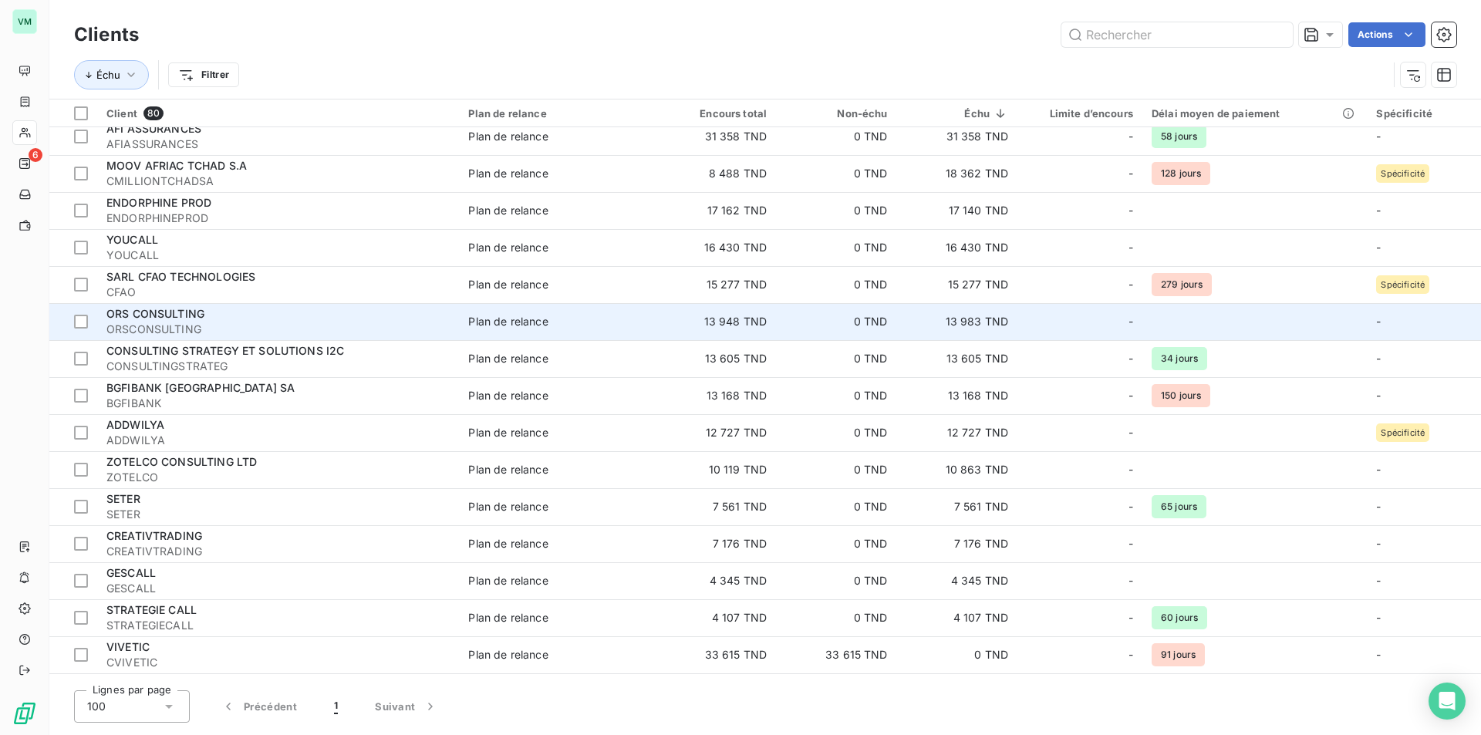
click at [719, 329] on td "13 948 TND" at bounding box center [716, 321] width 120 height 37
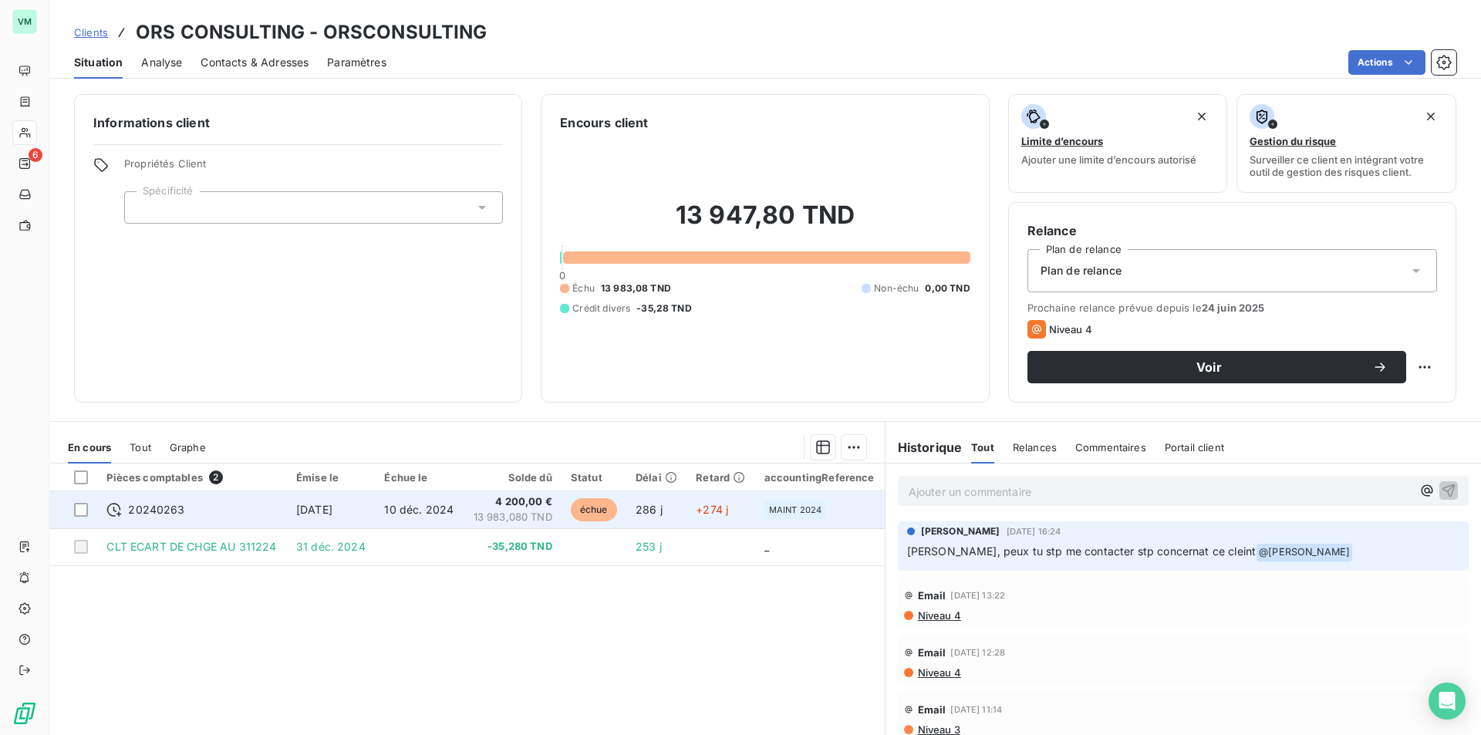
click at [509, 504] on span "4 200,00 €" at bounding box center [512, 501] width 79 height 15
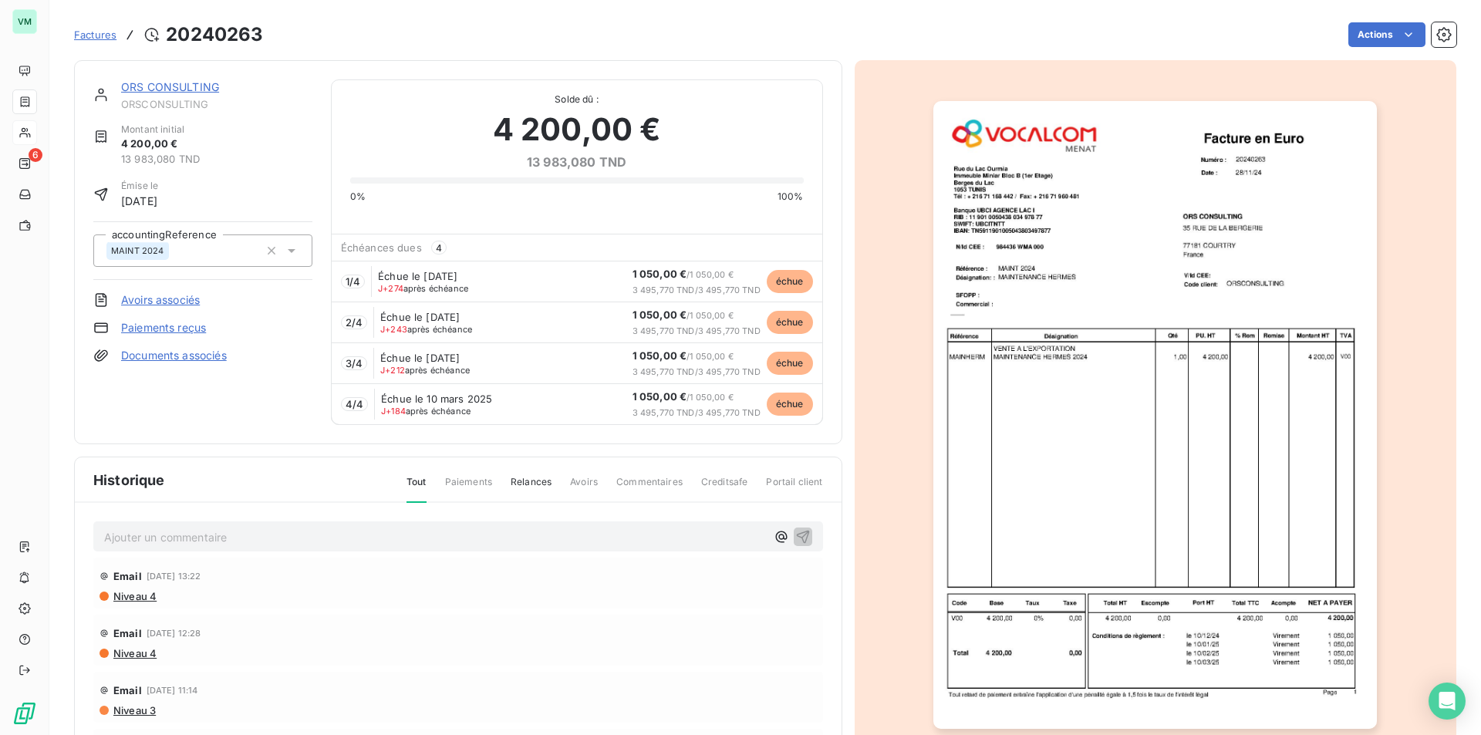
click at [1109, 411] on img "button" at bounding box center [1155, 415] width 444 height 628
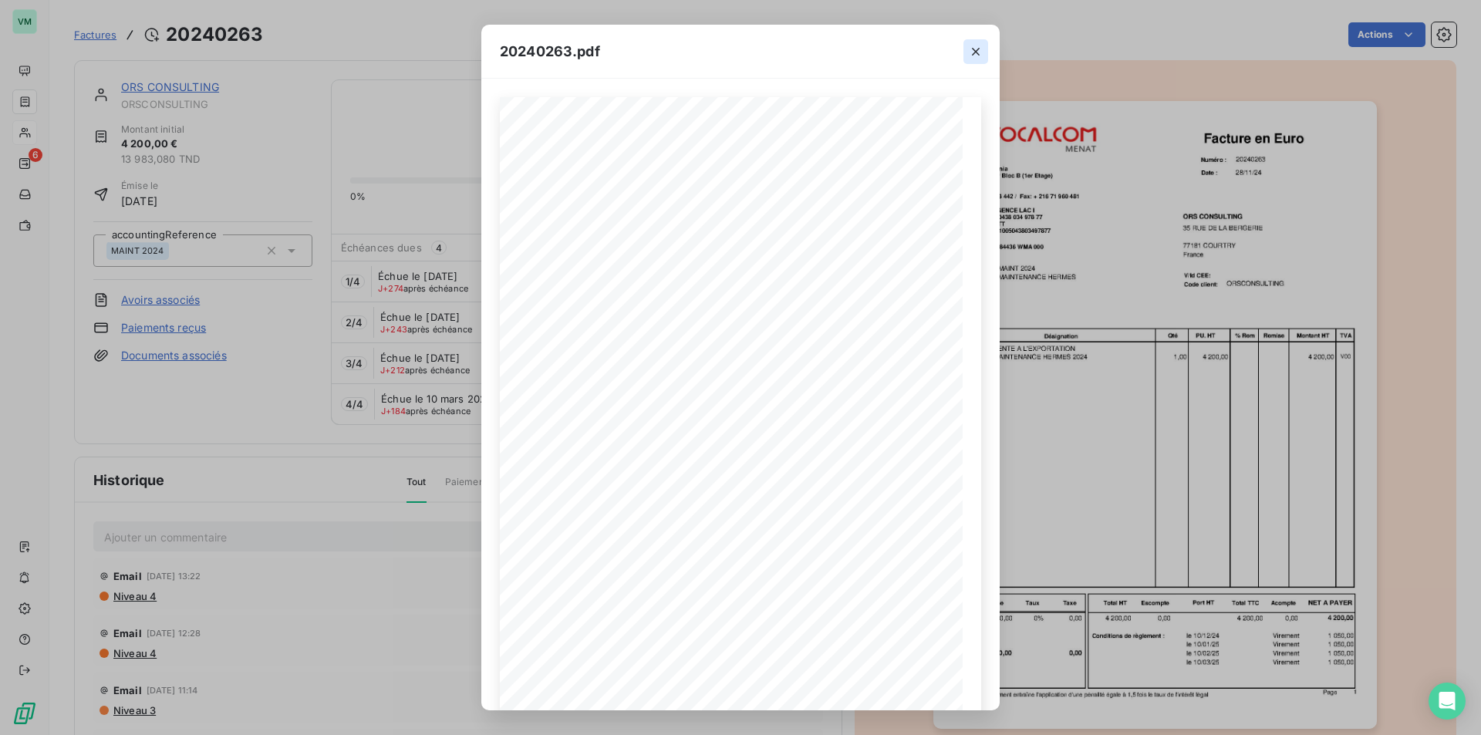
click at [983, 52] on button "button" at bounding box center [975, 51] width 25 height 25
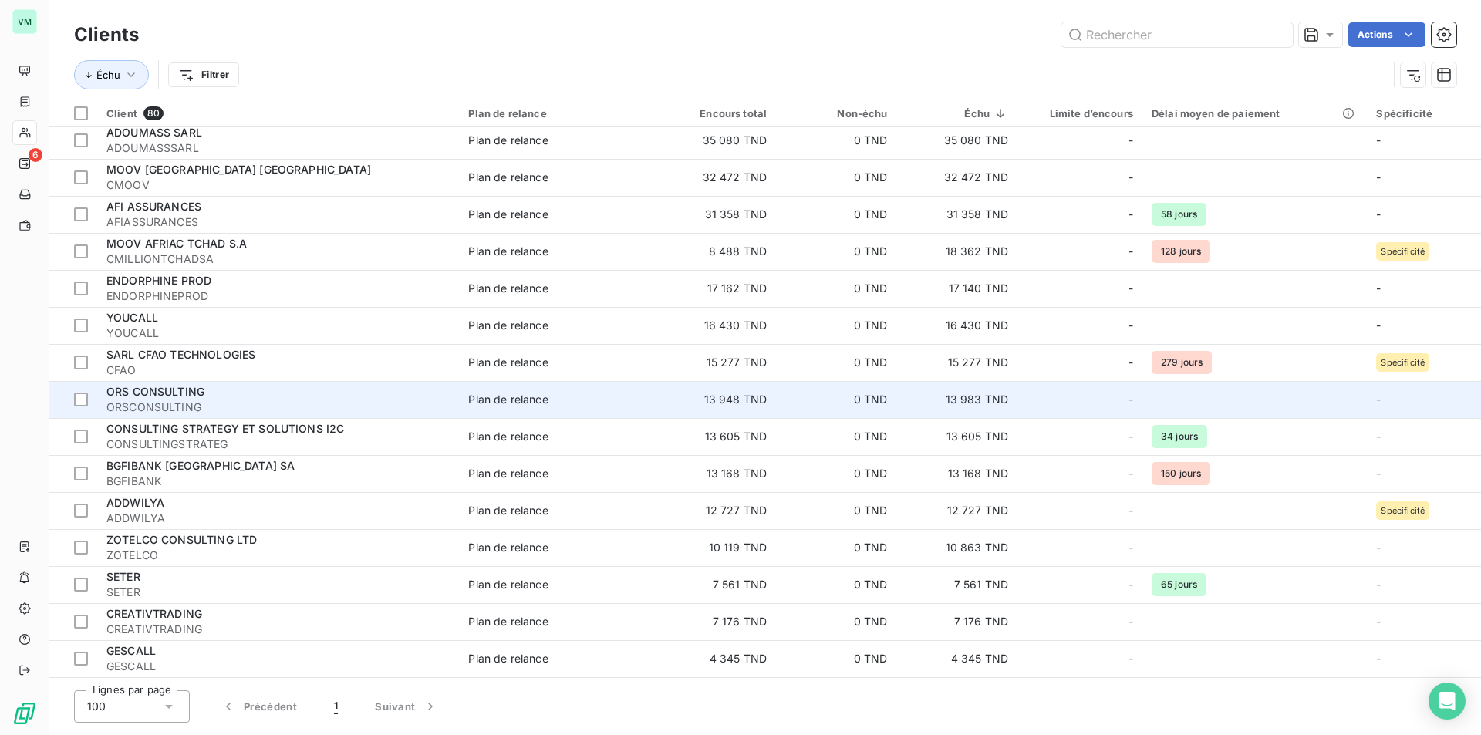
scroll to position [154, 0]
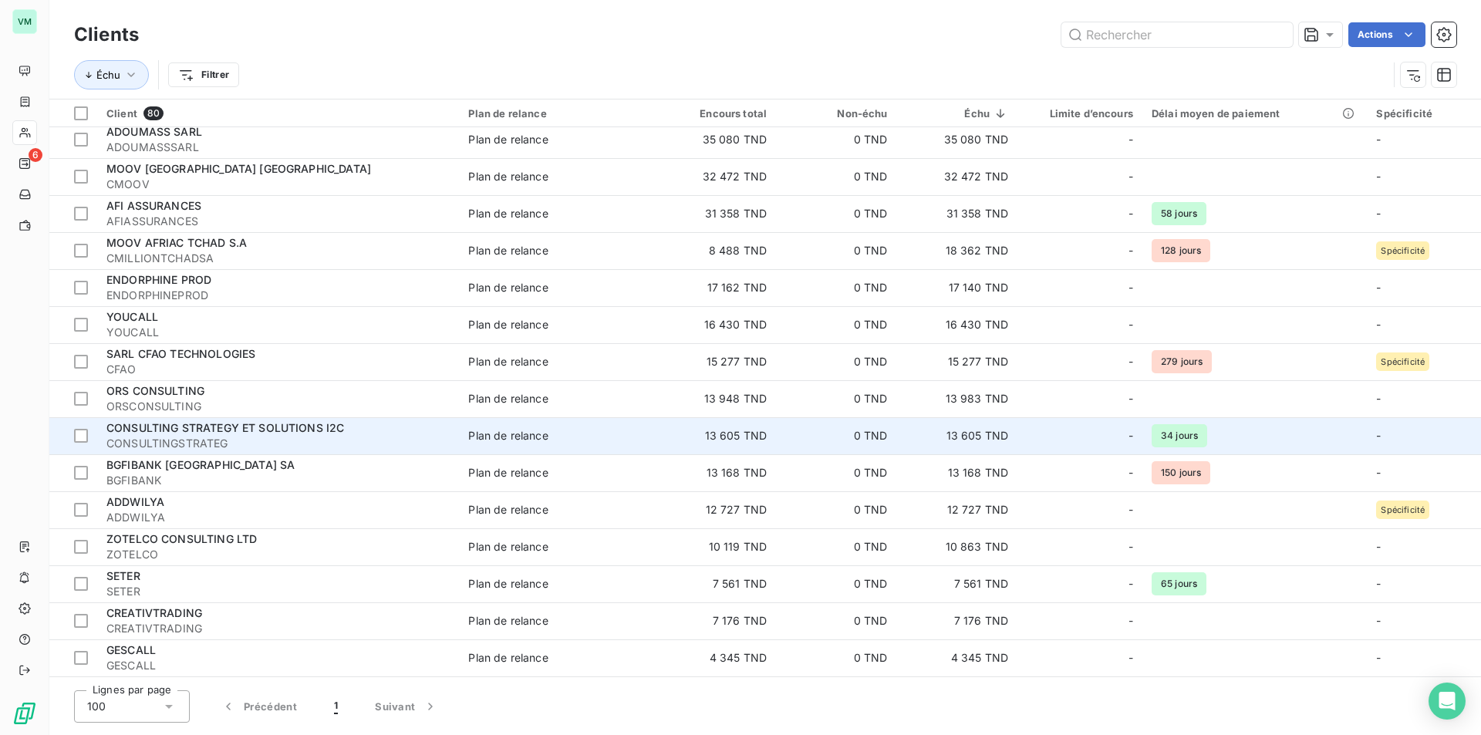
click at [241, 430] on span "CONSULTING STRATEGY ET SOLUTIONS I2C" at bounding box center [225, 427] width 238 height 13
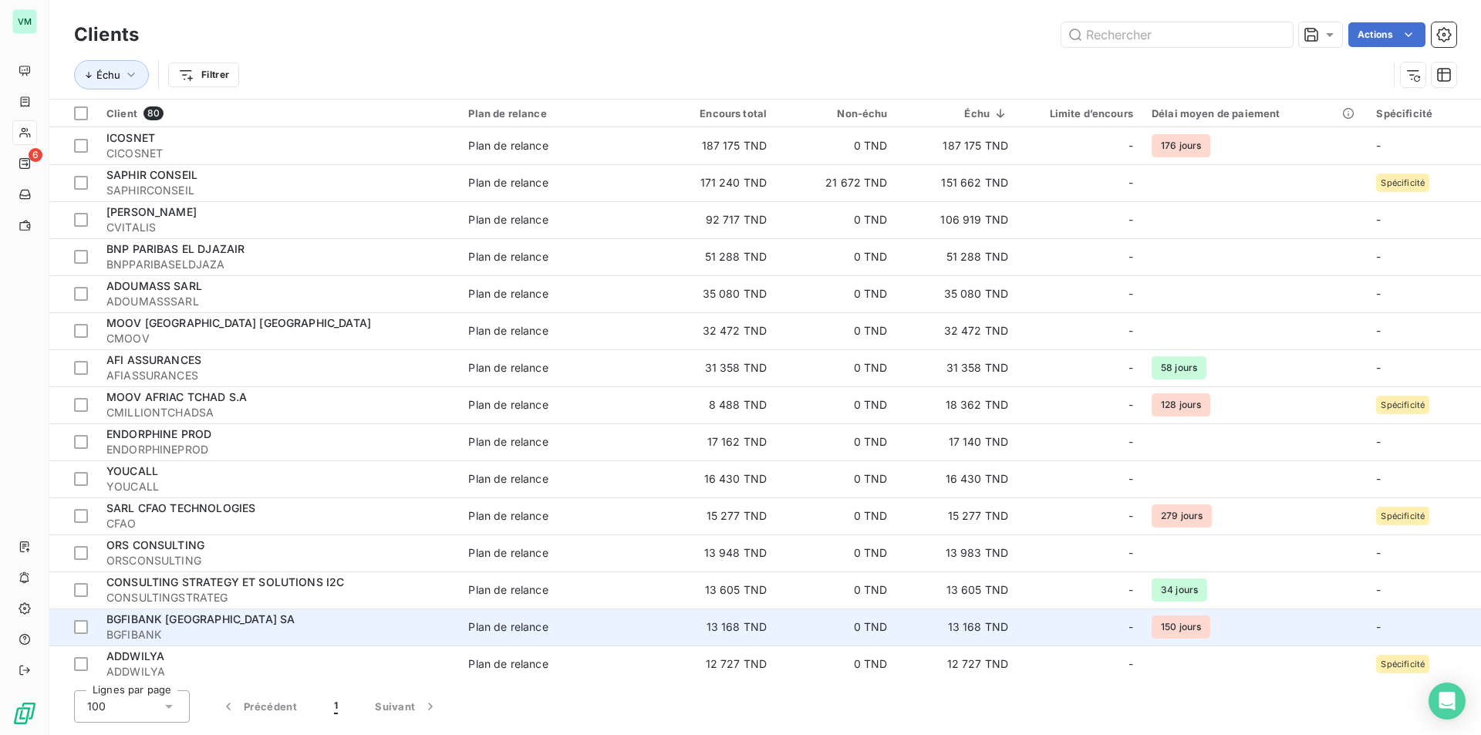
click at [738, 623] on td "13 168 TND" at bounding box center [716, 627] width 120 height 37
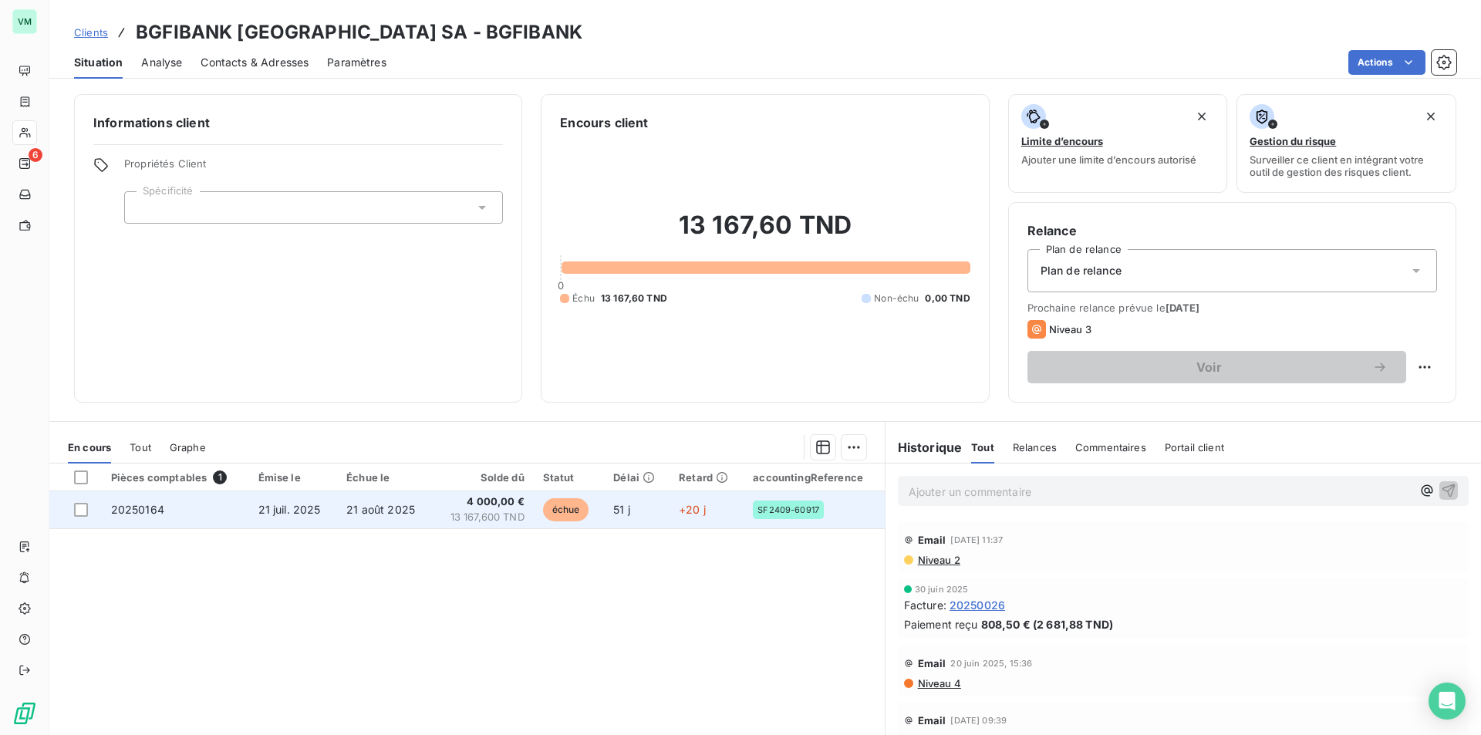
click at [486, 511] on span "13 167,600 TND" at bounding box center [482, 517] width 83 height 15
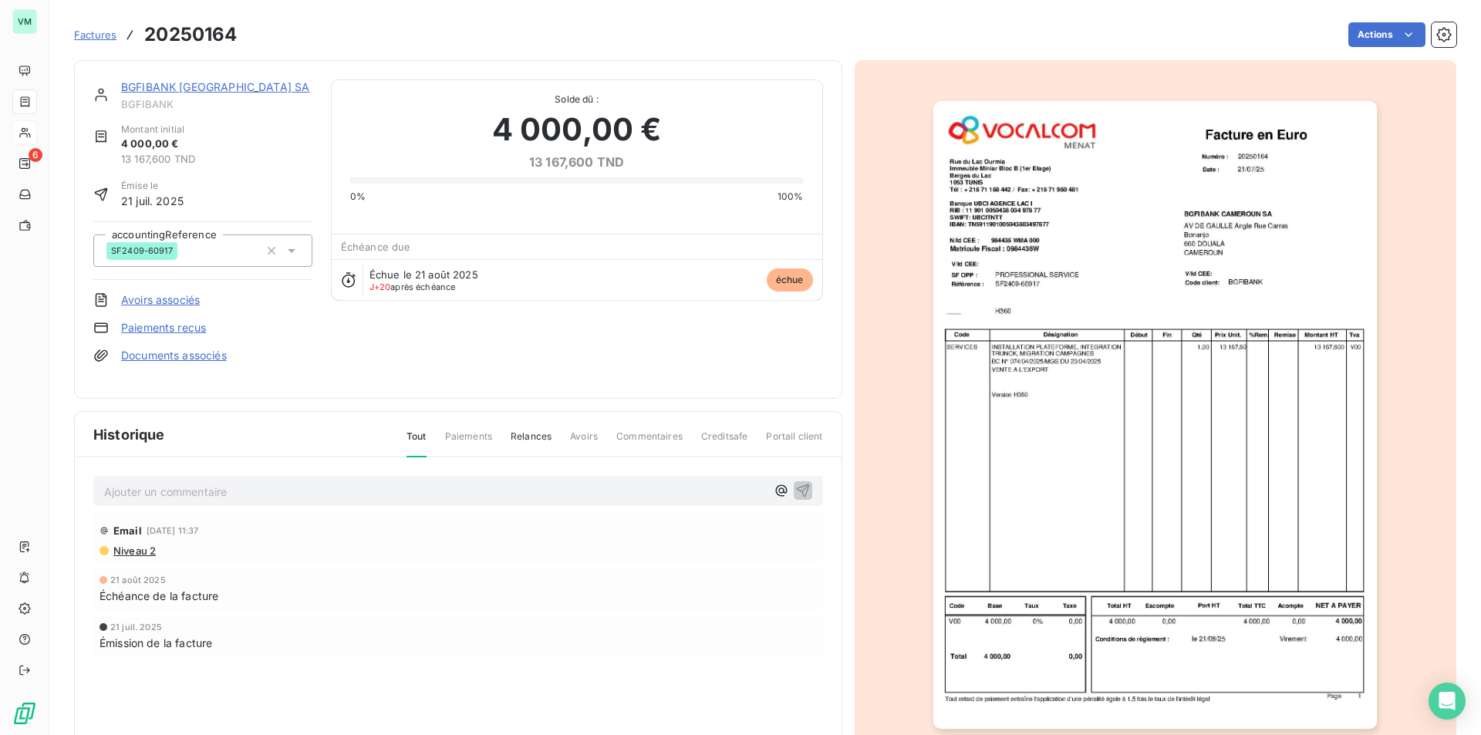
click at [1068, 494] on img "button" at bounding box center [1155, 415] width 444 height 628
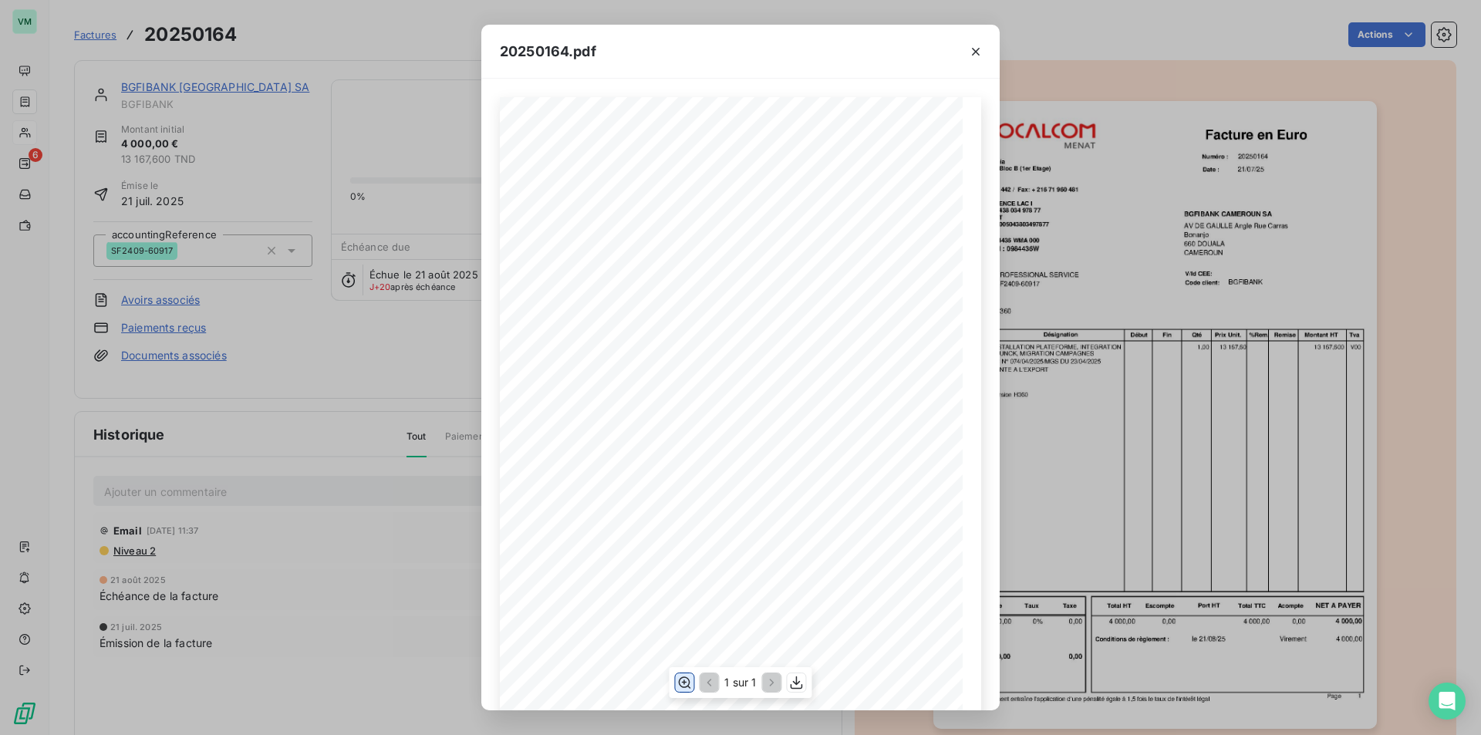
click at [687, 683] on icon "button" at bounding box center [683, 682] width 15 height 15
click at [975, 48] on icon "button" at bounding box center [975, 51] width 15 height 15
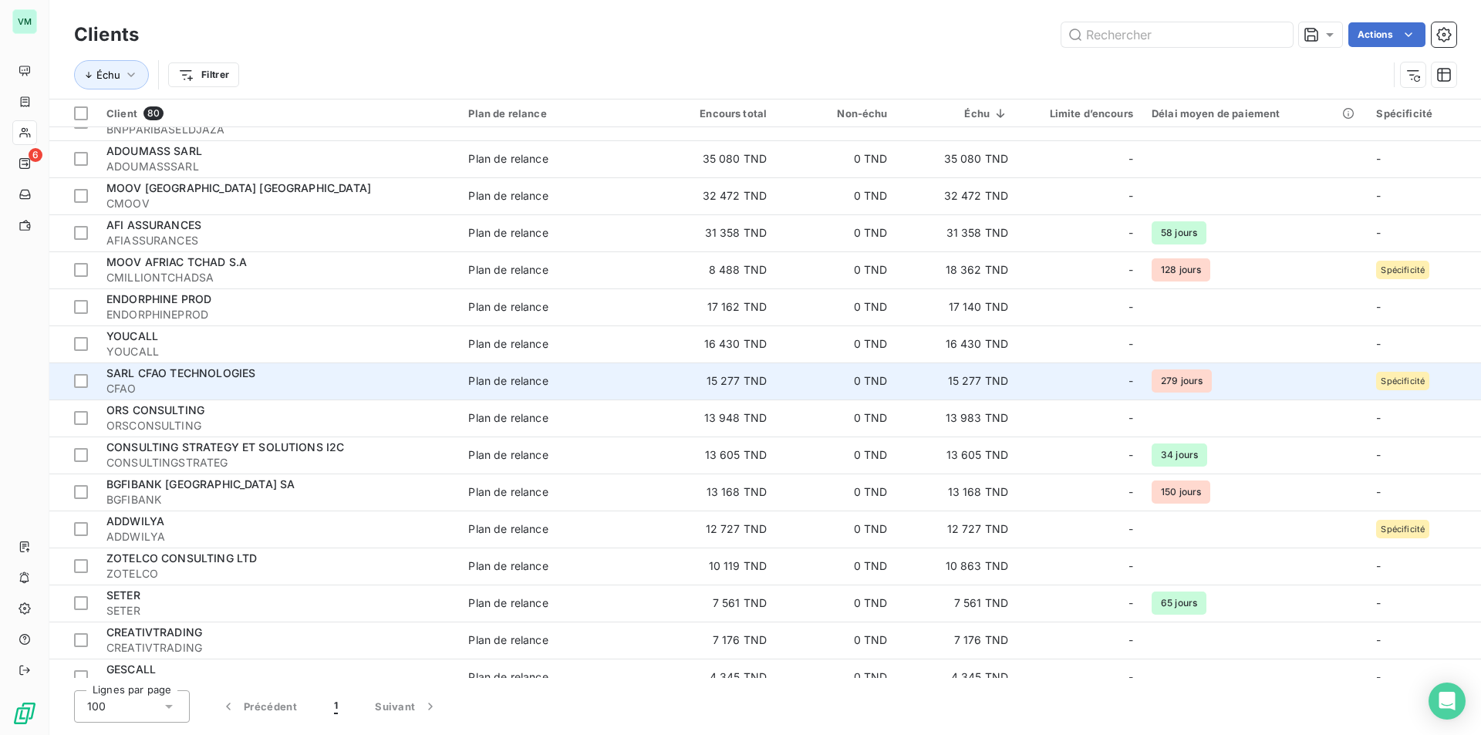
scroll to position [154, 0]
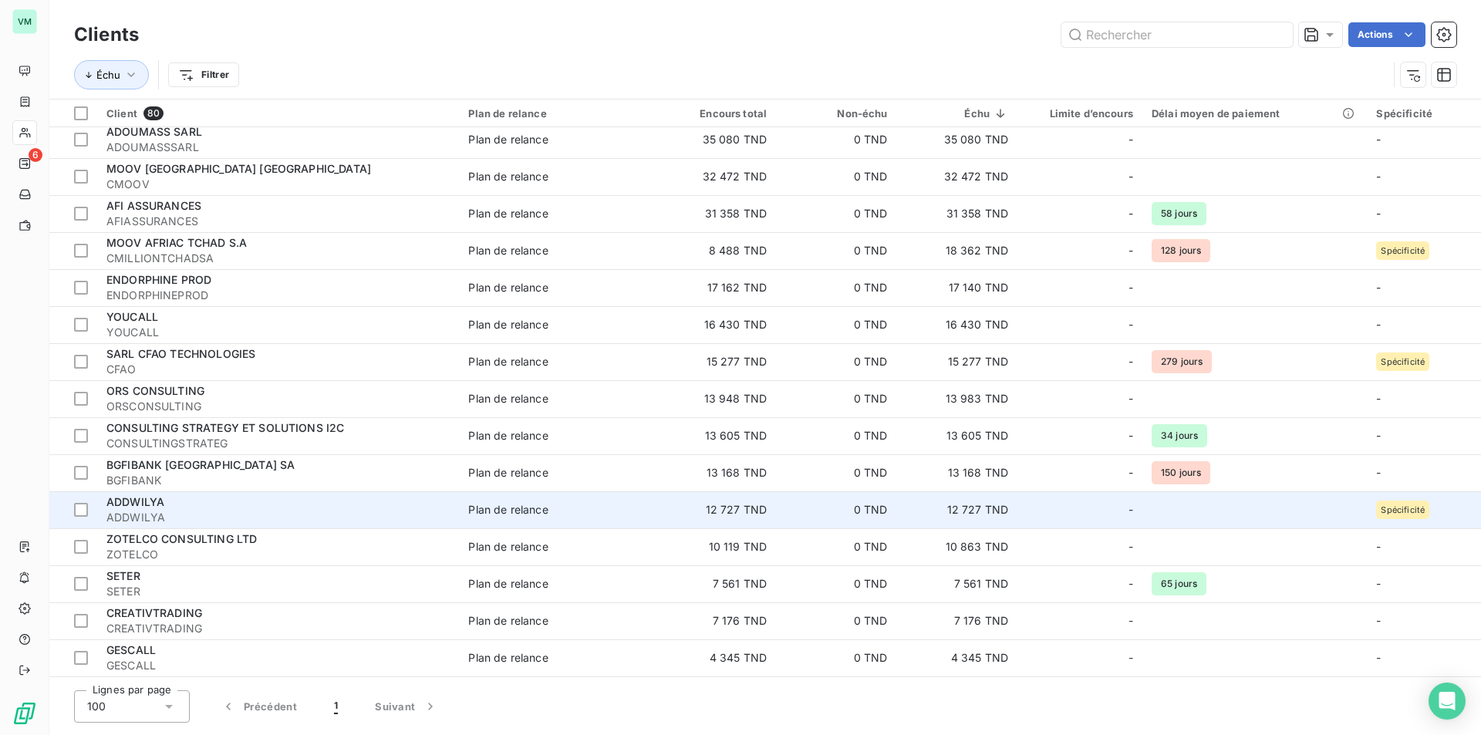
click at [970, 518] on td "12 727 TND" at bounding box center [957, 509] width 120 height 37
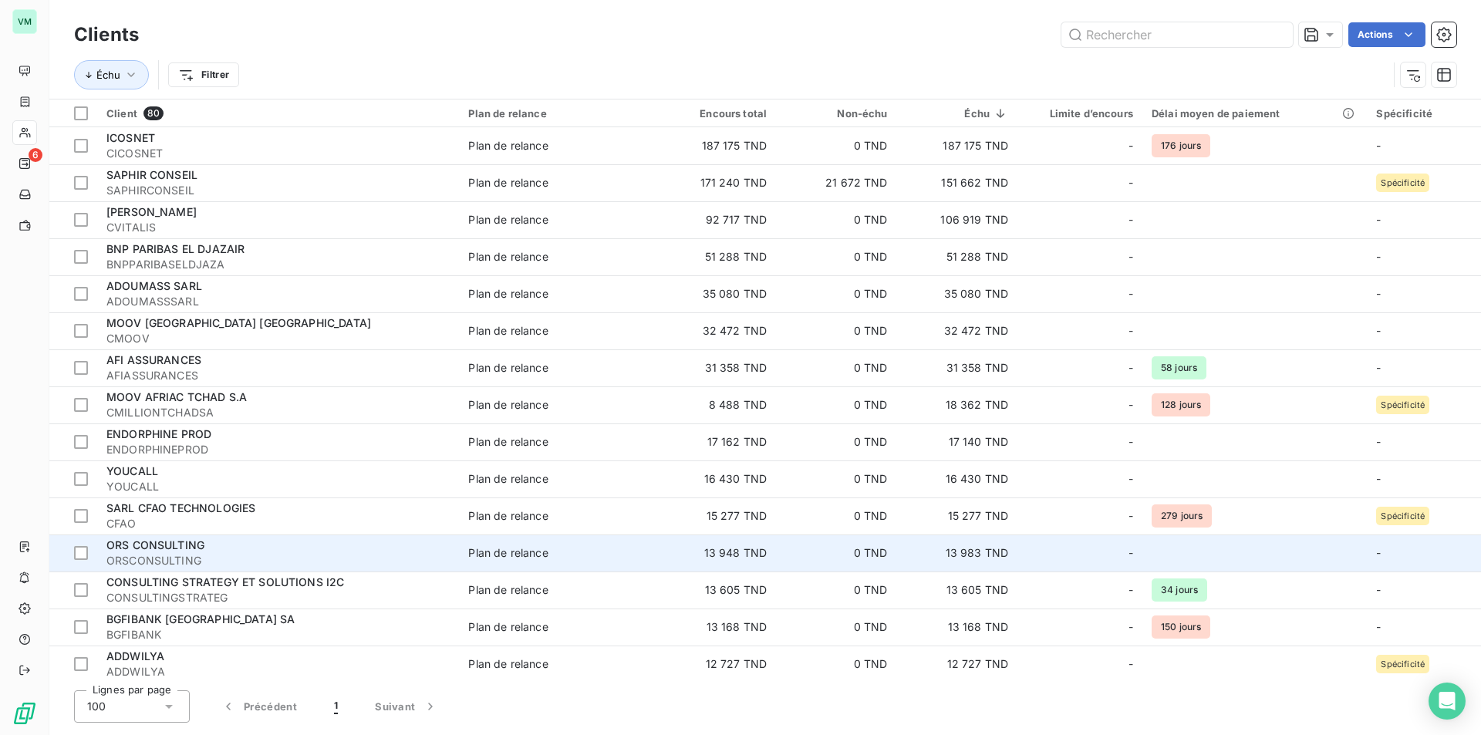
scroll to position [154, 0]
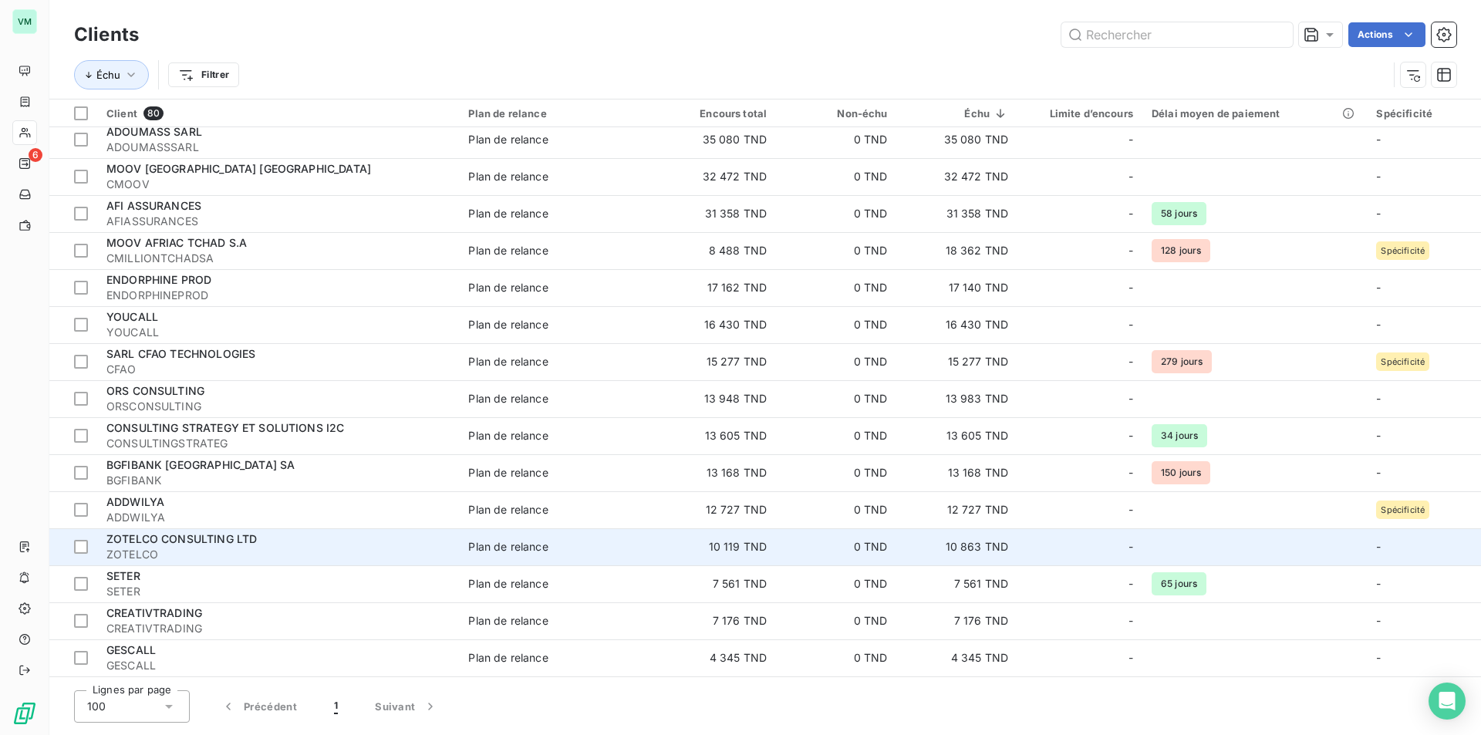
click at [724, 546] on td "10 119 TND" at bounding box center [716, 546] width 120 height 37
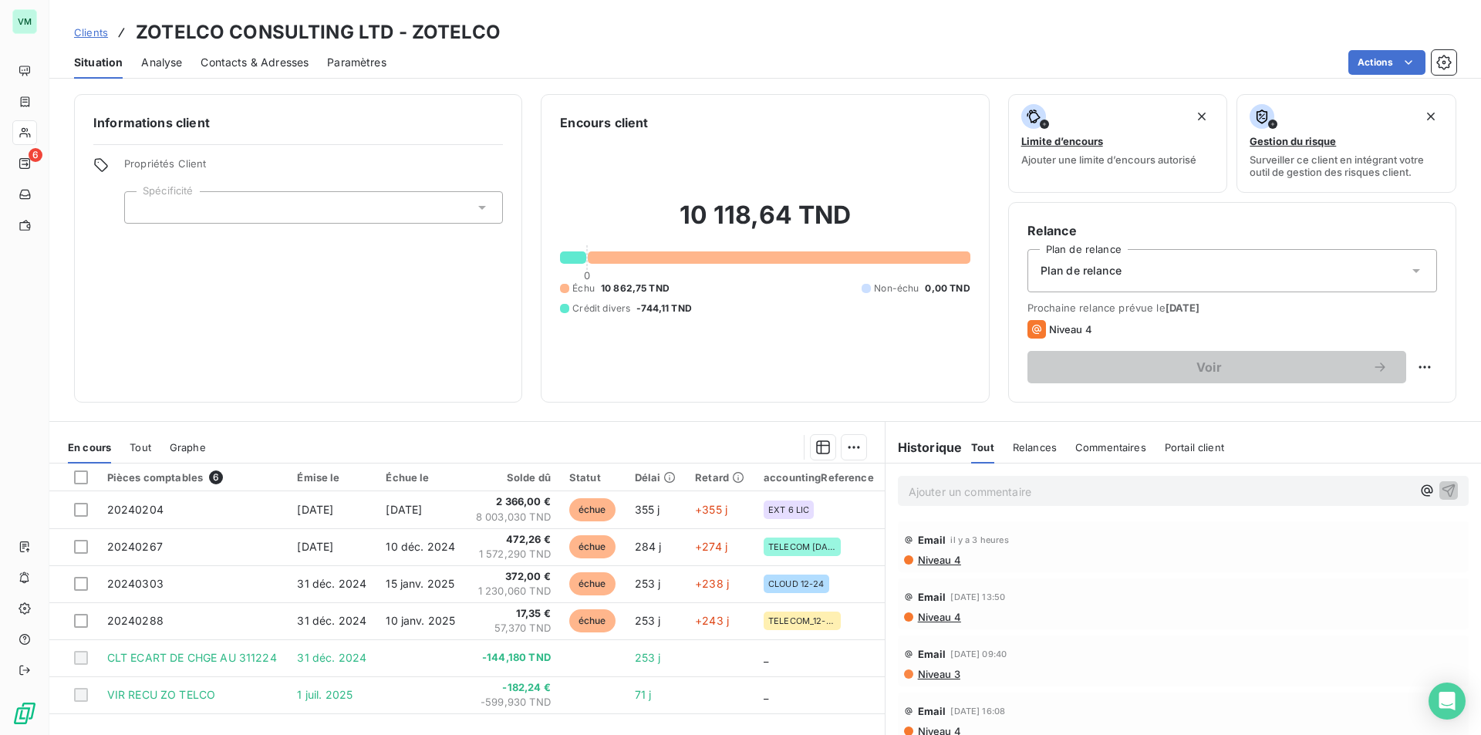
click at [501, 487] on th "Solde dû" at bounding box center [513, 478] width 94 height 28
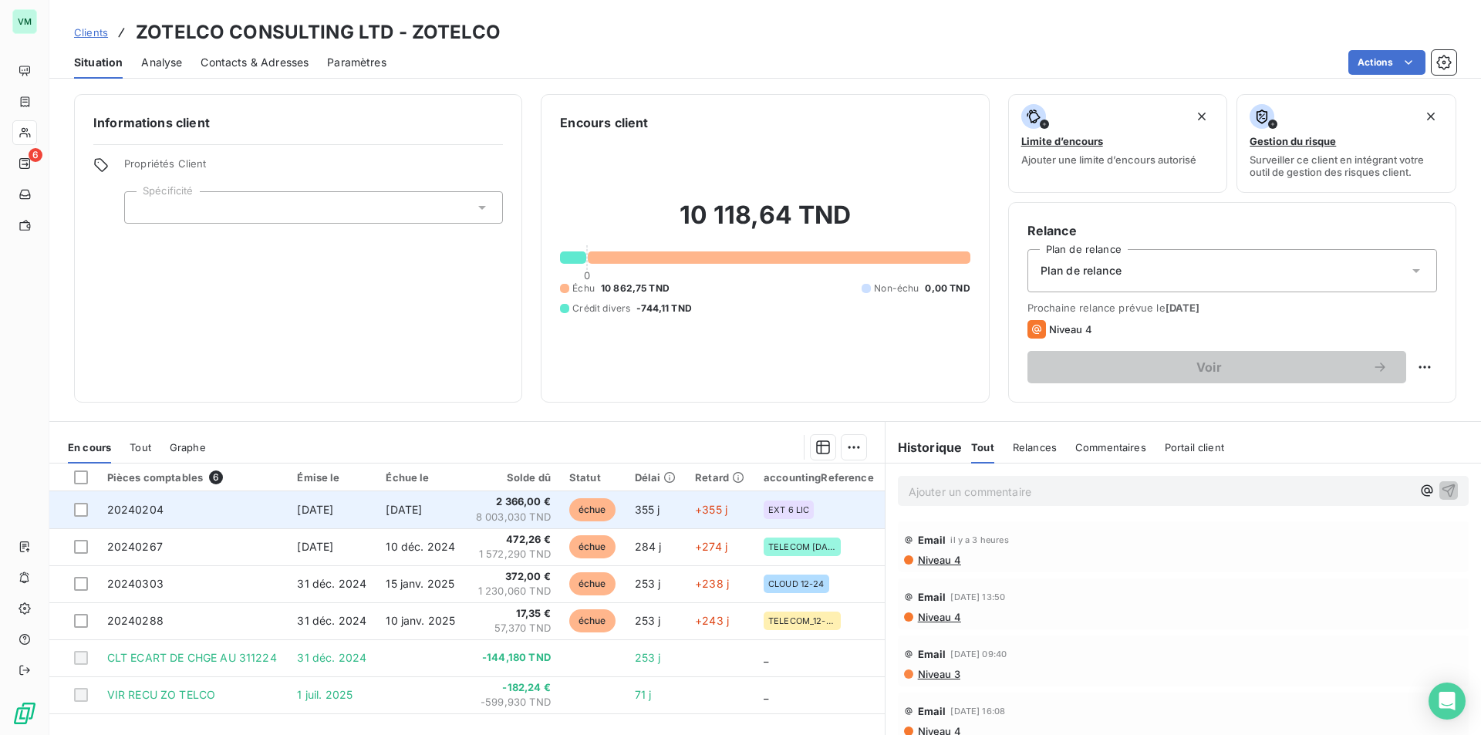
click at [511, 499] on span "2 366,00 €" at bounding box center [513, 501] width 76 height 15
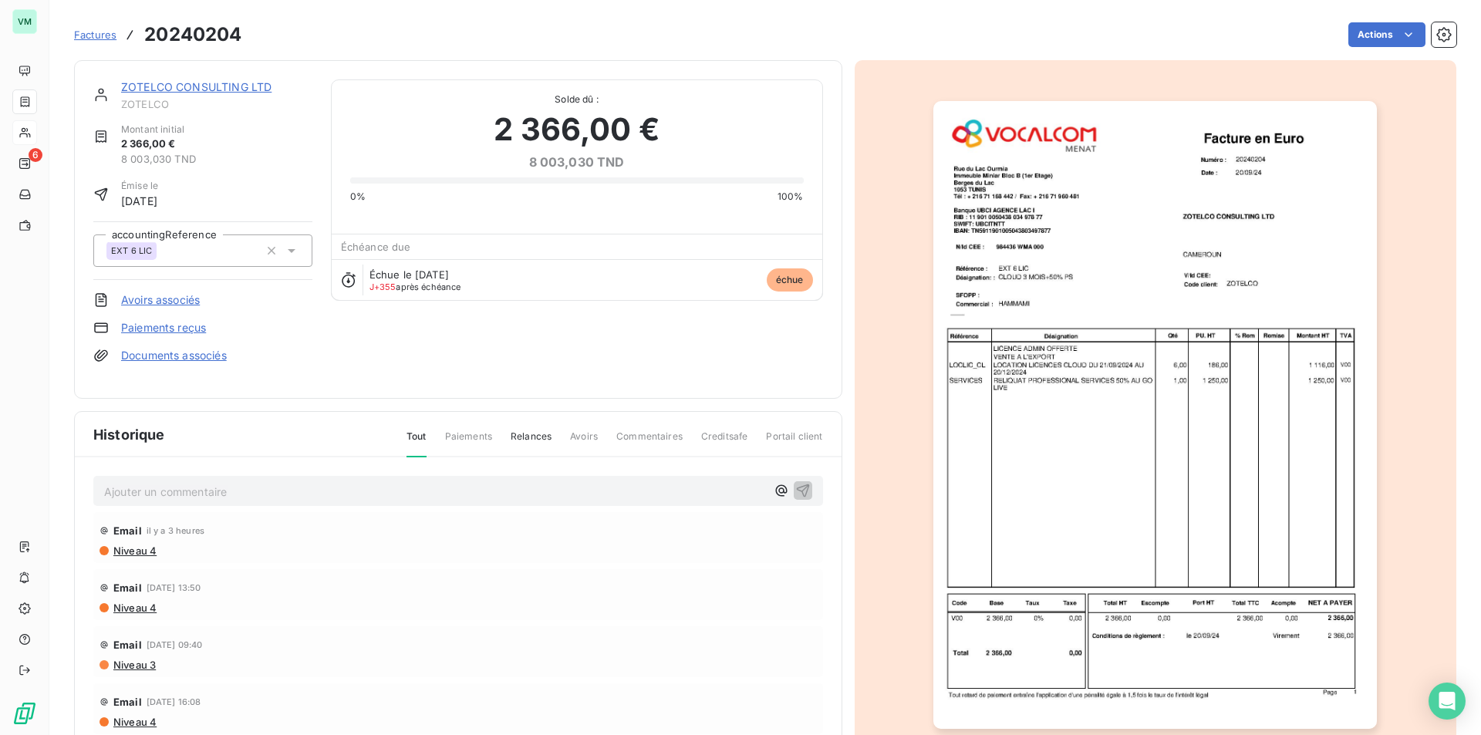
click at [1098, 430] on img "button" at bounding box center [1155, 415] width 444 height 628
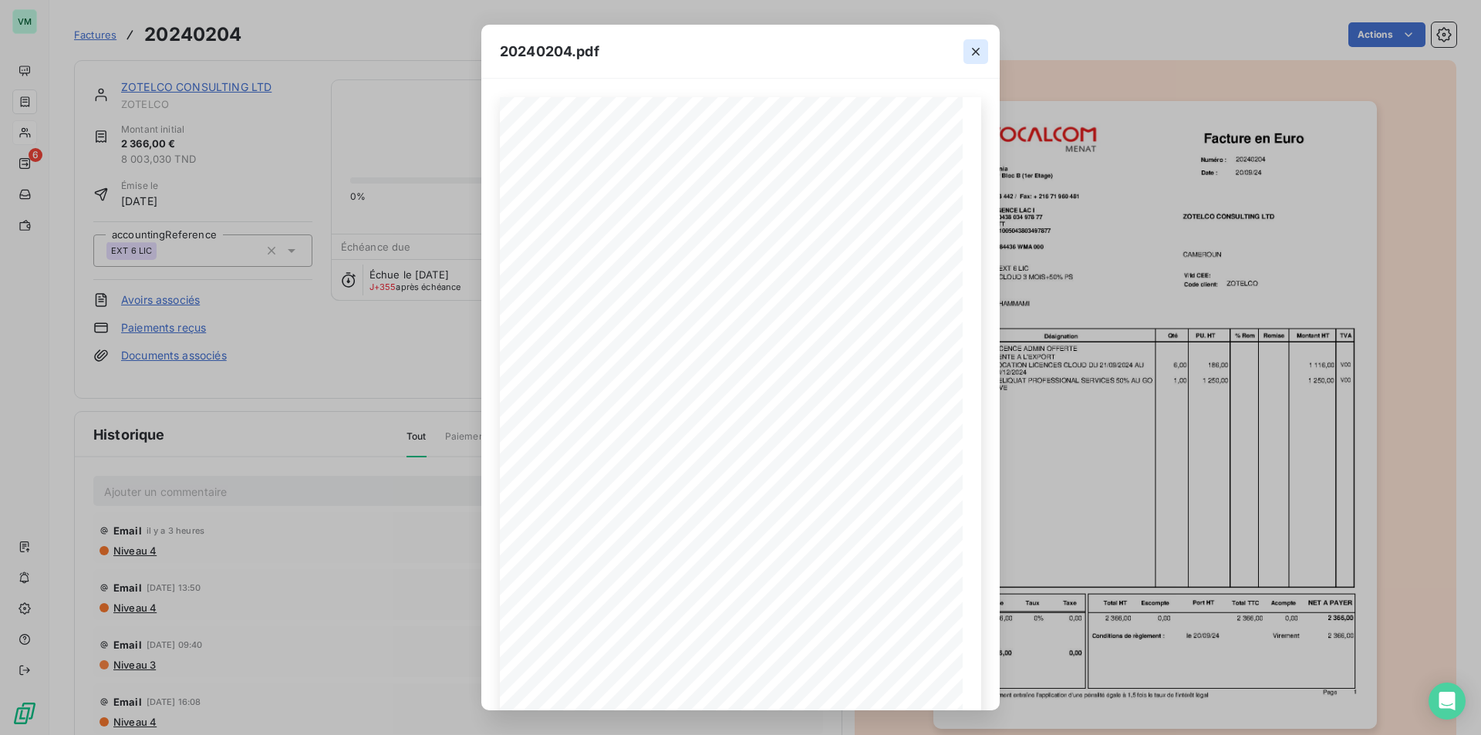
click at [973, 50] on icon "button" at bounding box center [975, 51] width 15 height 15
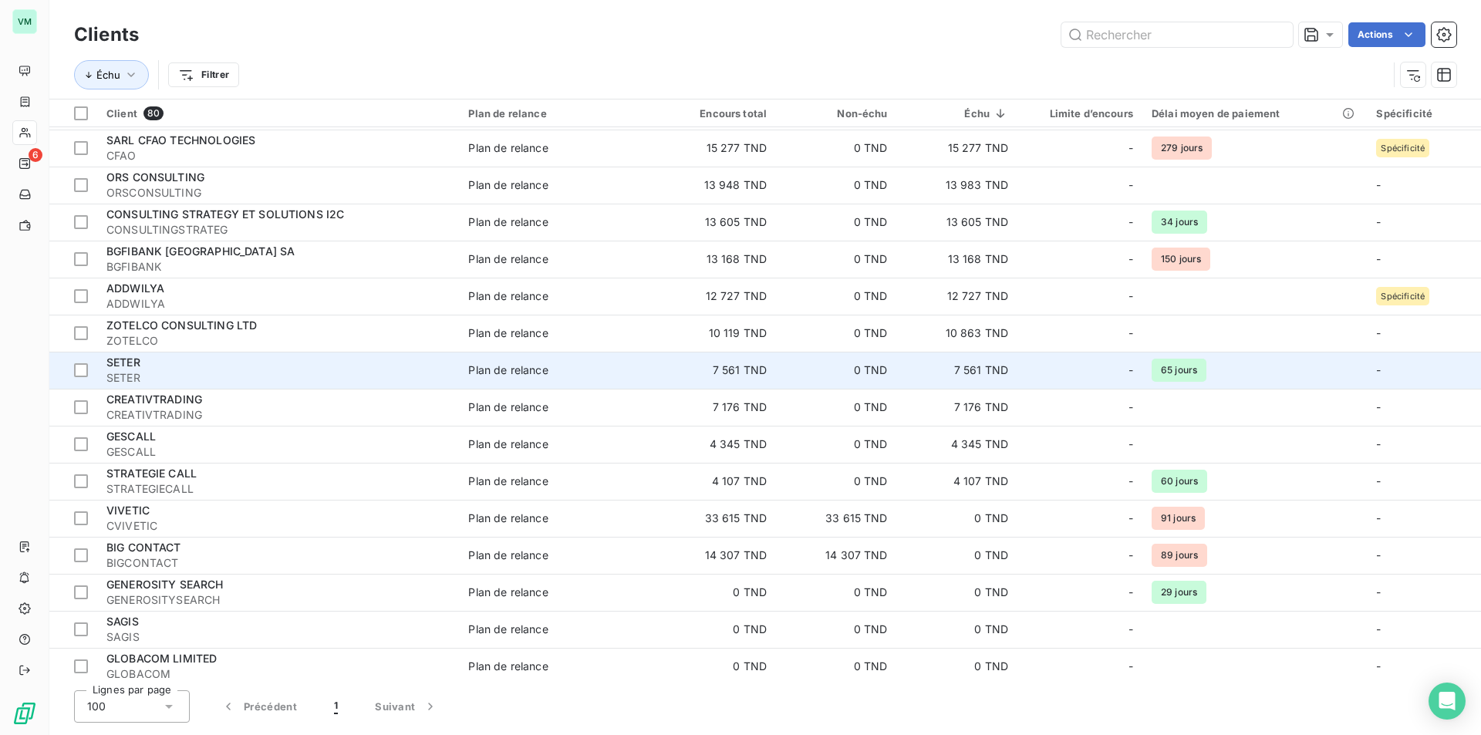
scroll to position [386, 0]
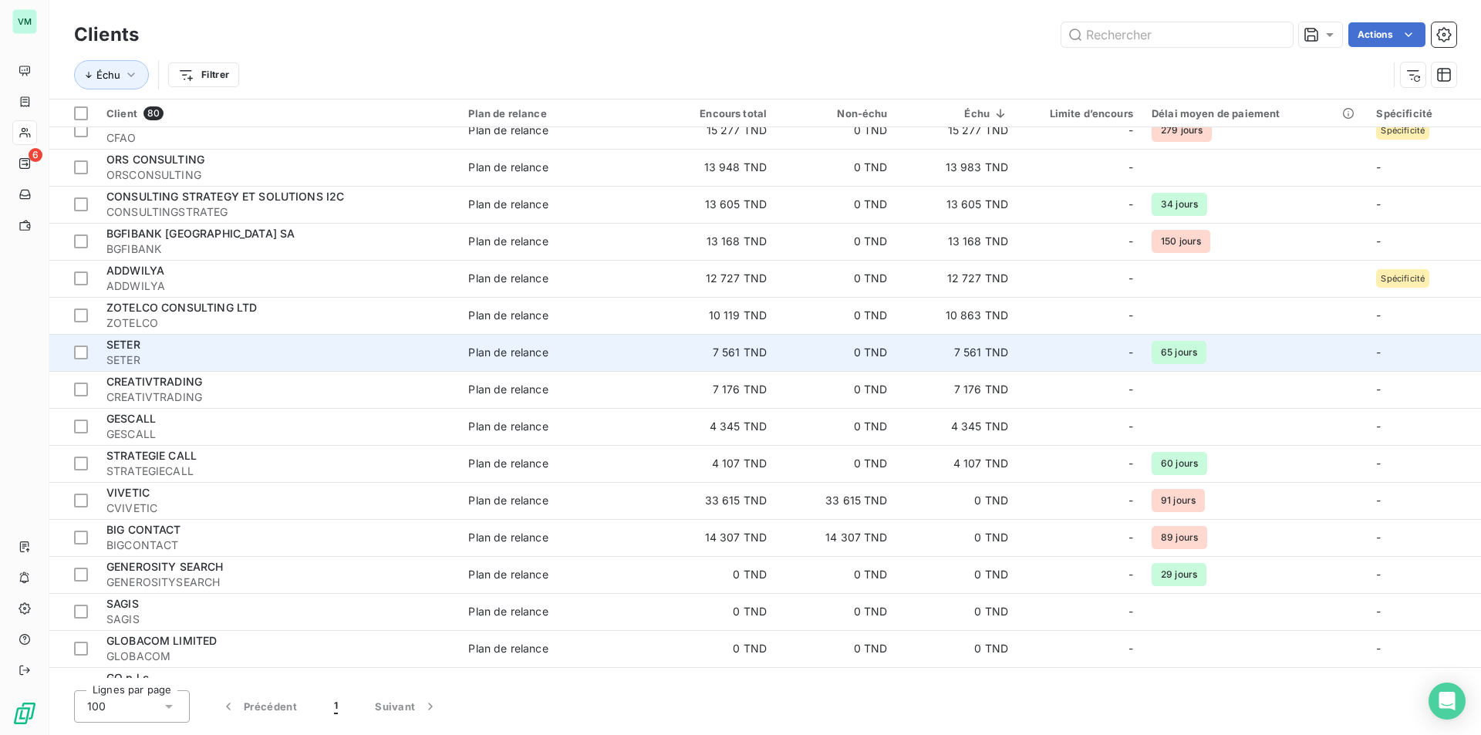
click at [977, 349] on td "7 561 TND" at bounding box center [957, 352] width 120 height 37
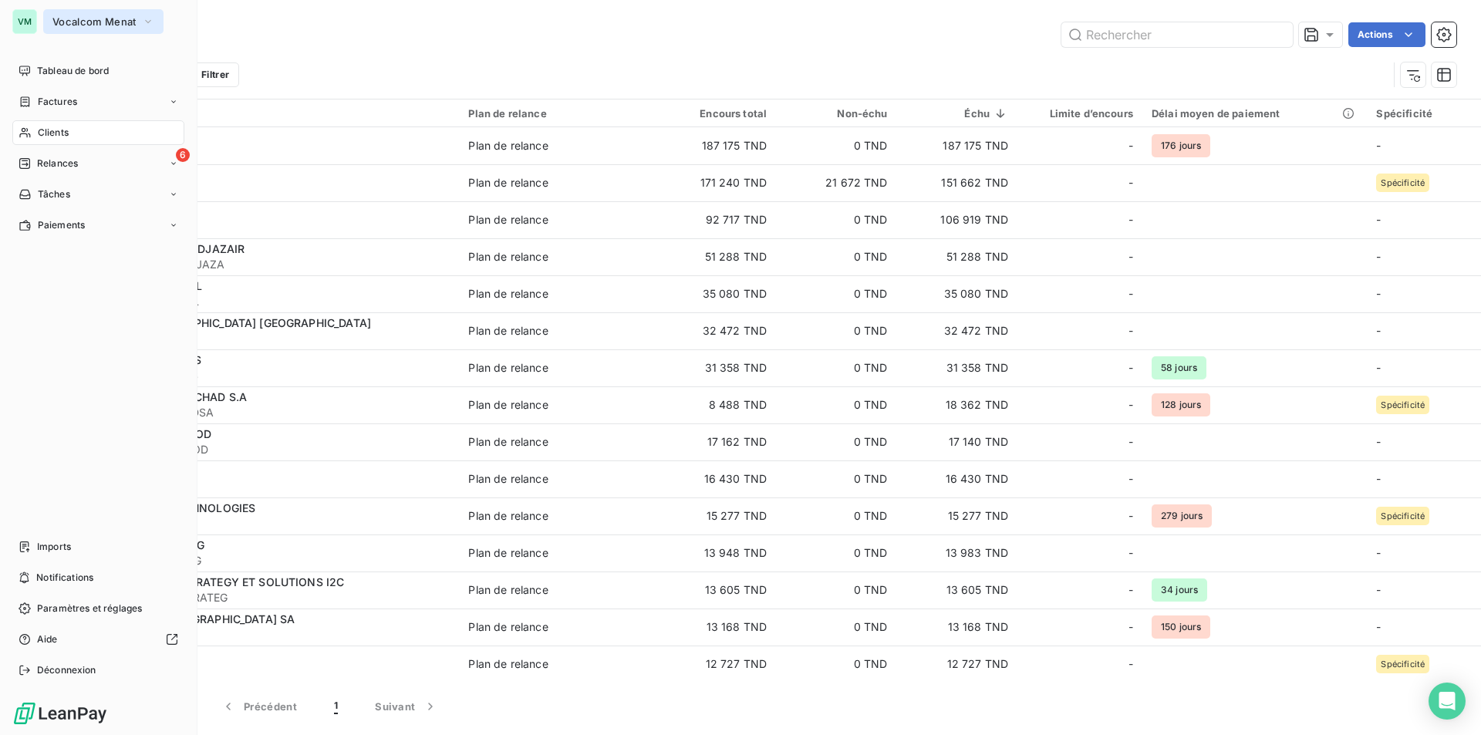
click at [77, 24] on span "Vocalcom Menat" at bounding box center [93, 21] width 83 height 12
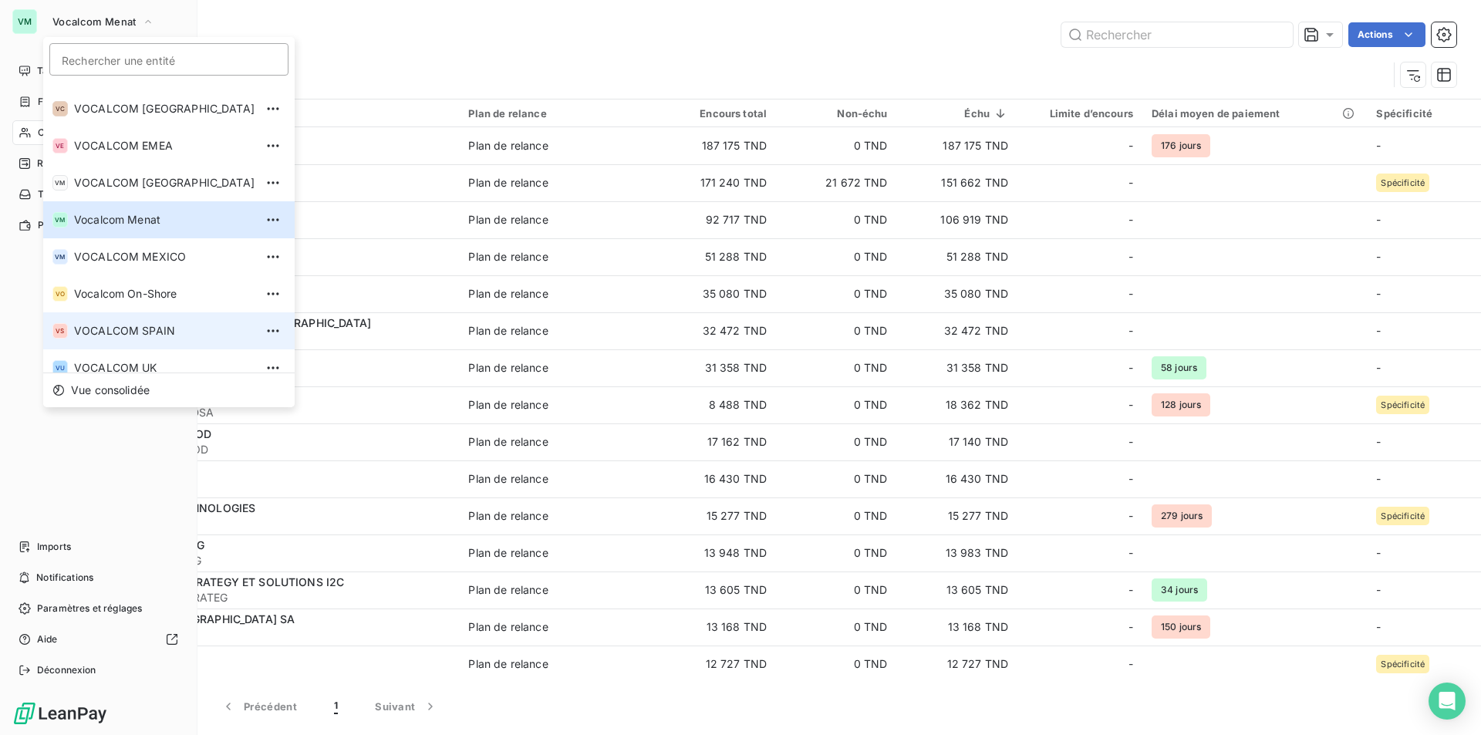
scroll to position [234, 0]
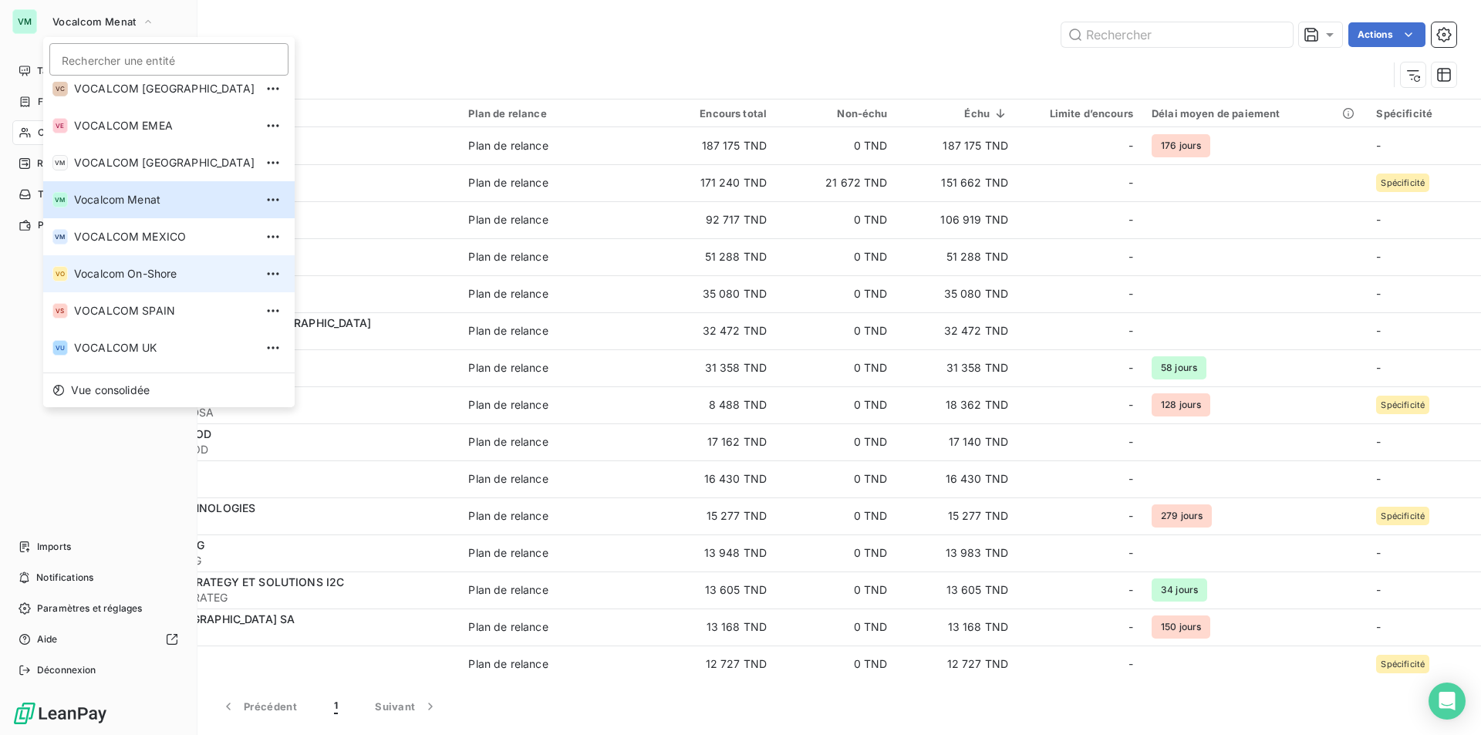
click at [130, 272] on span "Vocalcom On-Shore" at bounding box center [164, 273] width 180 height 15
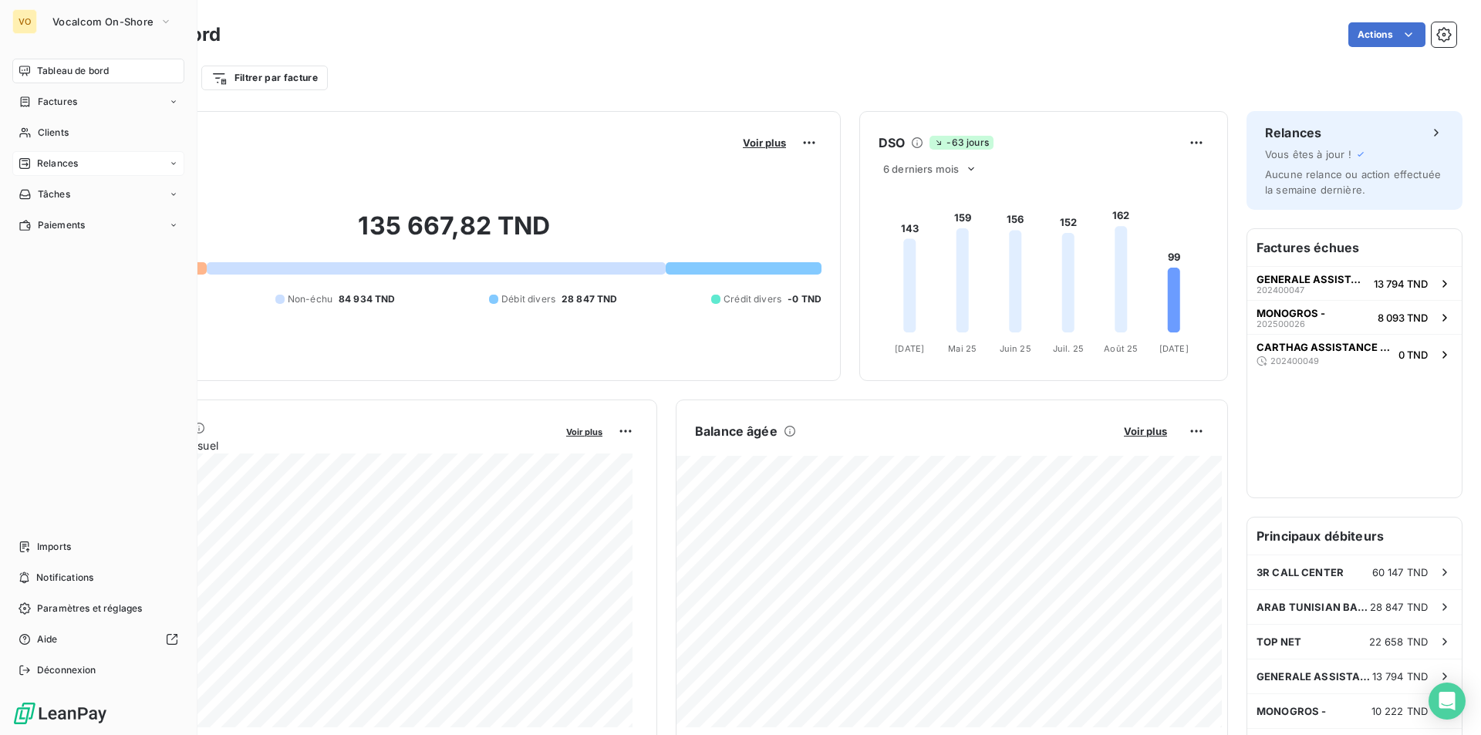
click at [62, 162] on span "Relances" at bounding box center [57, 164] width 41 height 14
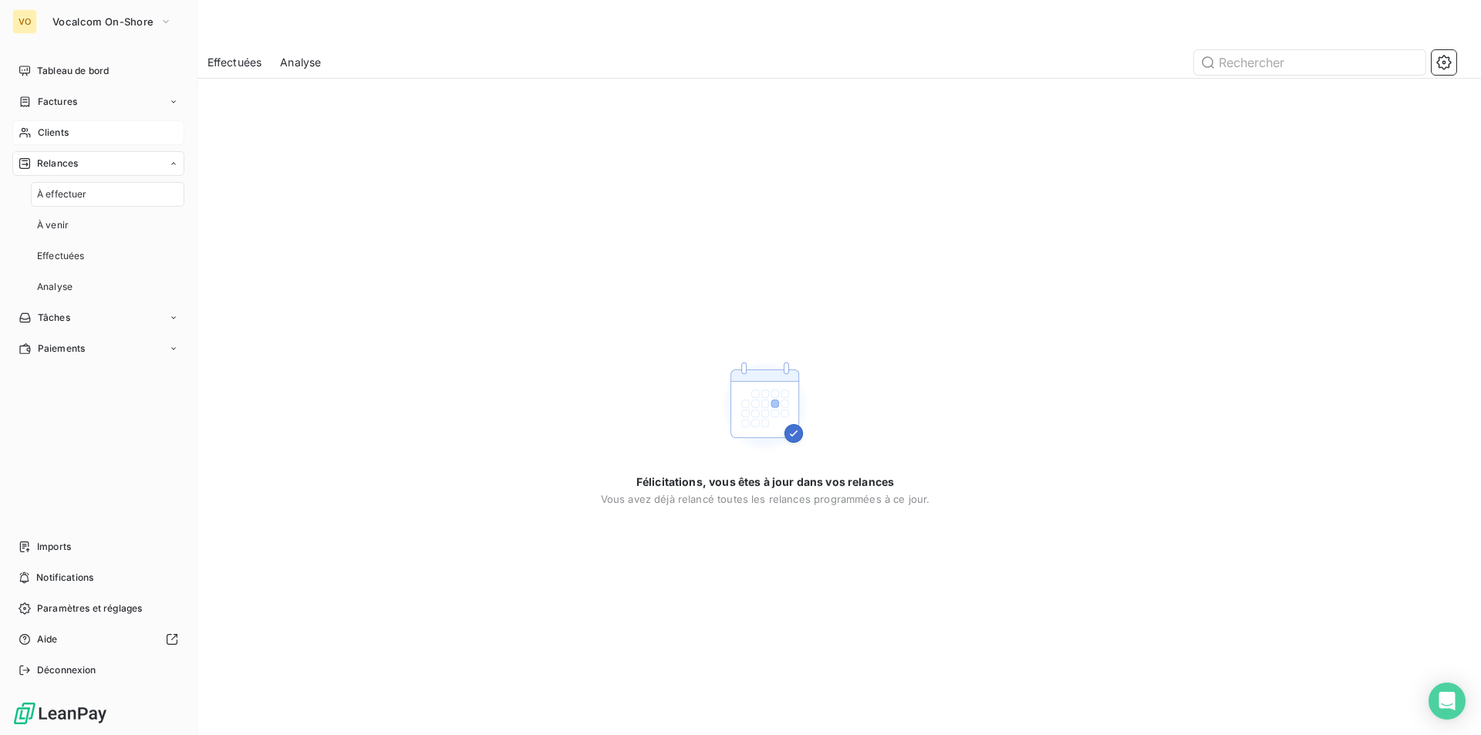
click at [62, 131] on span "Clients" at bounding box center [53, 133] width 31 height 14
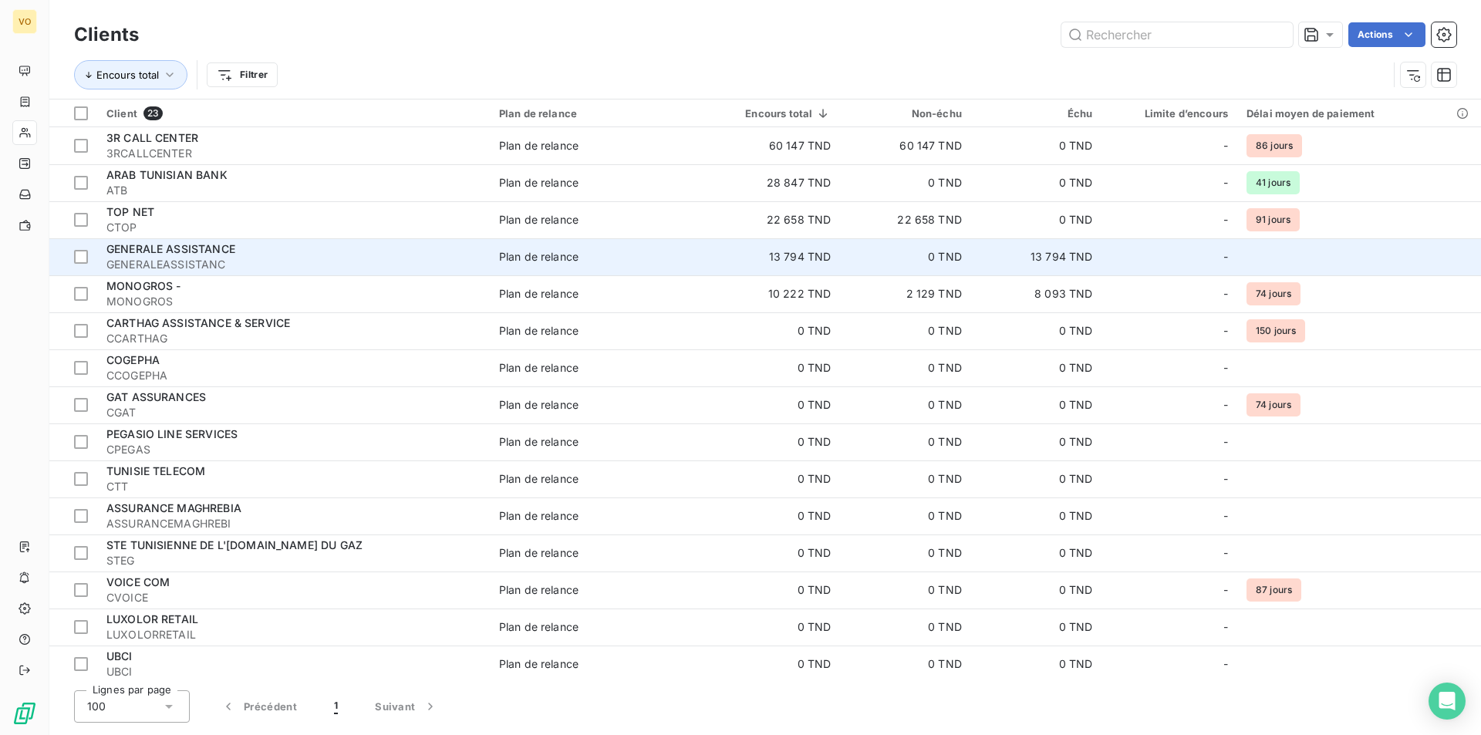
click at [938, 262] on td "0 TND" at bounding box center [905, 256] width 131 height 37
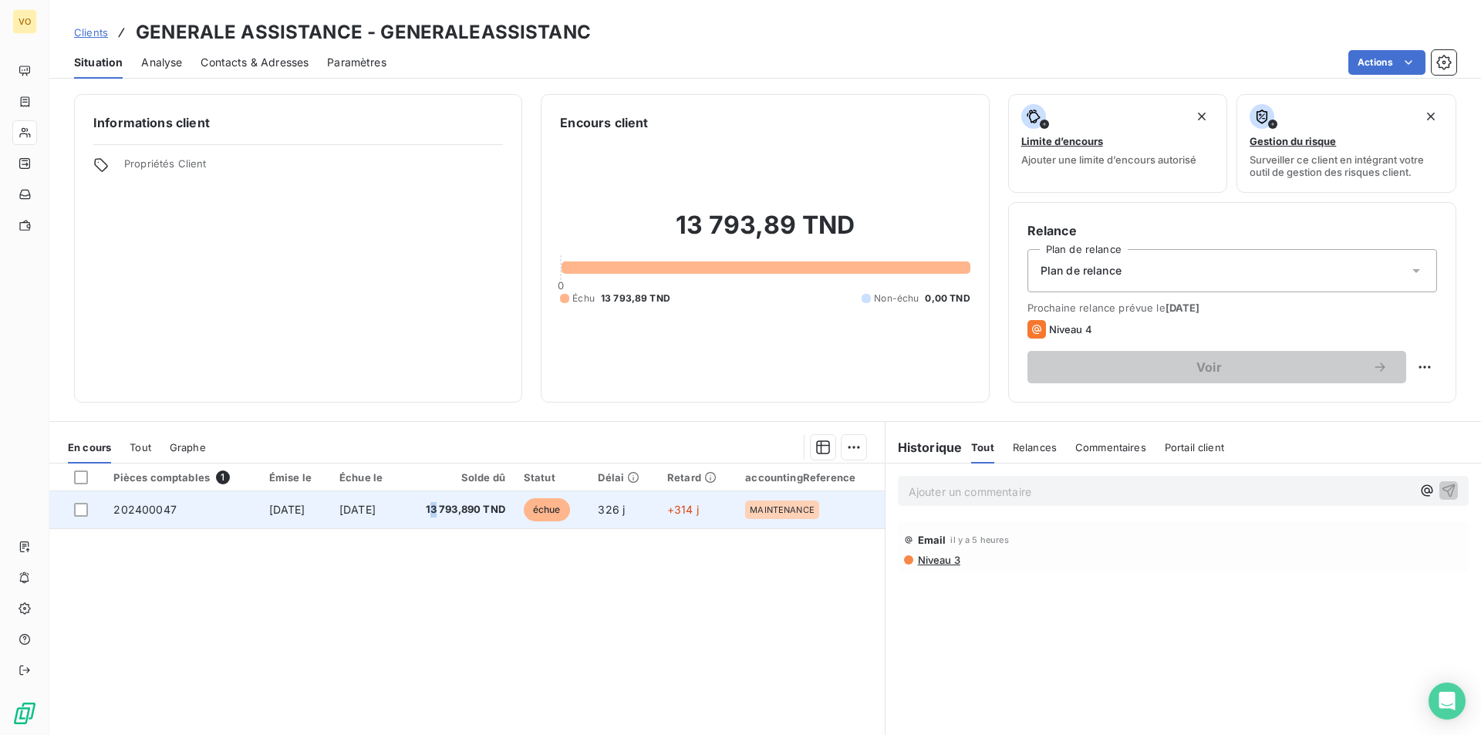
click at [454, 511] on span "13 793,890 TND" at bounding box center [457, 509] width 95 height 15
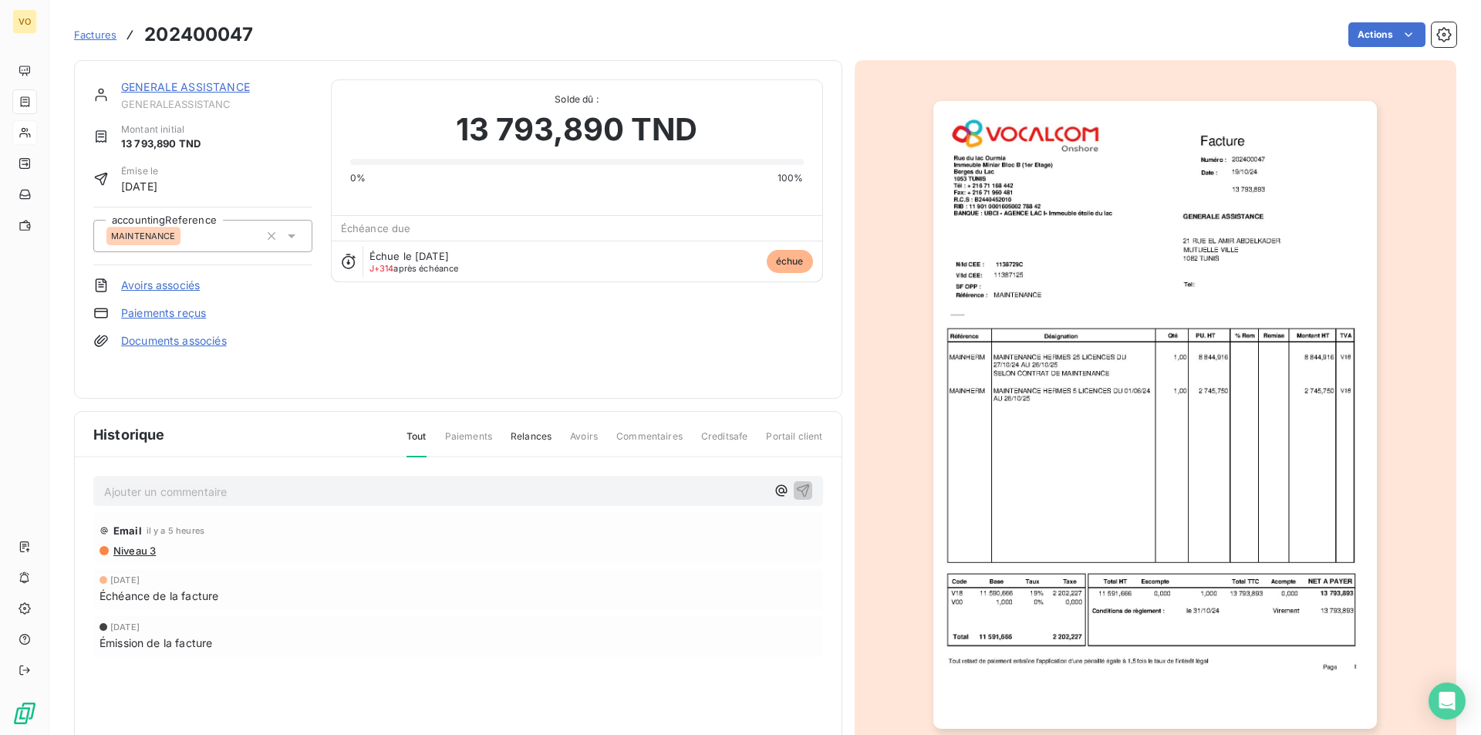
click at [1229, 446] on img "button" at bounding box center [1155, 415] width 444 height 628
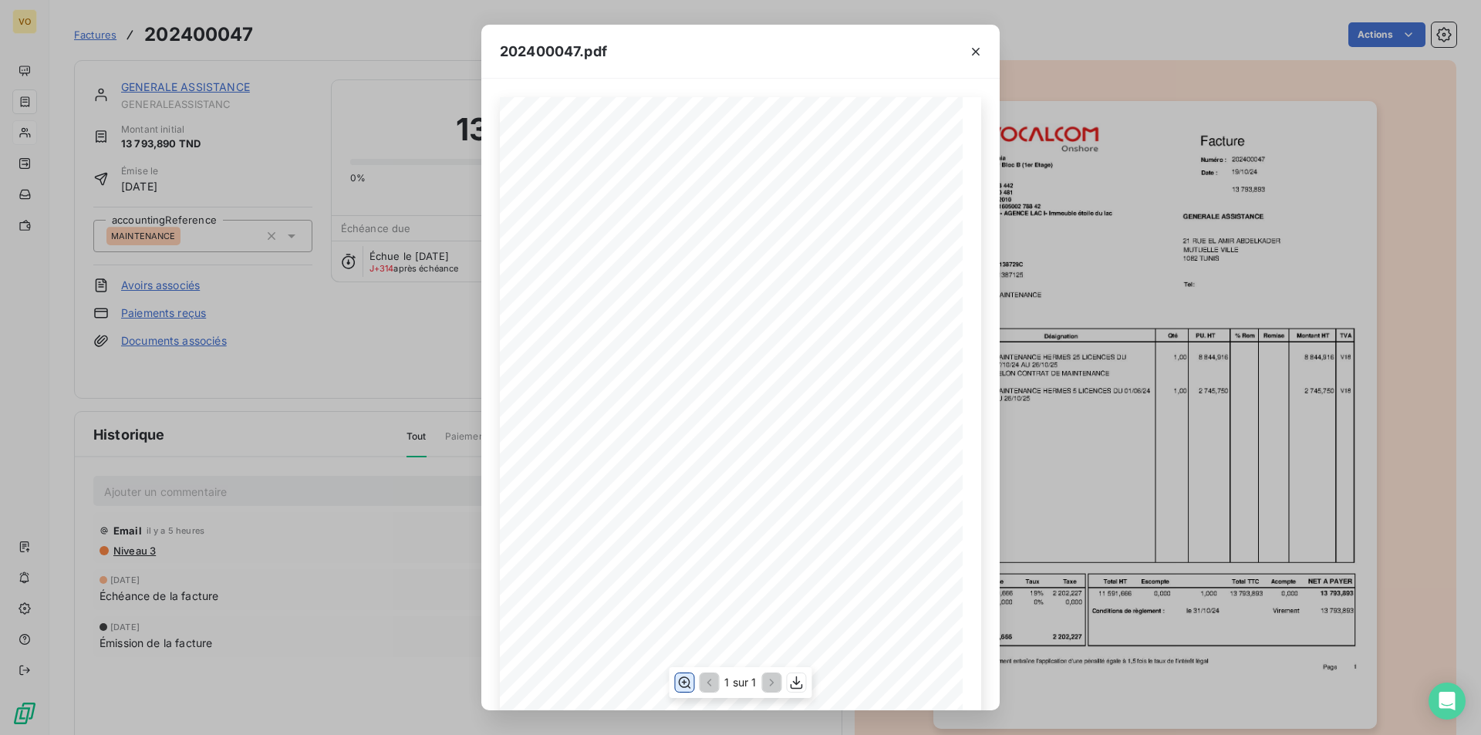
click at [684, 687] on icon "button" at bounding box center [683, 682] width 15 height 15
click at [974, 49] on icon "button" at bounding box center [975, 51] width 15 height 15
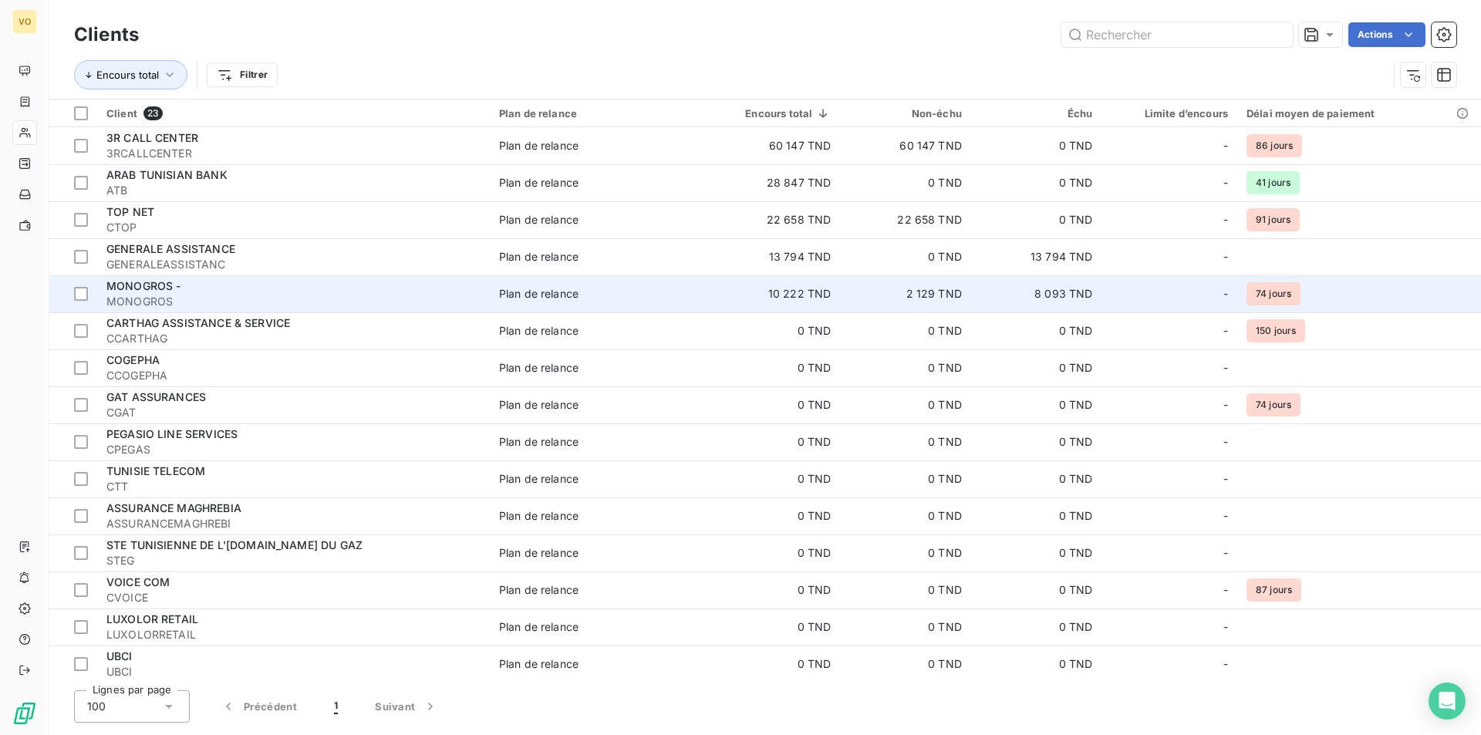
click at [940, 295] on td "2 129 TND" at bounding box center [905, 293] width 131 height 37
click at [951, 297] on td "2 129 TND" at bounding box center [905, 293] width 131 height 37
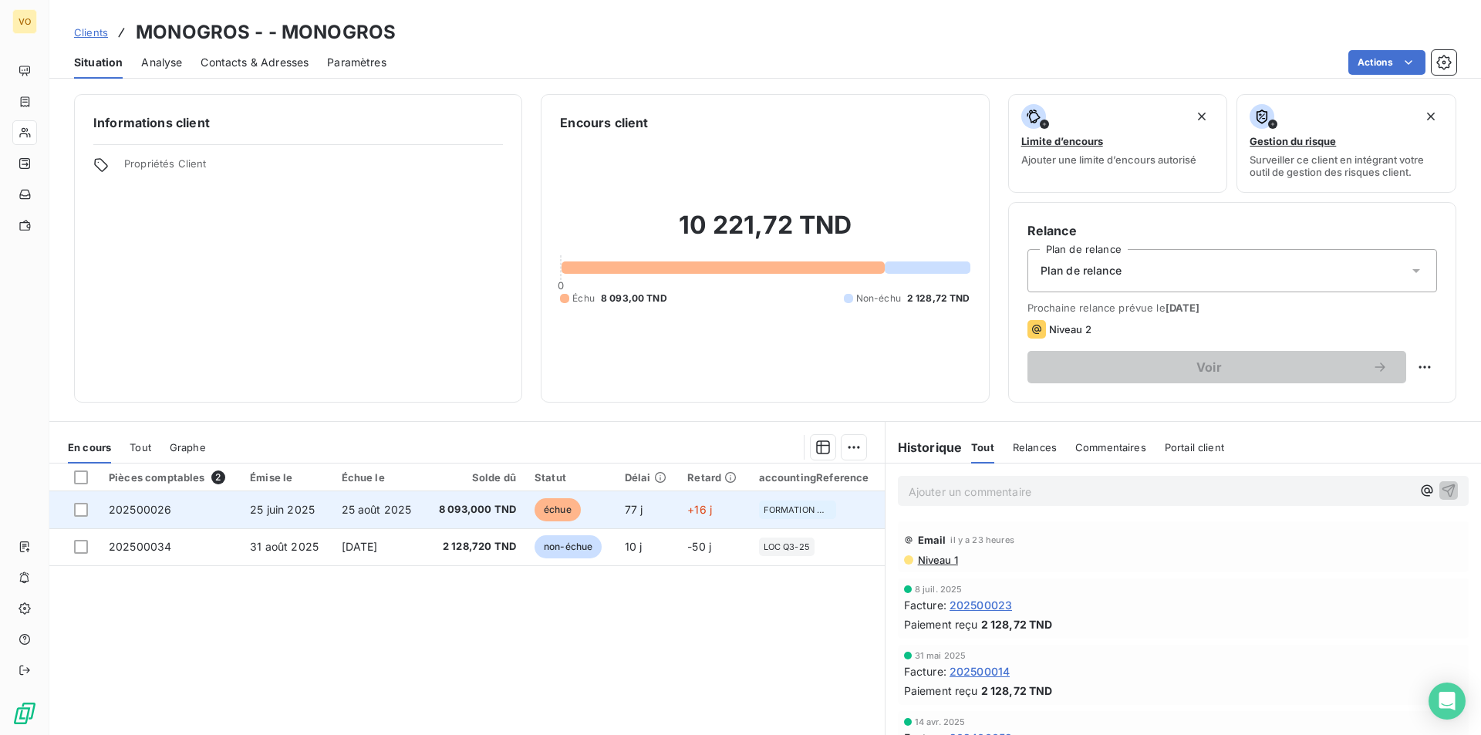
click at [444, 508] on span "8 093,000 TND" at bounding box center [475, 509] width 82 height 15
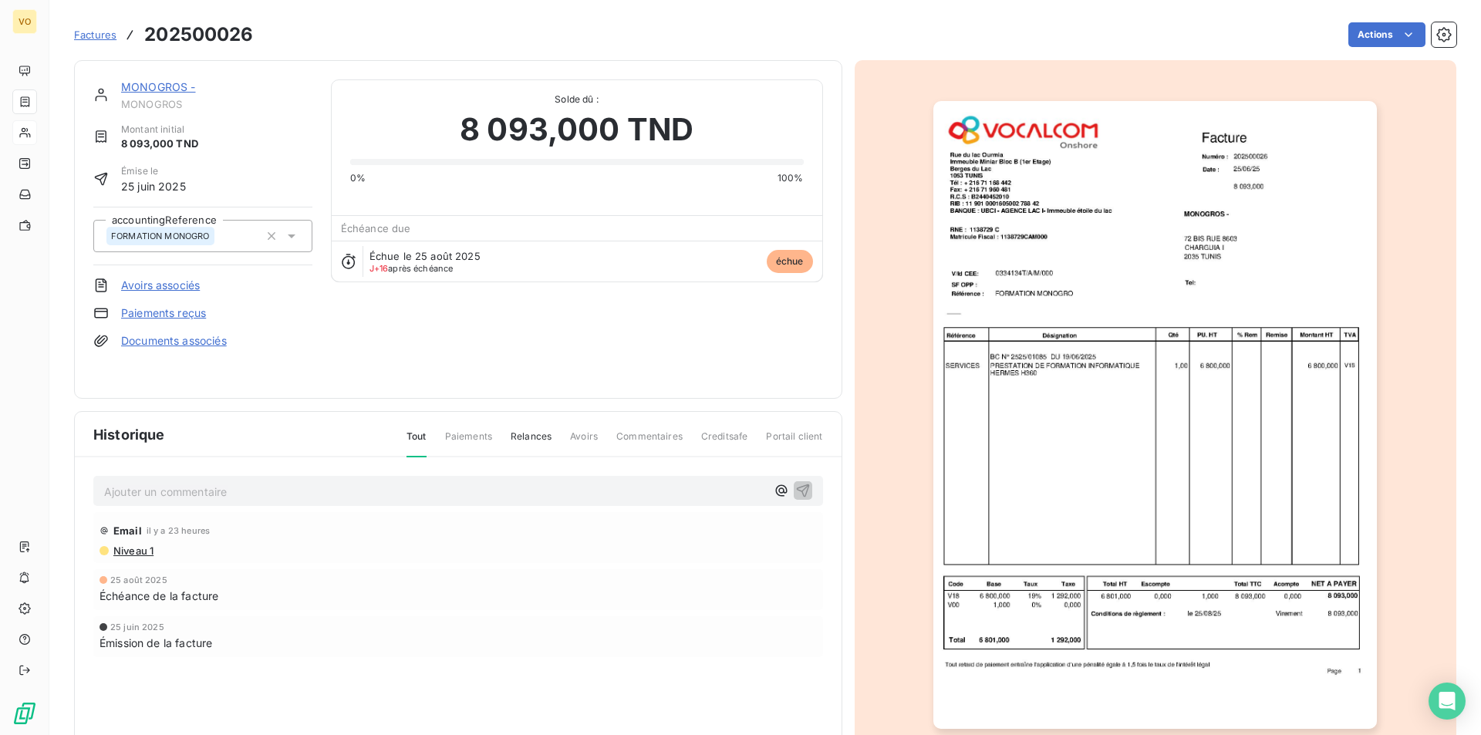
click at [1044, 487] on img "button" at bounding box center [1155, 415] width 444 height 628
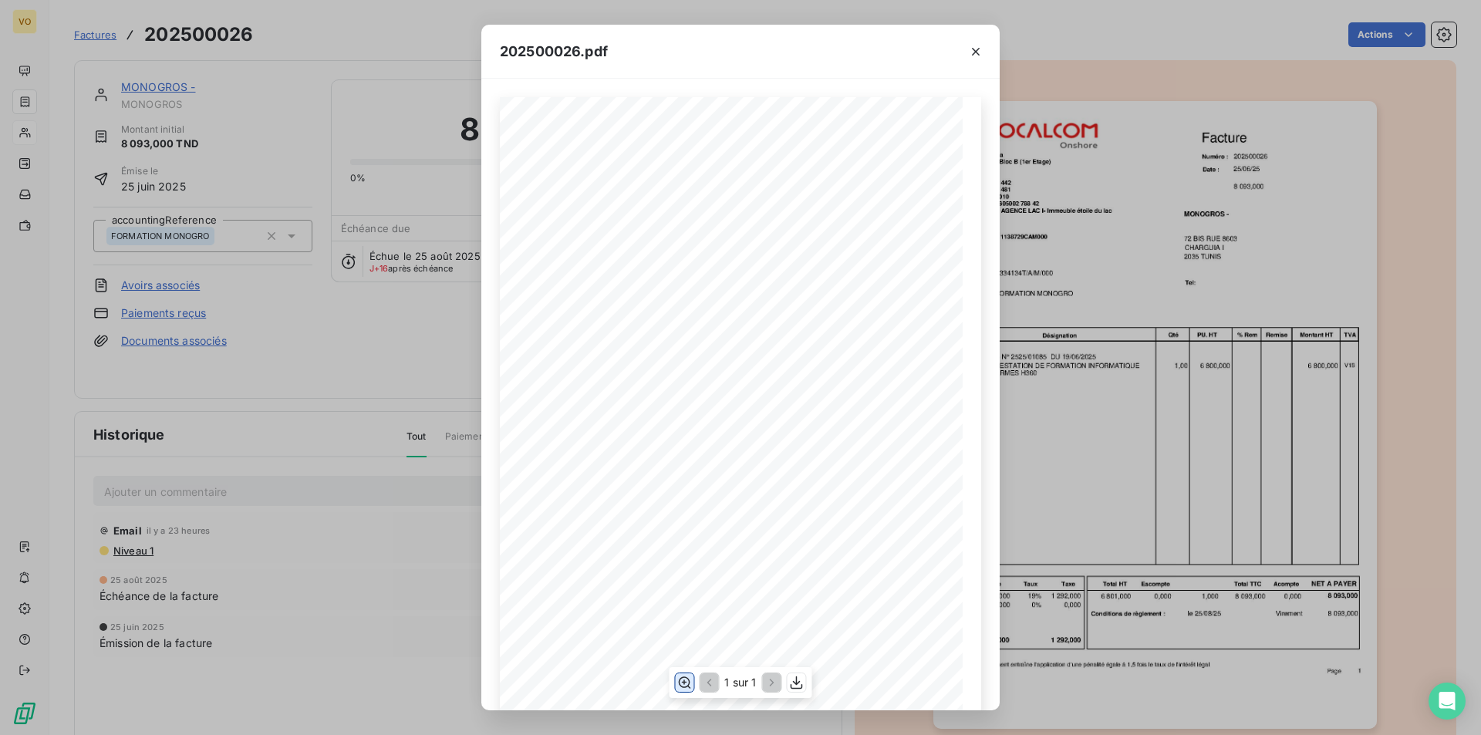
click at [684, 681] on icon "button" at bounding box center [685, 683] width 12 height 12
click at [979, 49] on icon "button" at bounding box center [976, 52] width 8 height 8
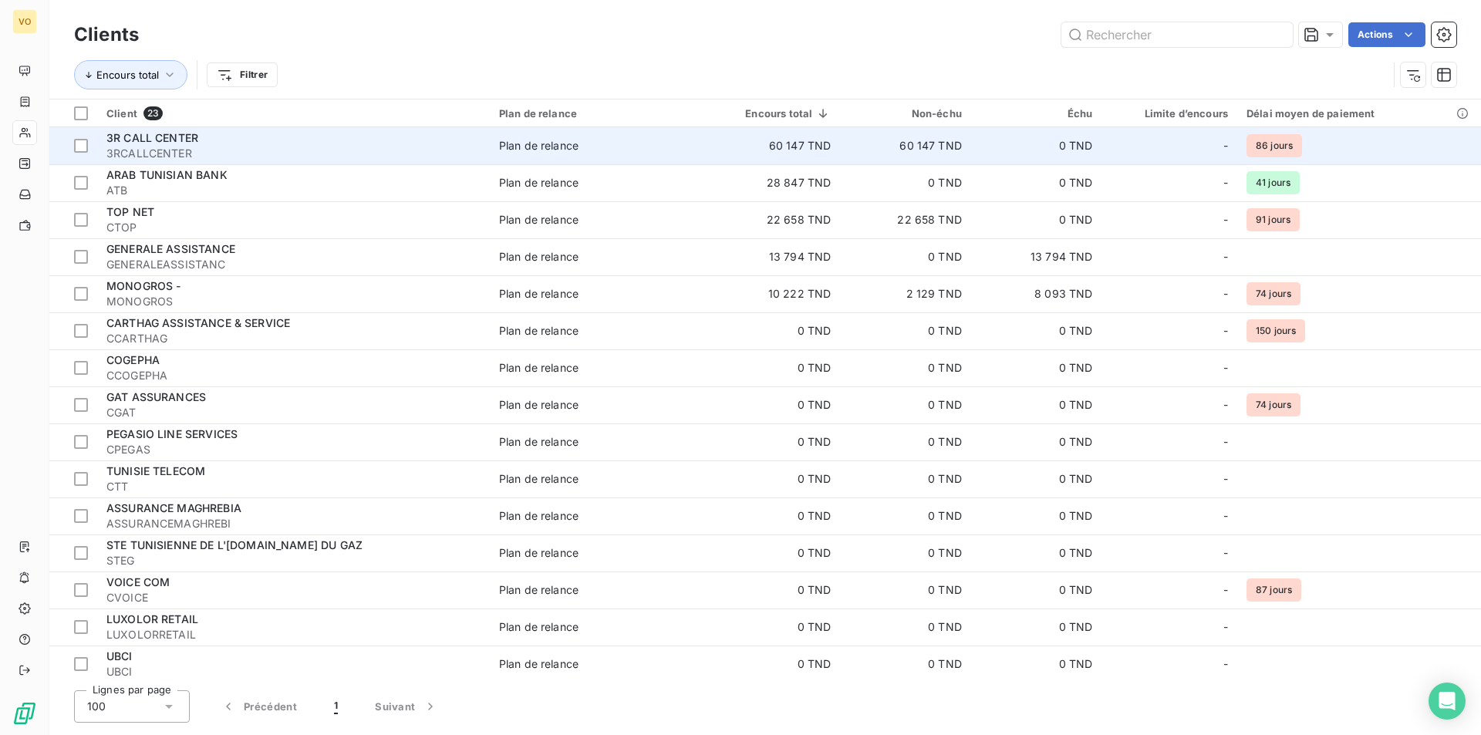
click at [787, 144] on td "60 147 TND" at bounding box center [771, 145] width 138 height 37
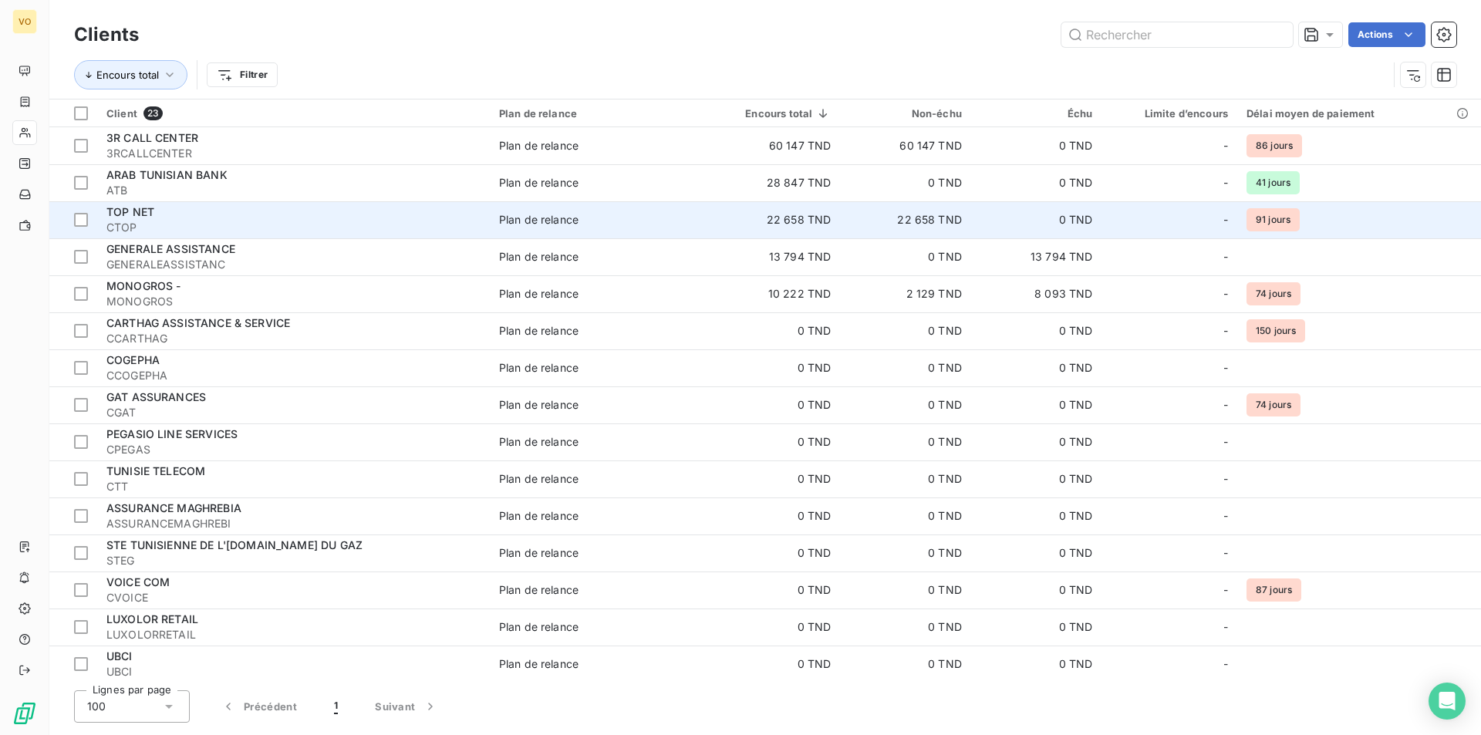
click at [901, 221] on td "22 658 TND" at bounding box center [905, 219] width 131 height 37
